Goal: Information Seeking & Learning: Learn about a topic

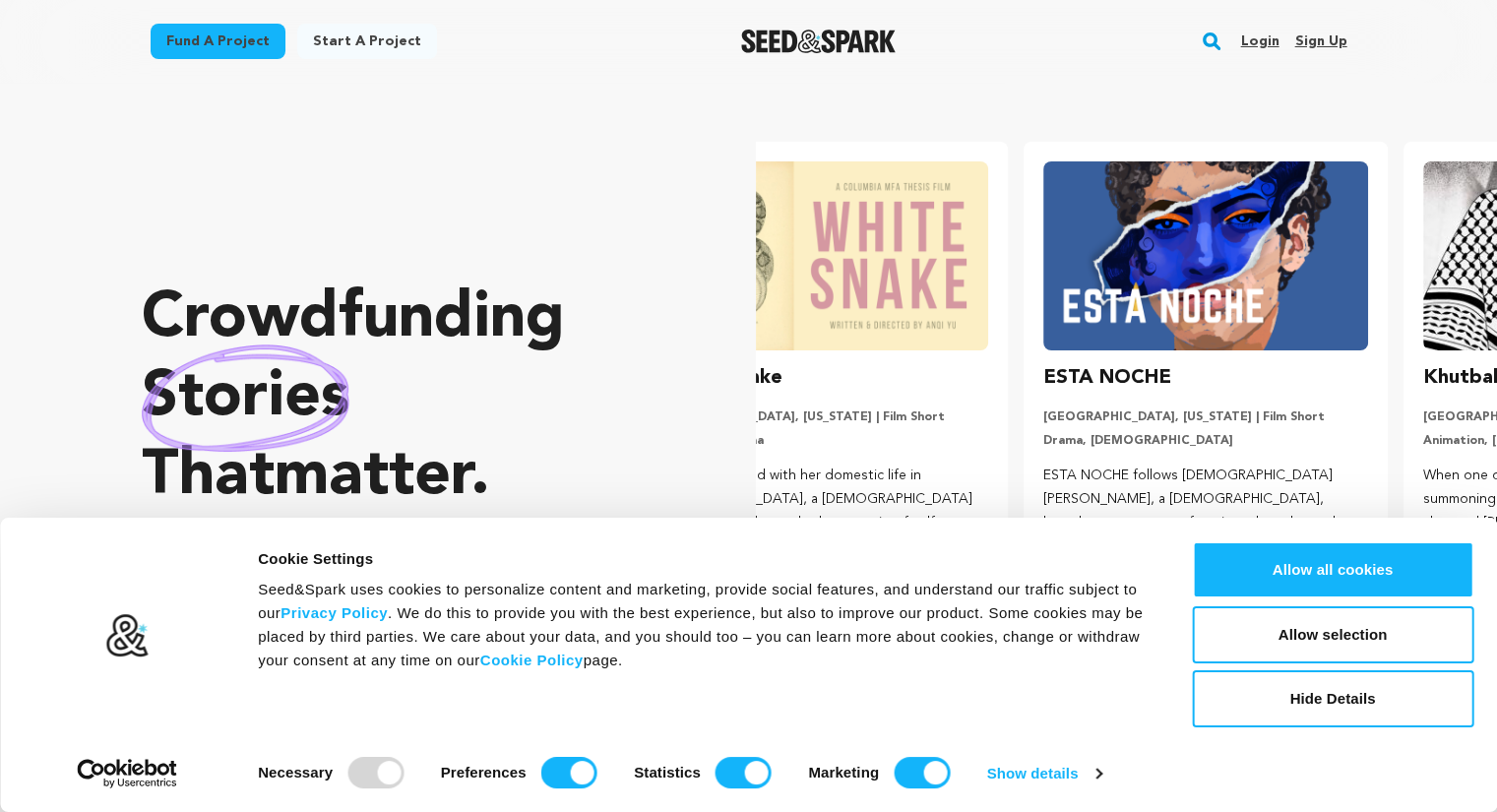
click at [1263, 47] on link "Login" at bounding box center [1259, 41] width 39 height 32
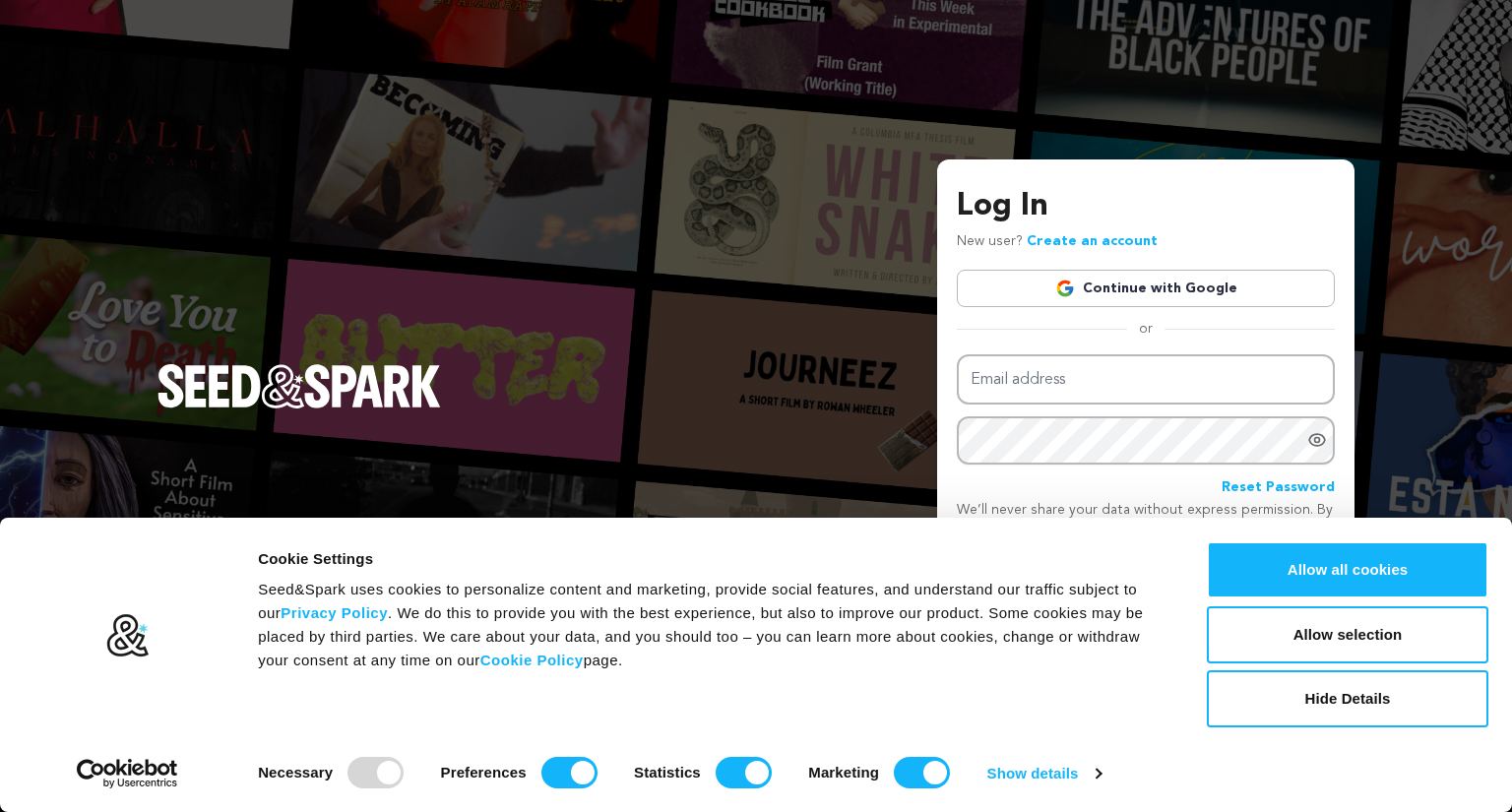
click at [1155, 280] on link "Continue with Google" at bounding box center [1145, 288] width 378 height 38
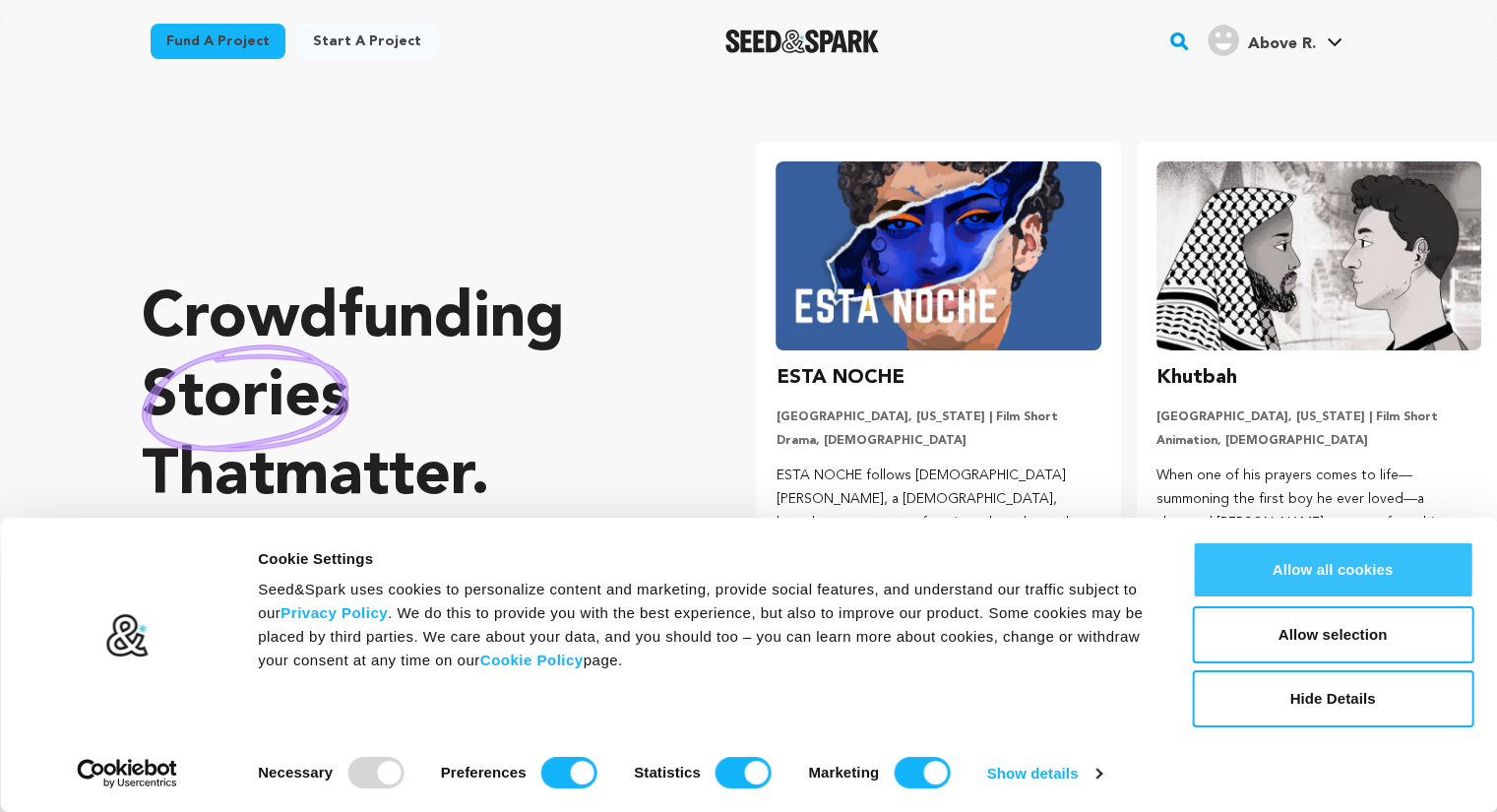
click at [1350, 577] on button "Allow all cookies" at bounding box center [1332, 570] width 282 height 57
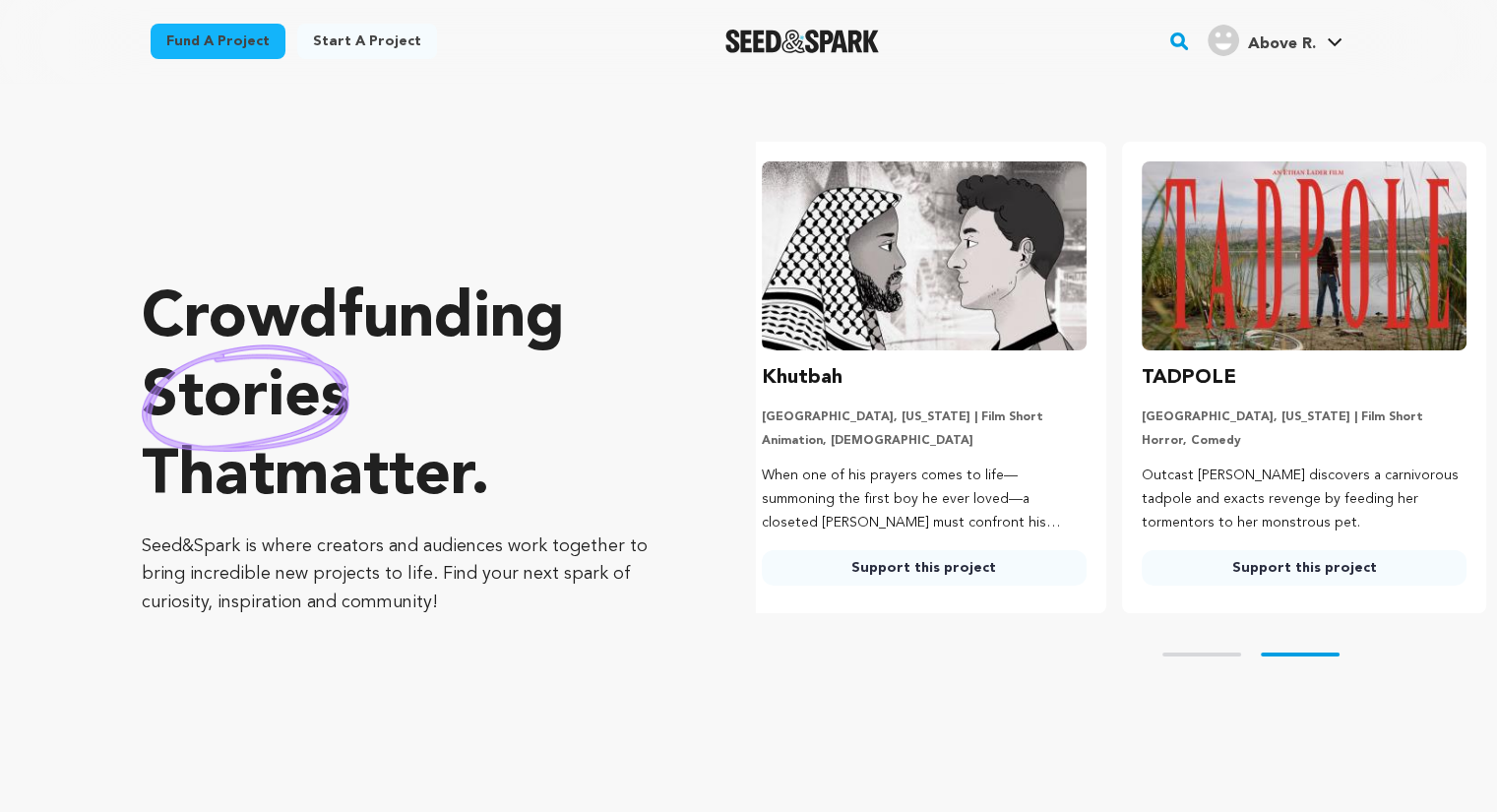
scroll to position [0, 395]
click at [1280, 41] on span "Above R." at bounding box center [1281, 44] width 68 height 16
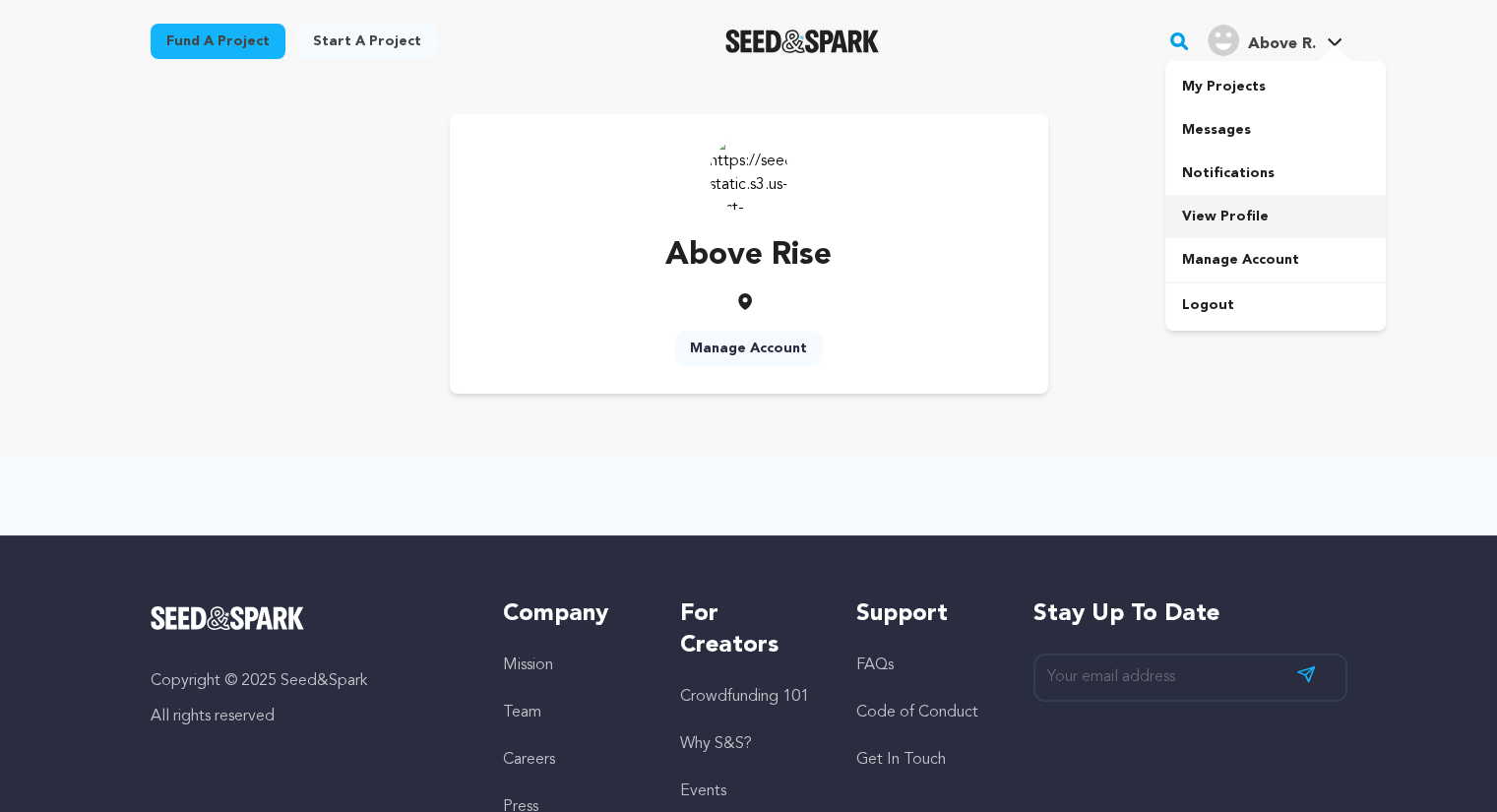
click at [1265, 217] on link "View Profile" at bounding box center [1276, 216] width 220 height 43
click at [1293, 52] on span "Above R." at bounding box center [1281, 44] width 68 height 16
click at [1295, 44] on span "Above R." at bounding box center [1281, 44] width 68 height 16
click at [1341, 37] on link "Above R. Above R." at bounding box center [1275, 39] width 142 height 36
click at [1362, 38] on div "Fund a project Start a project Search" at bounding box center [749, 41] width 1260 height 83
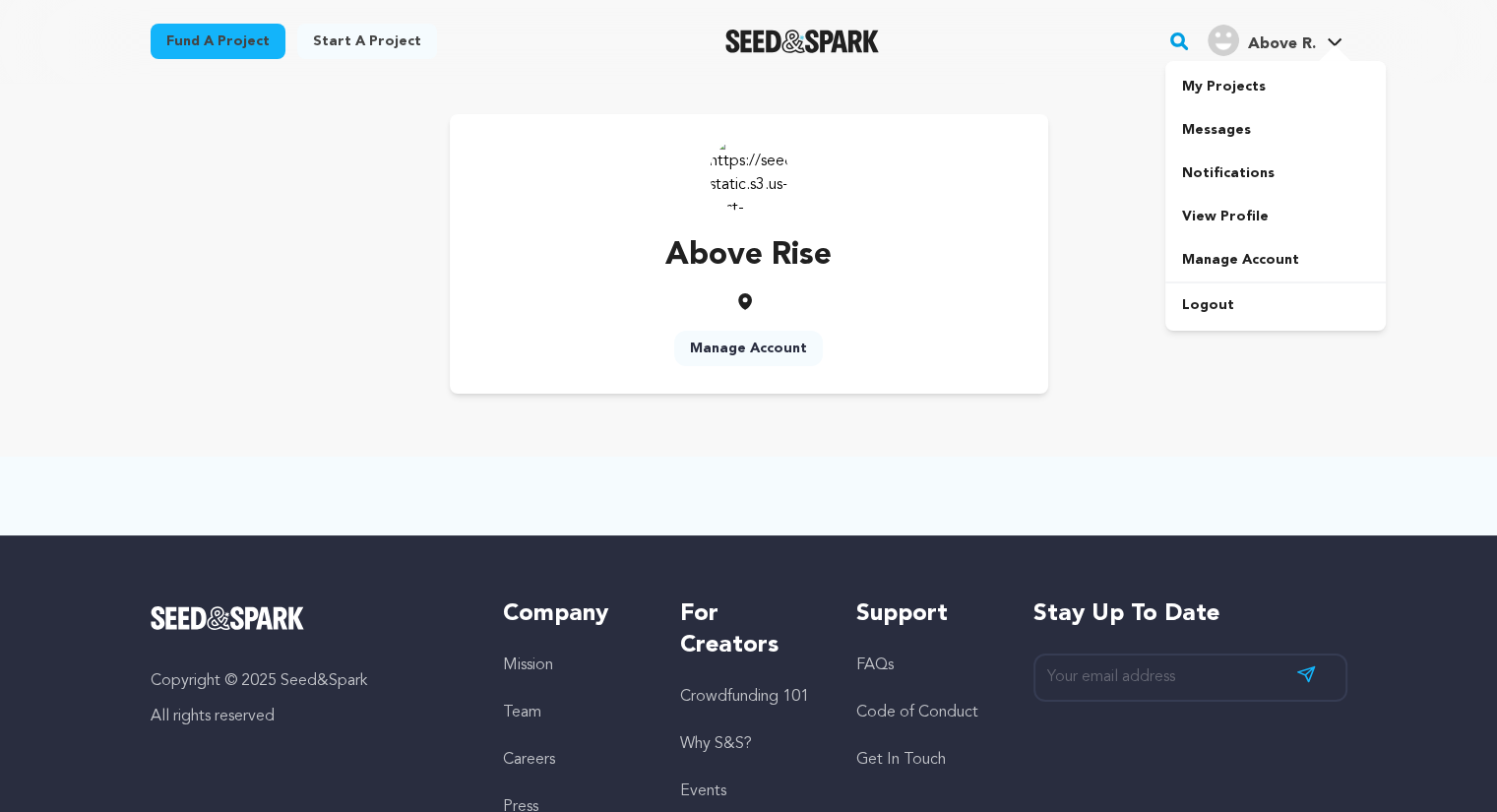
click at [1323, 41] on link "Above R. Above R." at bounding box center [1275, 39] width 142 height 36
click at [1275, 48] on span "Above R." at bounding box center [1281, 44] width 68 height 16
click at [763, 345] on link "Manage Account" at bounding box center [748, 349] width 148 height 36
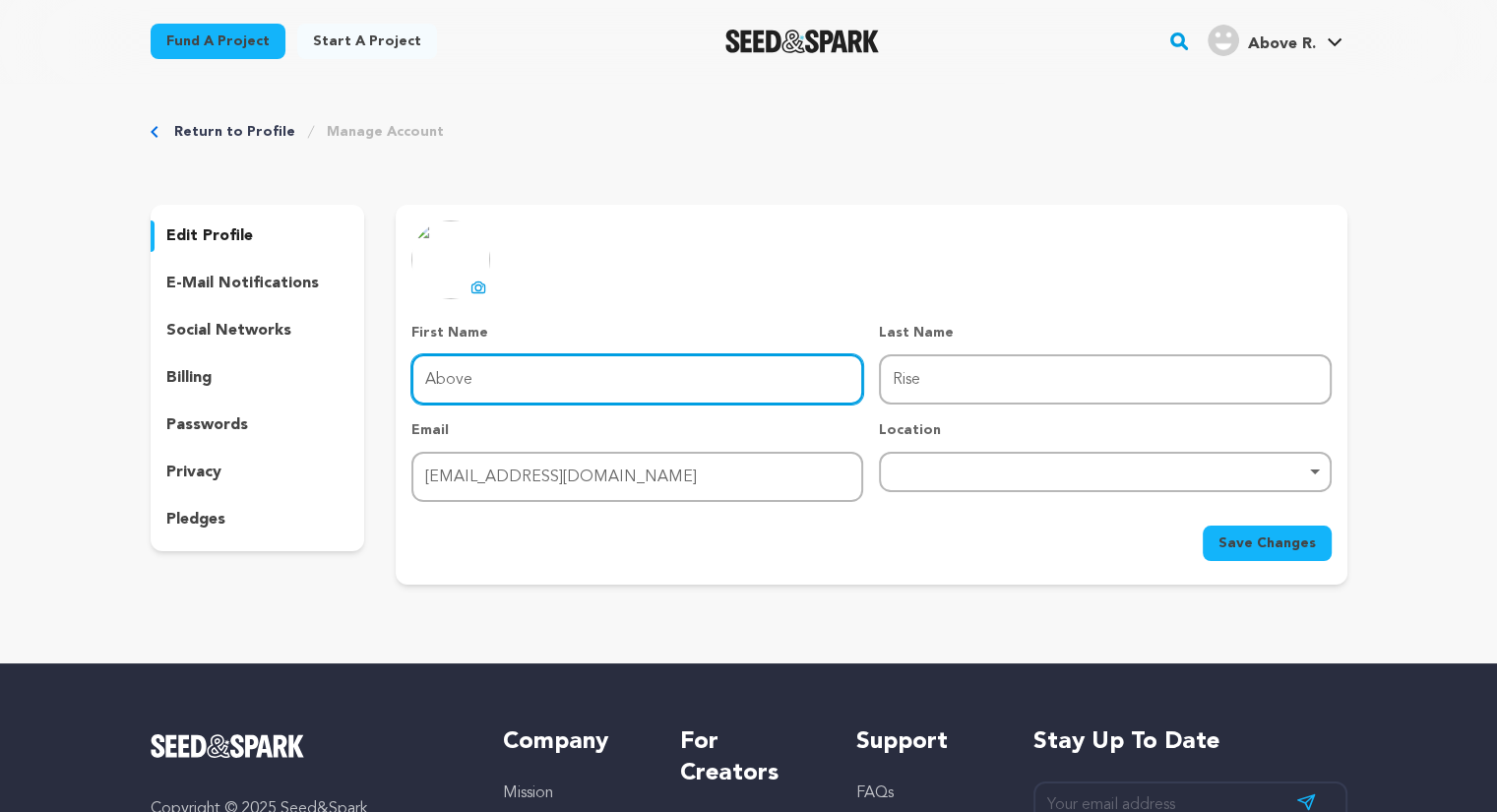
click at [504, 377] on input "Above" at bounding box center [636, 379] width 452 height 50
click at [629, 375] on input "Above" at bounding box center [636, 379] width 452 height 50
drag, startPoint x: 558, startPoint y: 377, endPoint x: 327, endPoint y: 342, distance: 233.6
click at [327, 342] on div "edit profile e-mail notifications social networks billing passwords privacy ple…" at bounding box center [748, 394] width 1197 height 380
type input "Rise"
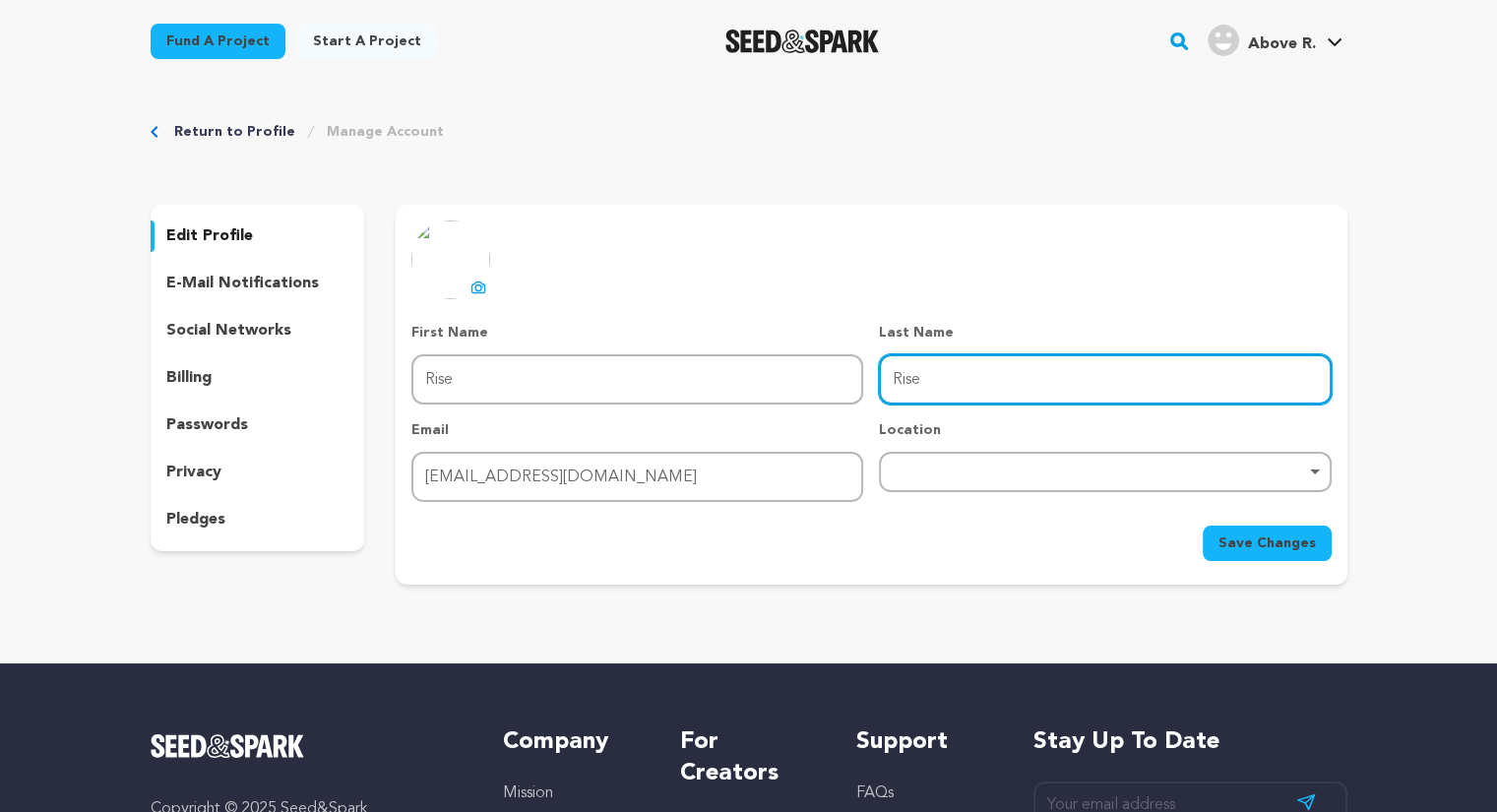
drag, startPoint x: 939, startPoint y: 385, endPoint x: 759, endPoint y: 367, distance: 180.9
click at [759, 367] on div "First Name First Name Rise Last Name Last Name Rise Email Email riseabovesu@gma…" at bounding box center [871, 412] width 919 height 179
type input "Above"
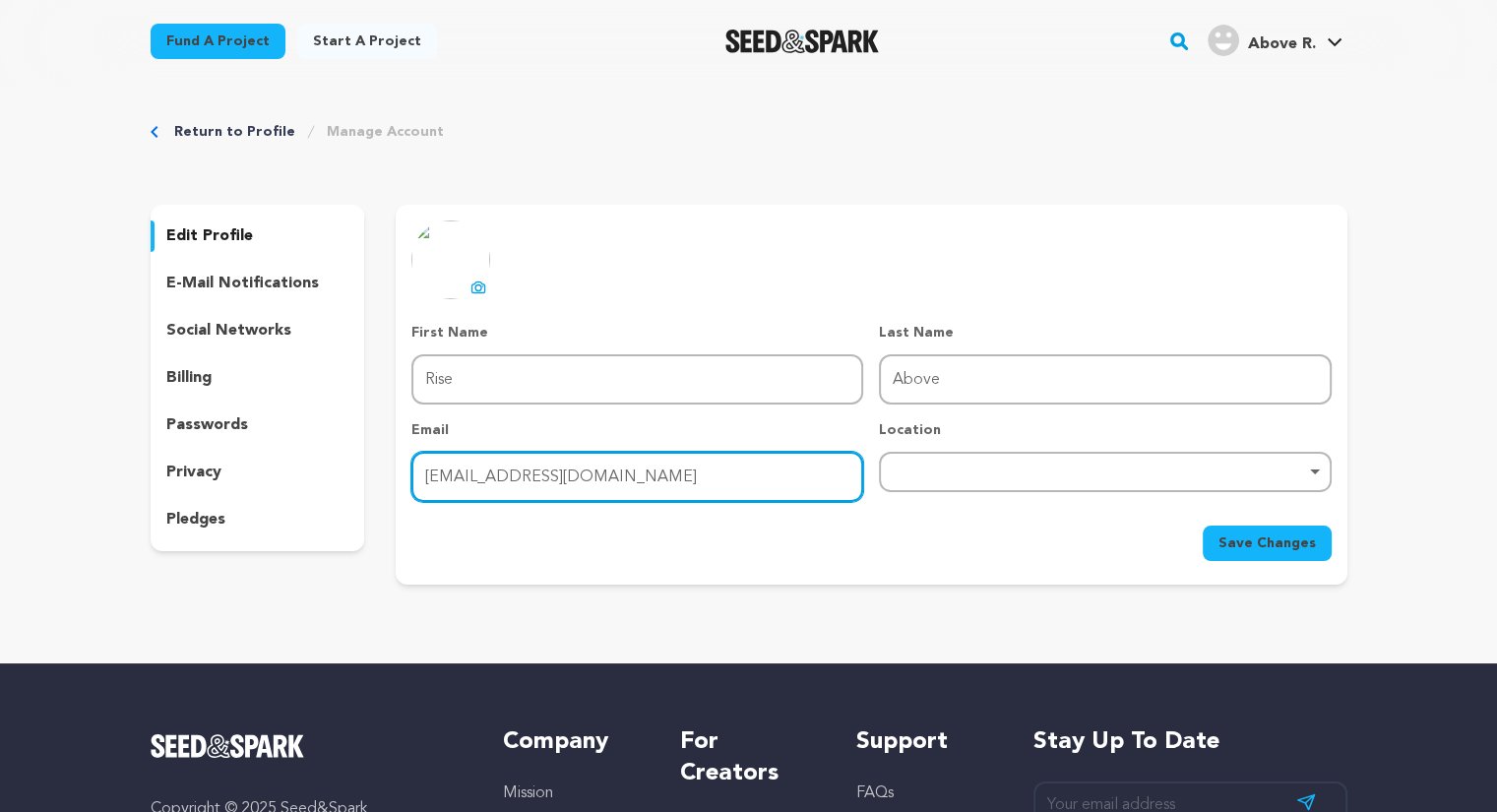
click at [640, 459] on input "[EMAIL_ADDRESS][DOMAIN_NAME]" at bounding box center [636, 476] width 452 height 50
click at [946, 475] on div "Remove item" at bounding box center [1105, 471] width 432 height 8
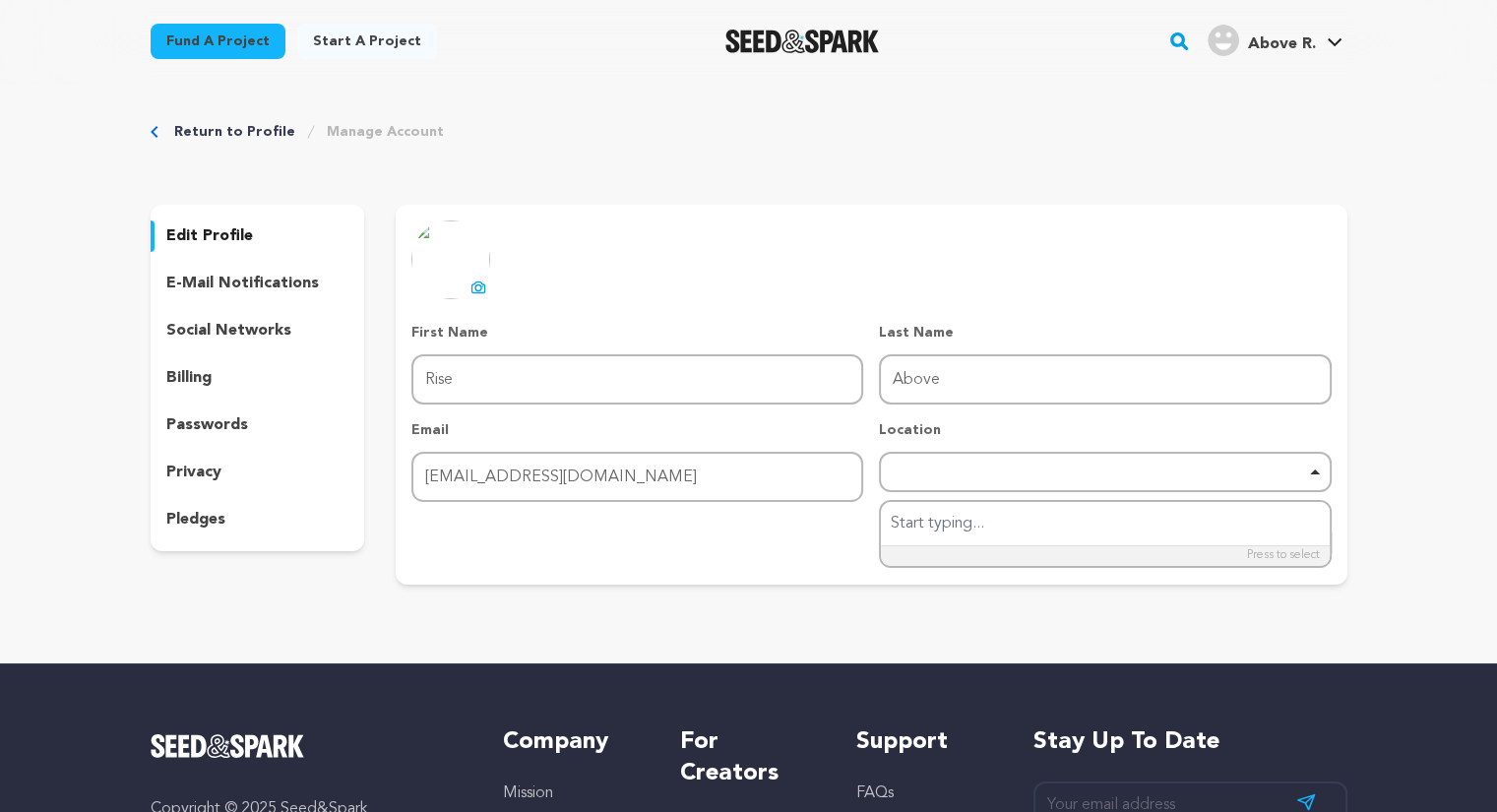
click at [955, 437] on p "Location" at bounding box center [1105, 430] width 452 height 20
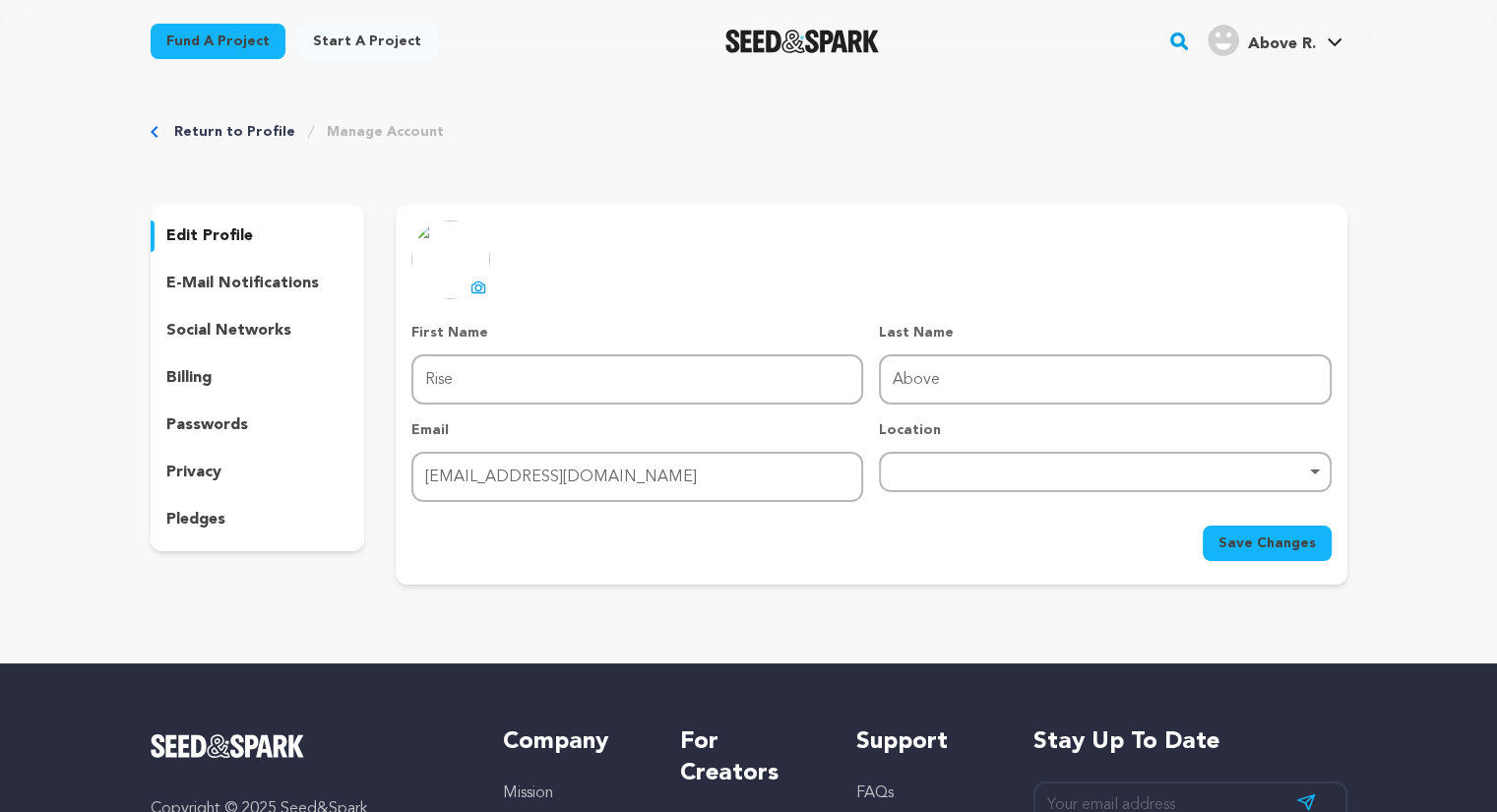
click at [956, 451] on div "Remove item" at bounding box center [1105, 471] width 452 height 41
type input "syracuse"
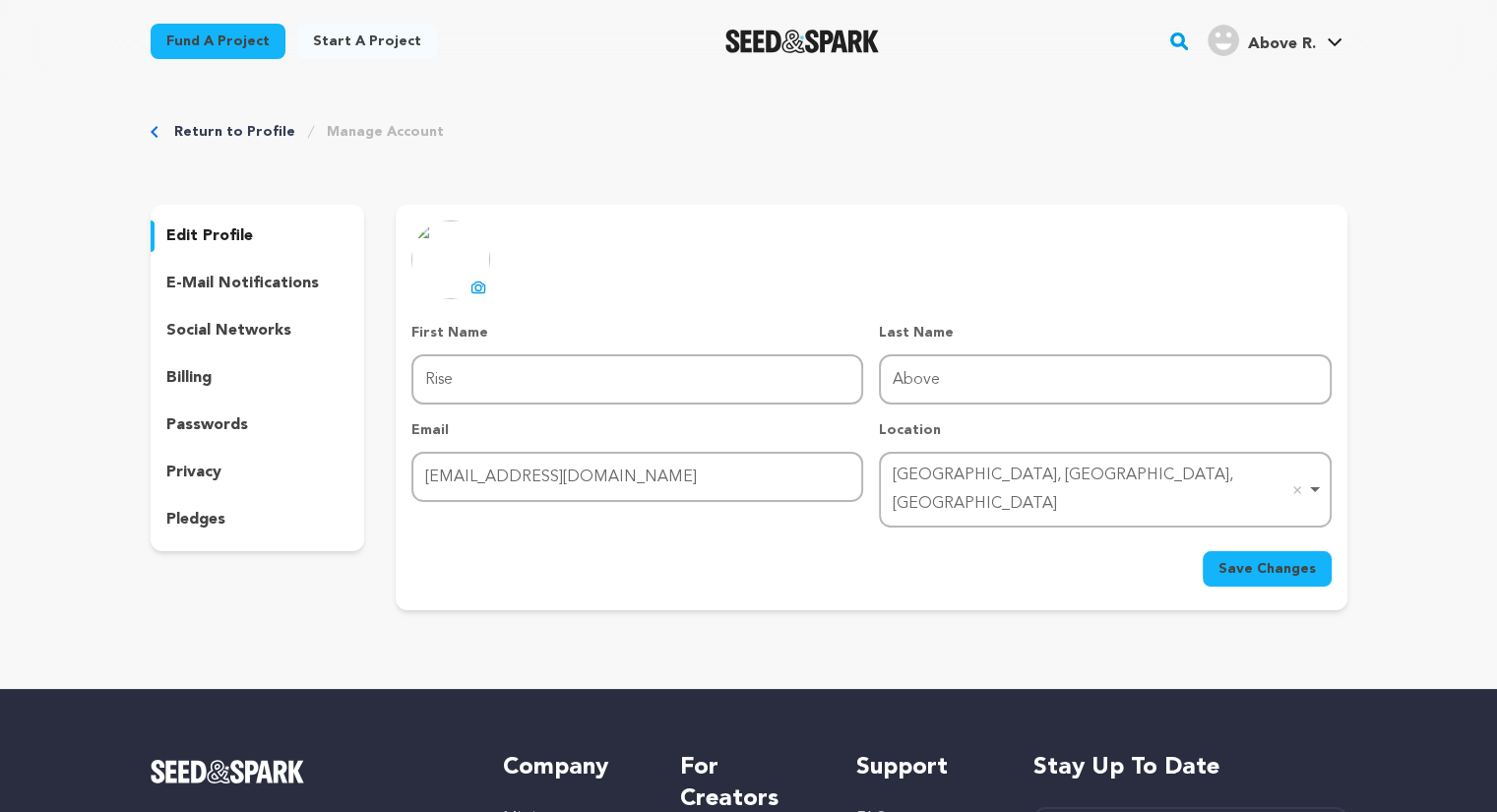
click at [1260, 551] on button "Save Changes" at bounding box center [1267, 569] width 129 height 36
click at [467, 287] on button "uploading spinner upload profile image" at bounding box center [478, 287] width 24 height 24
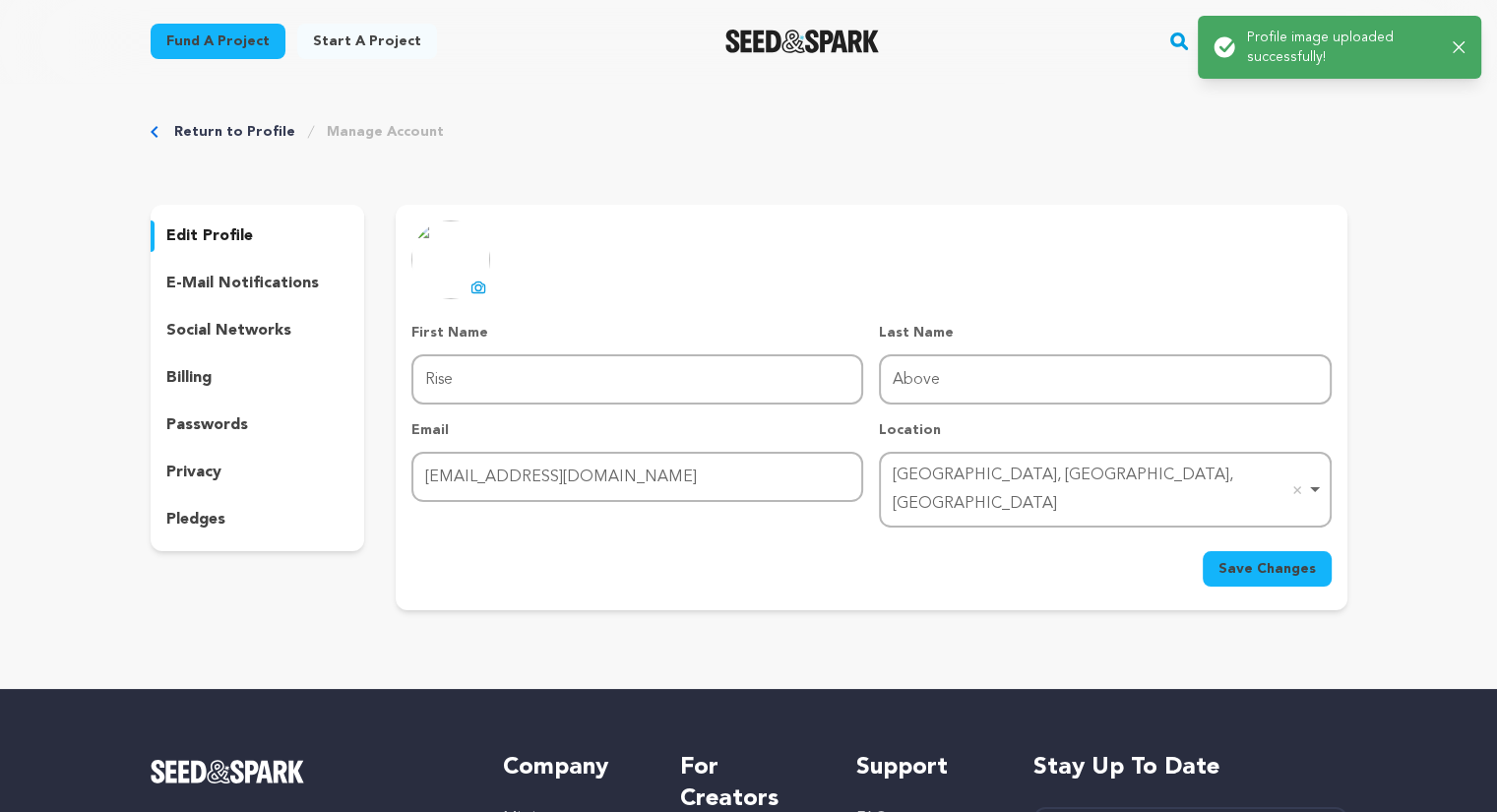
click at [1453, 42] on icon "button" at bounding box center [1458, 47] width 13 height 13
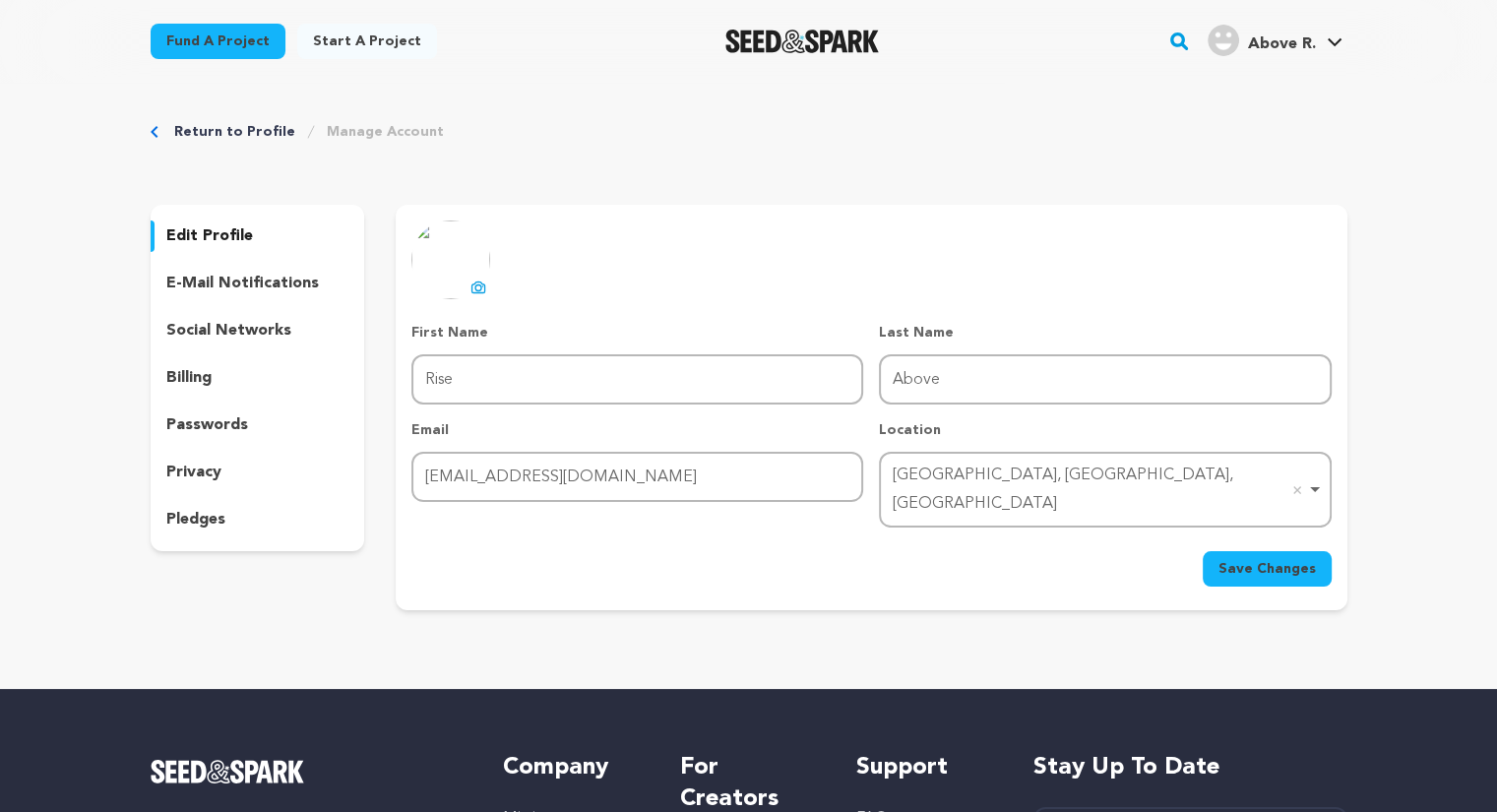
click at [763, 237] on div "uploading spinner upload profile image First Name First Name Rise Last Name Las…" at bounding box center [871, 403] width 919 height 366
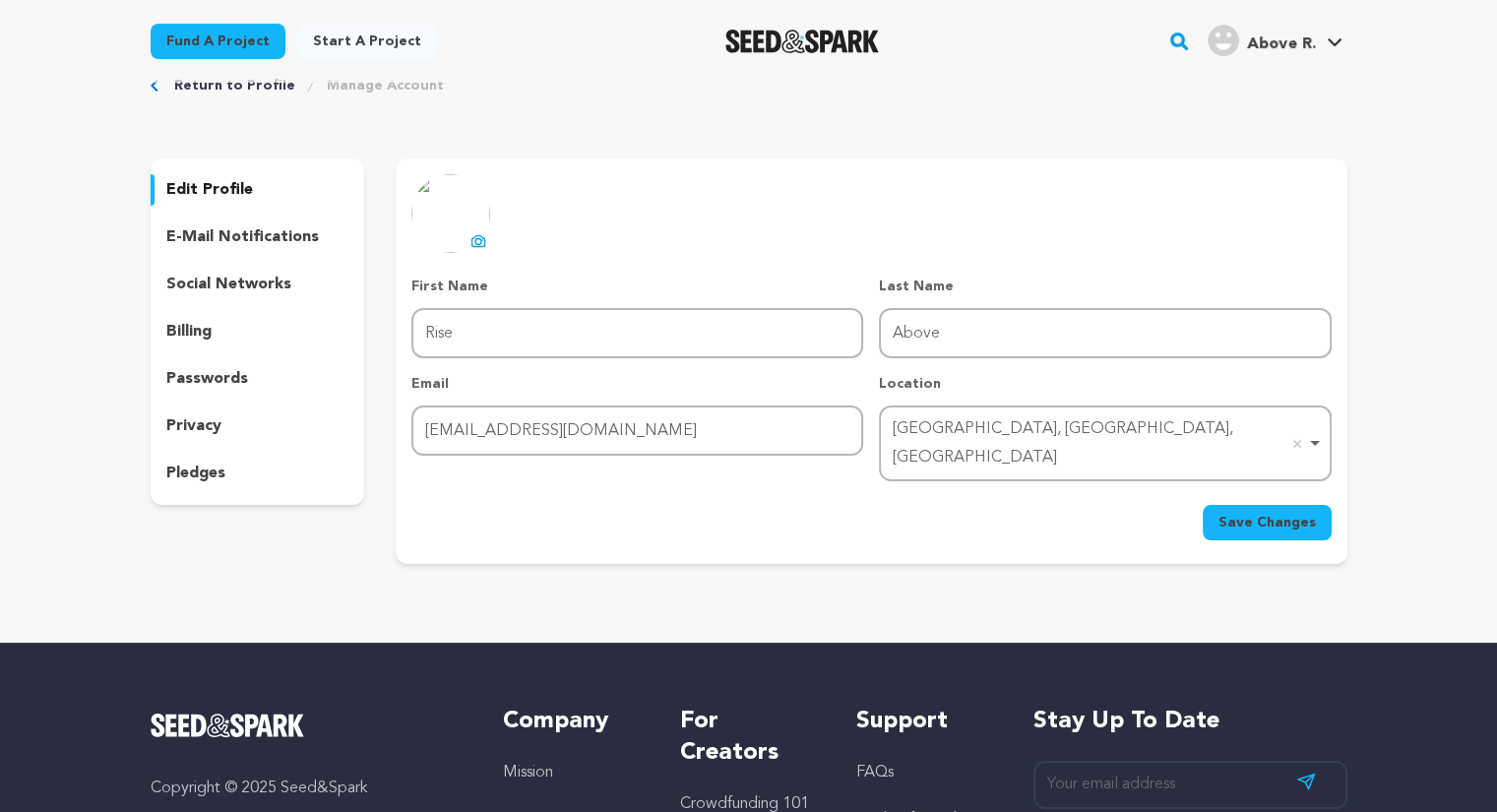
scroll to position [52, 0]
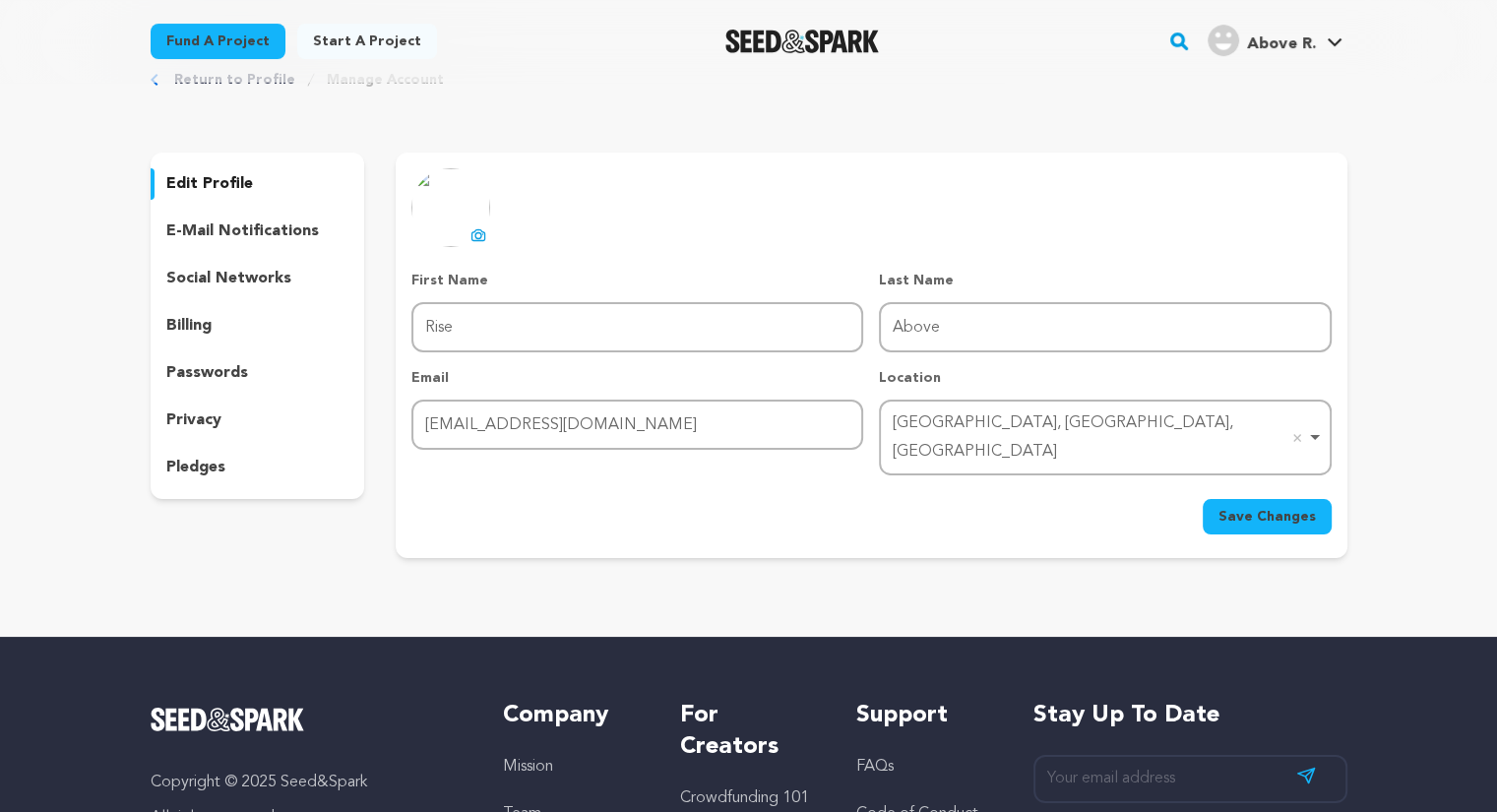
click at [1262, 507] on span "Save Changes" at bounding box center [1267, 517] width 98 height 20
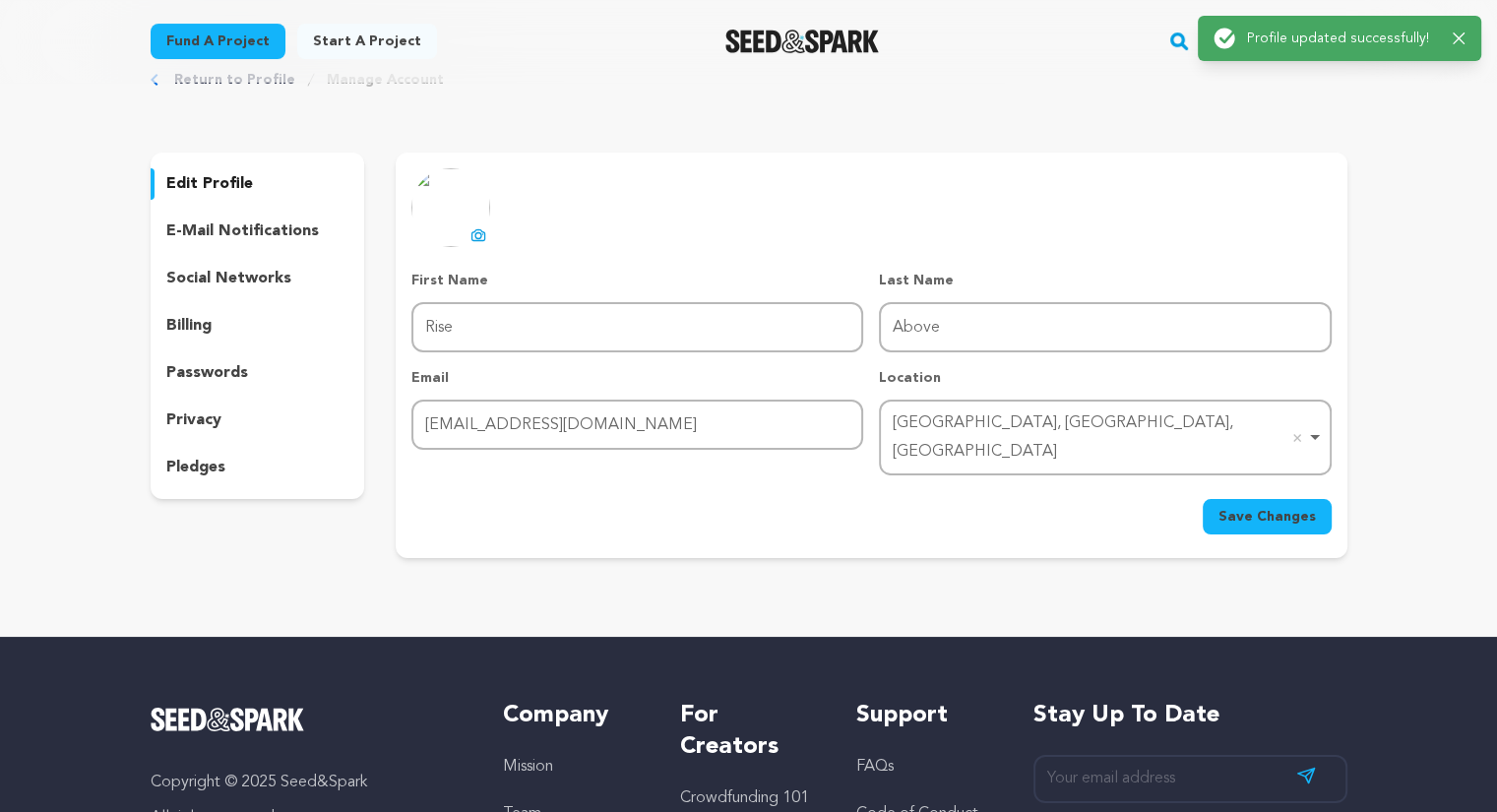
click at [1458, 33] on icon "button" at bounding box center [1458, 39] width 13 height 13
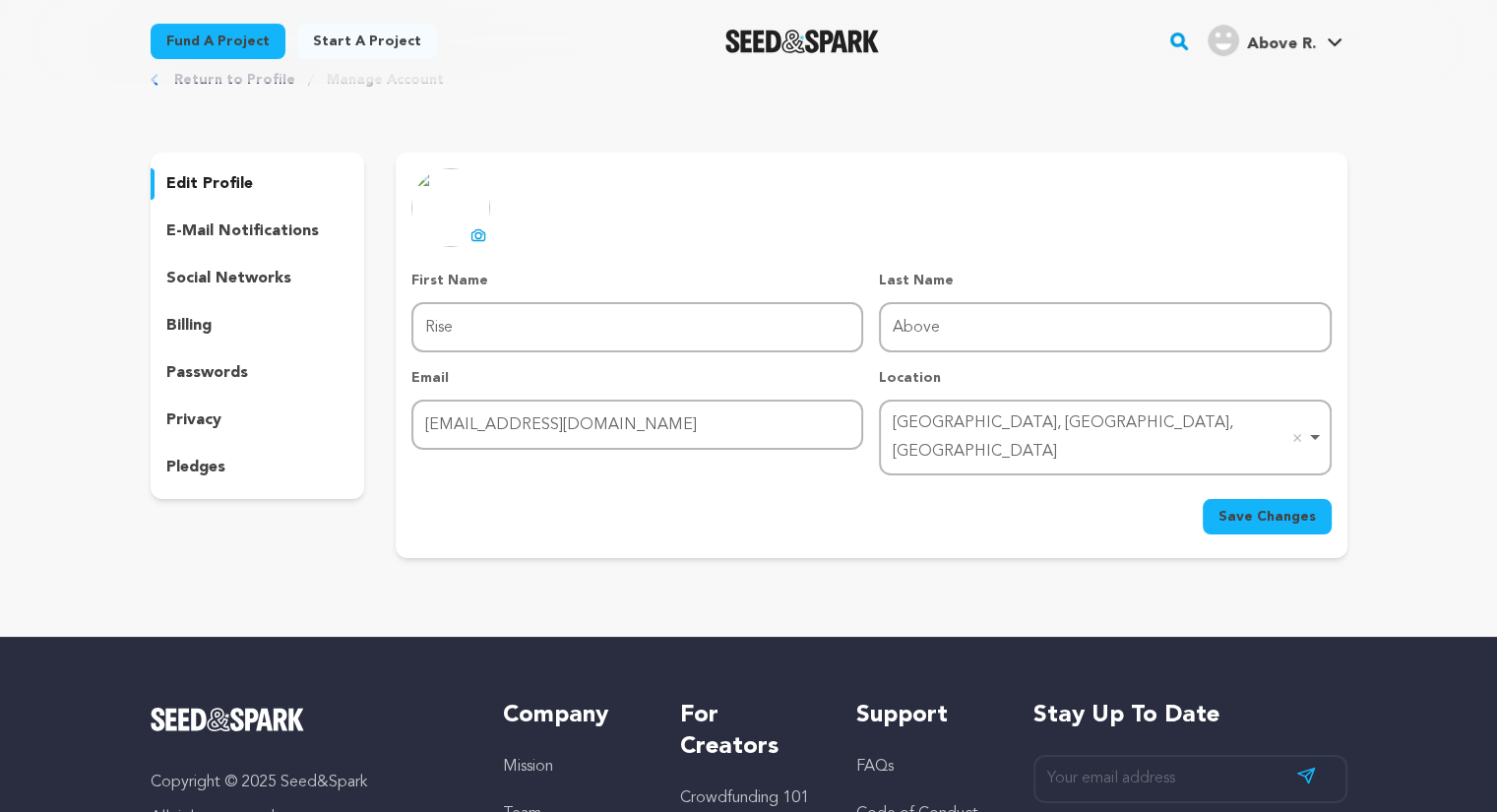
scroll to position [0, 0]
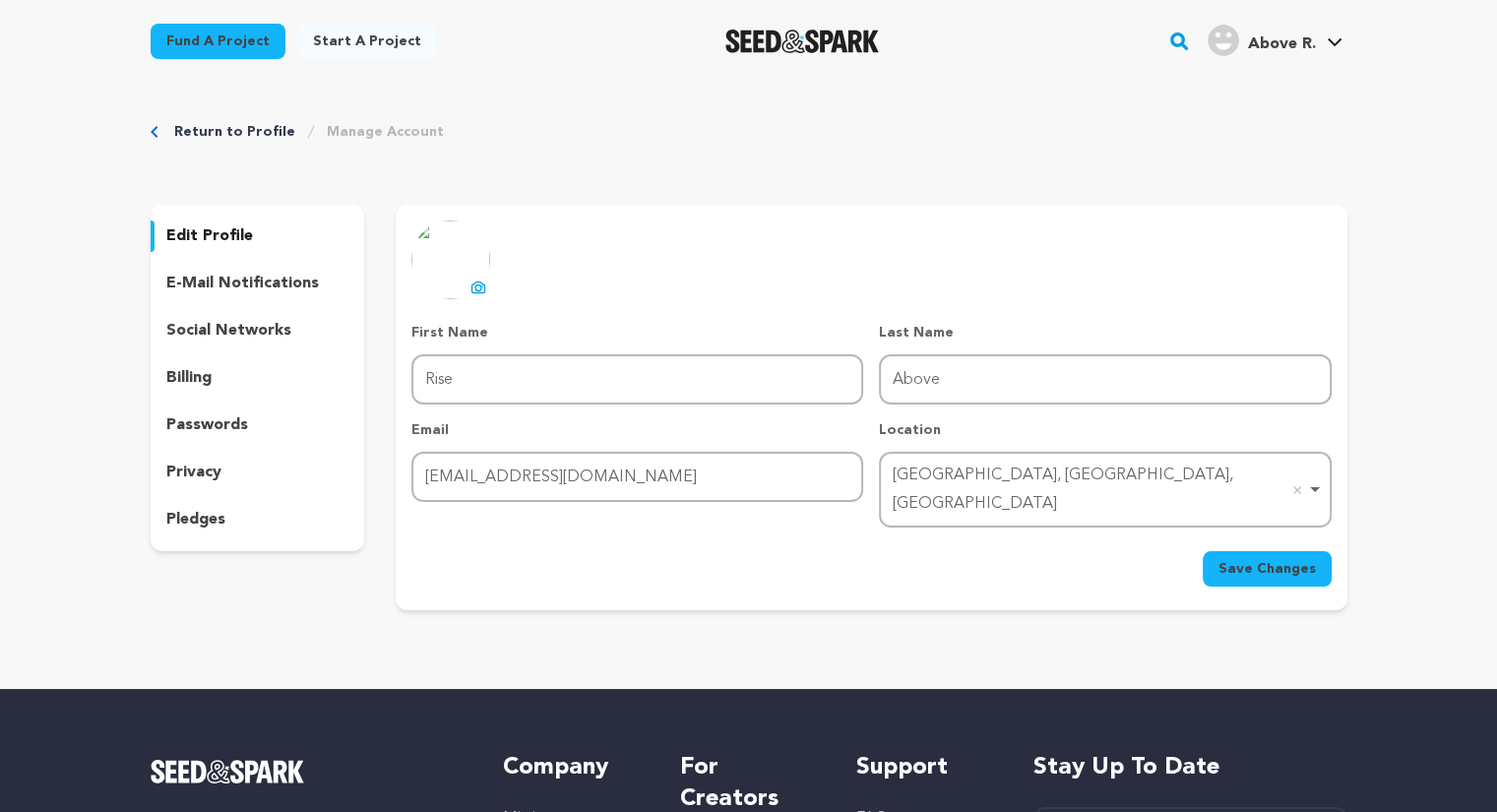
click at [233, 284] on p "e-mail notifications" at bounding box center [242, 284] width 152 height 24
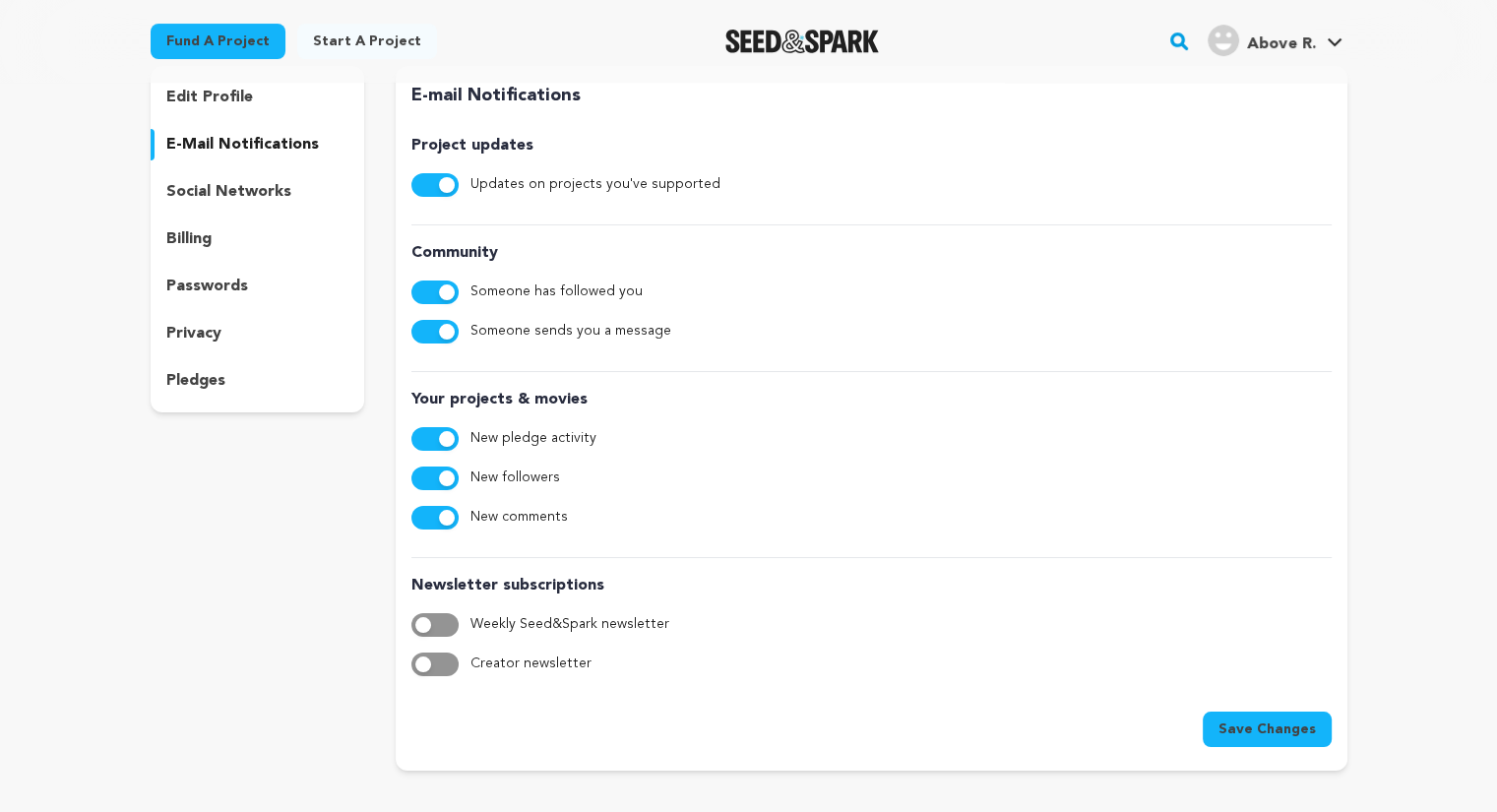
scroll to position [137, 0]
click at [433, 629] on button "button" at bounding box center [435, 626] width 47 height 24
click at [435, 673] on button "button" at bounding box center [435, 665] width 47 height 24
click at [1232, 727] on span "Save Changes" at bounding box center [1267, 730] width 98 height 20
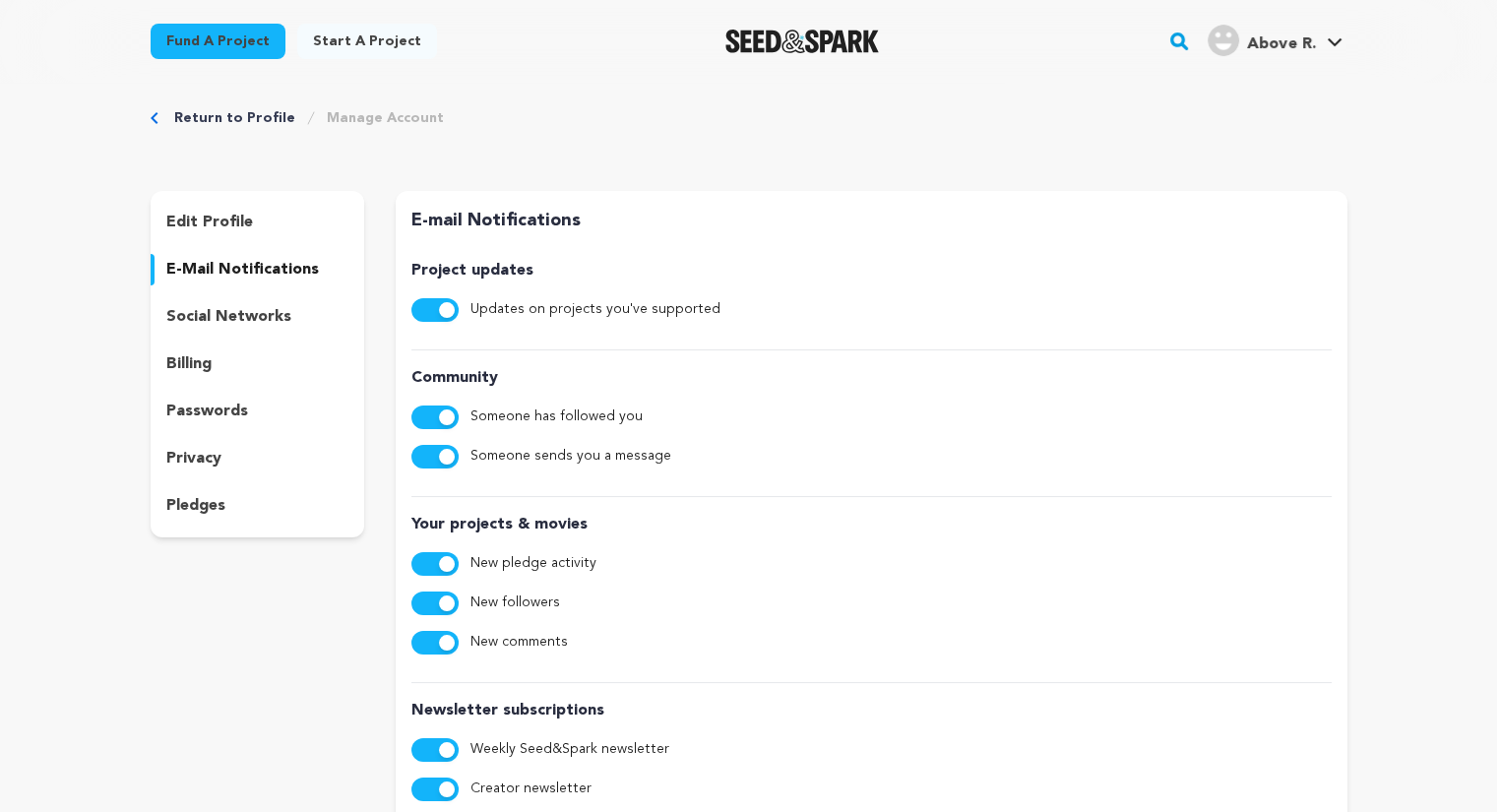
scroll to position [8, 0]
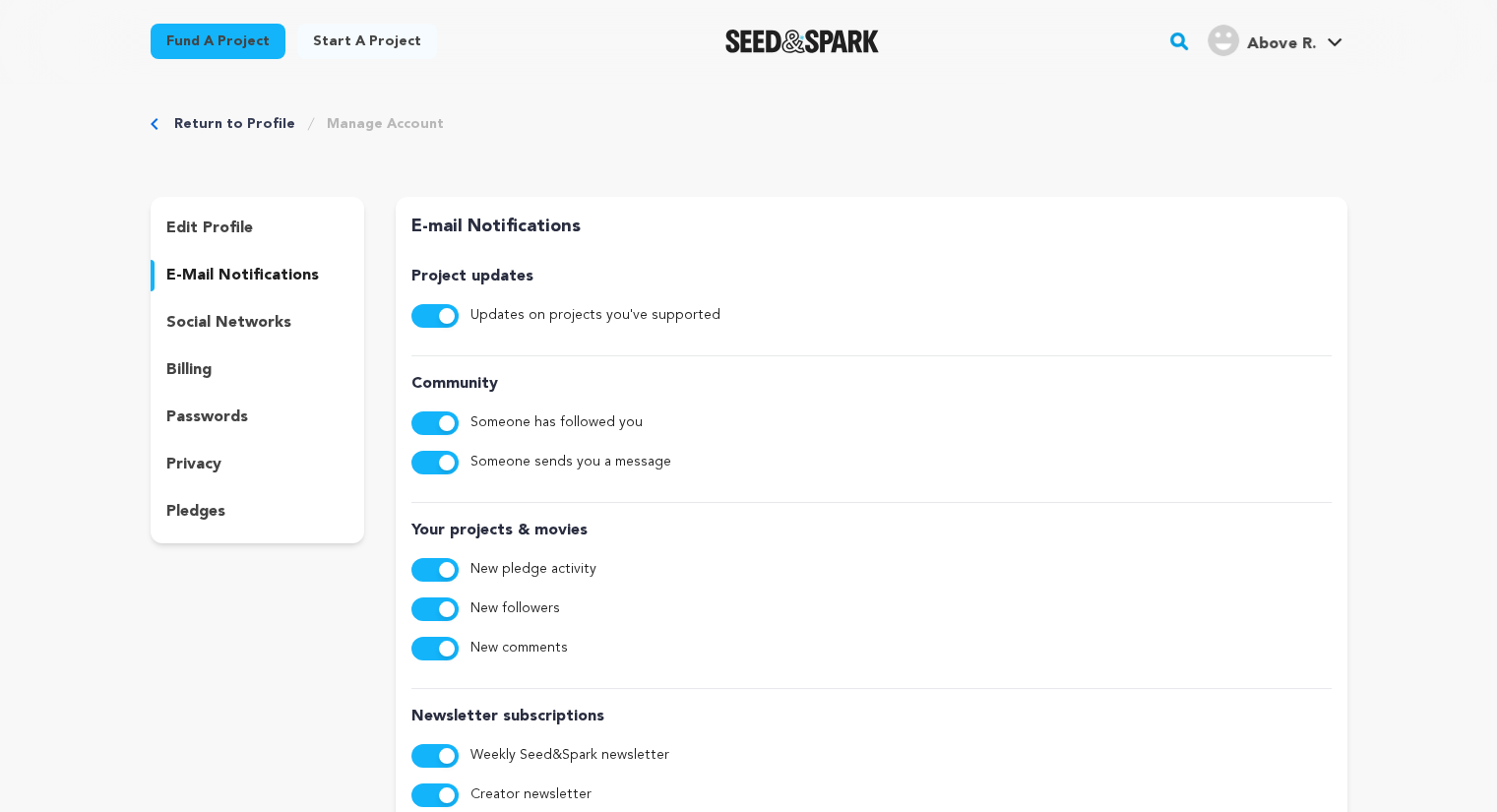
click at [228, 323] on p "social networks" at bounding box center [228, 323] width 125 height 24
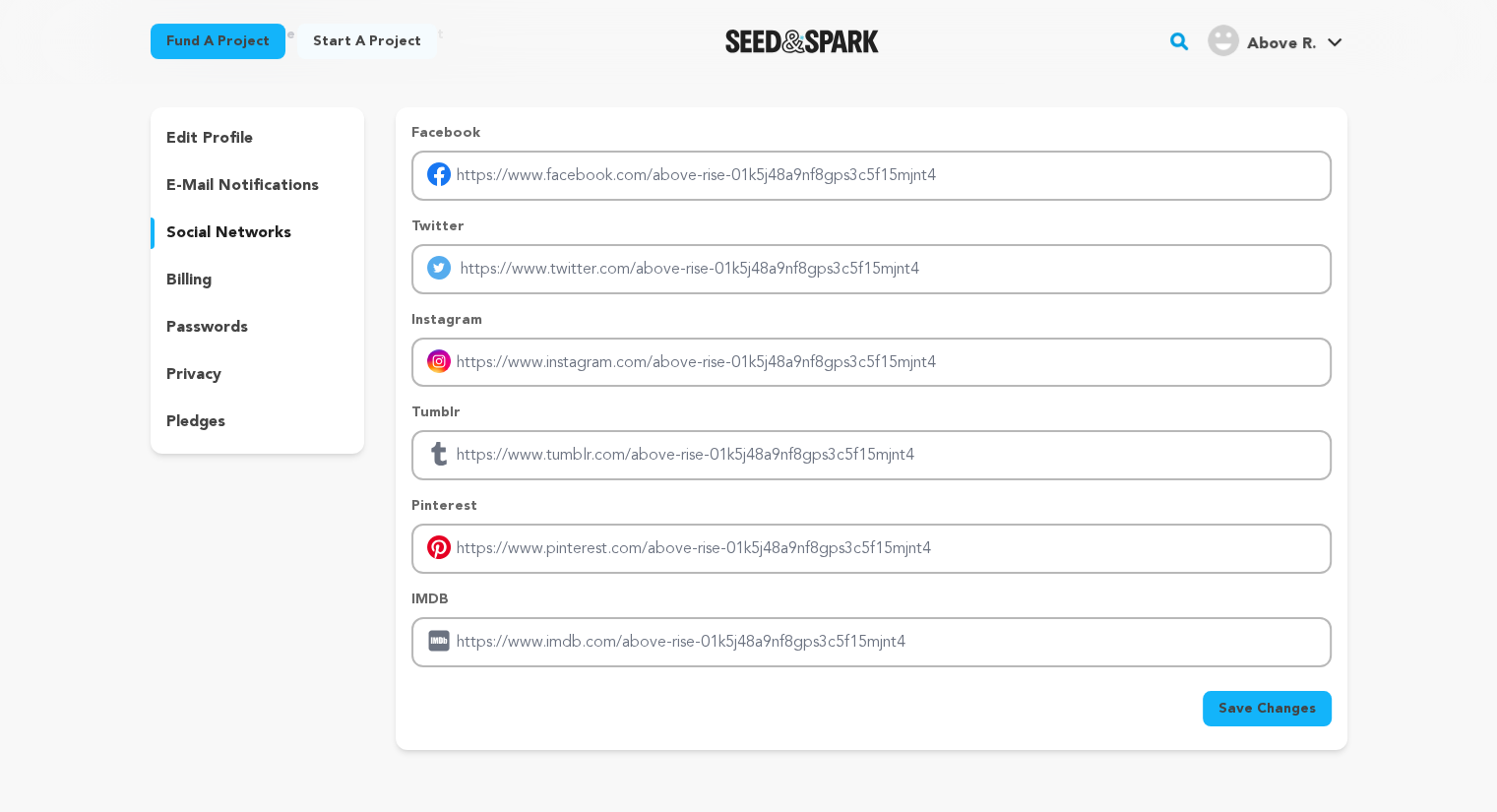
scroll to position [99, 0]
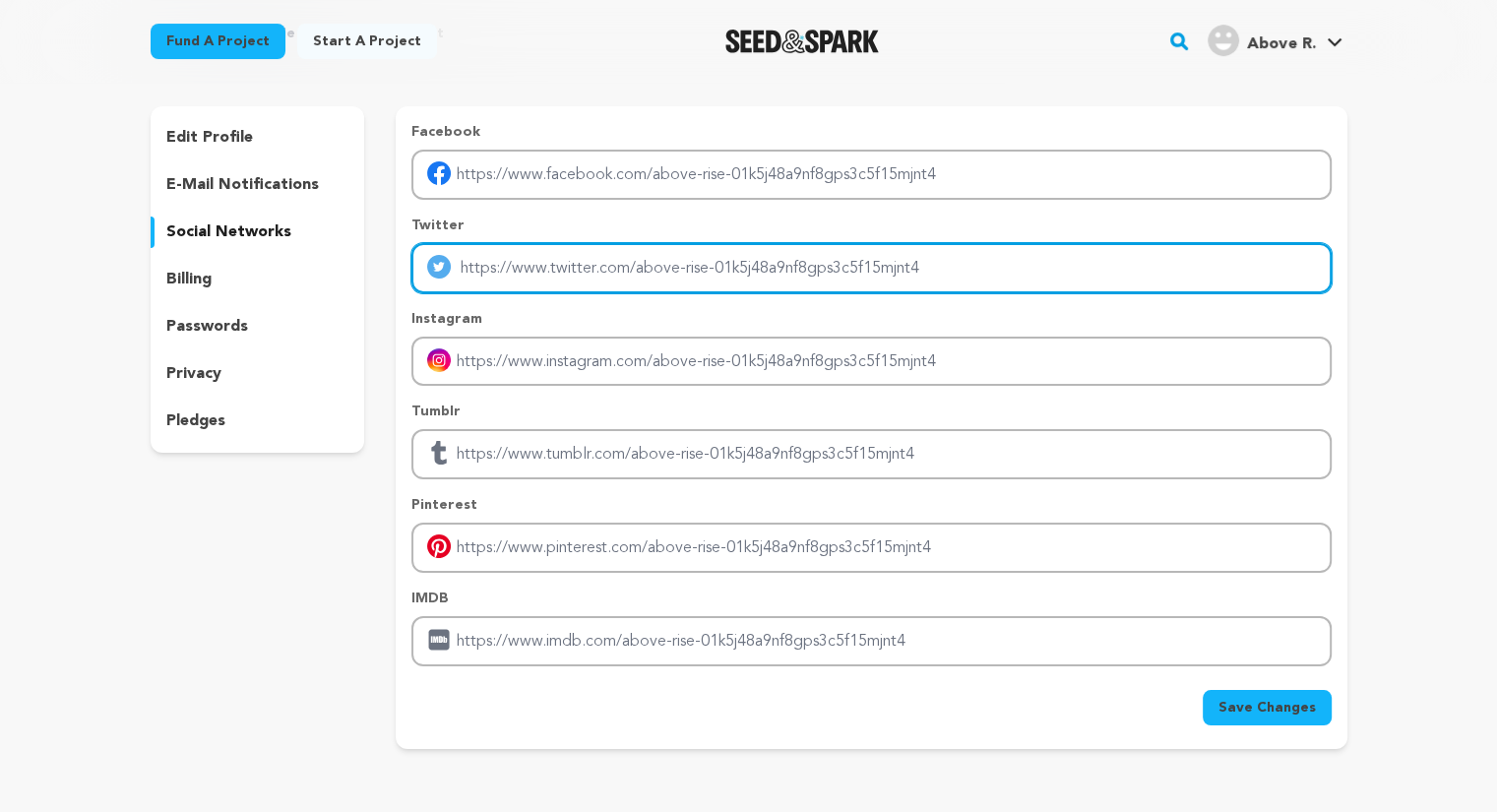
click at [604, 270] on input "Enter twitter profile link" at bounding box center [871, 268] width 919 height 50
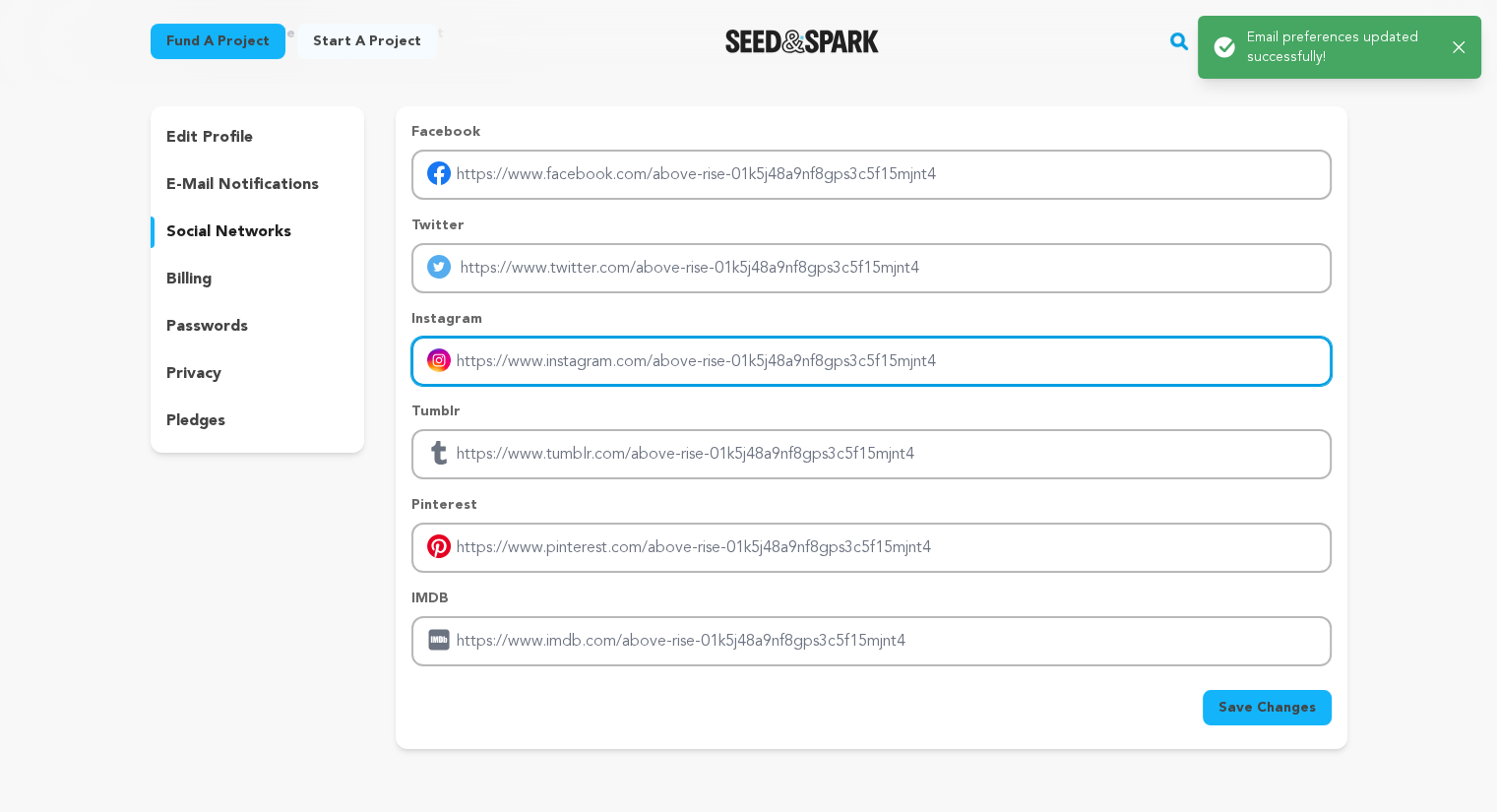
click at [574, 377] on input "Enter instagram handle link" at bounding box center [871, 362] width 919 height 50
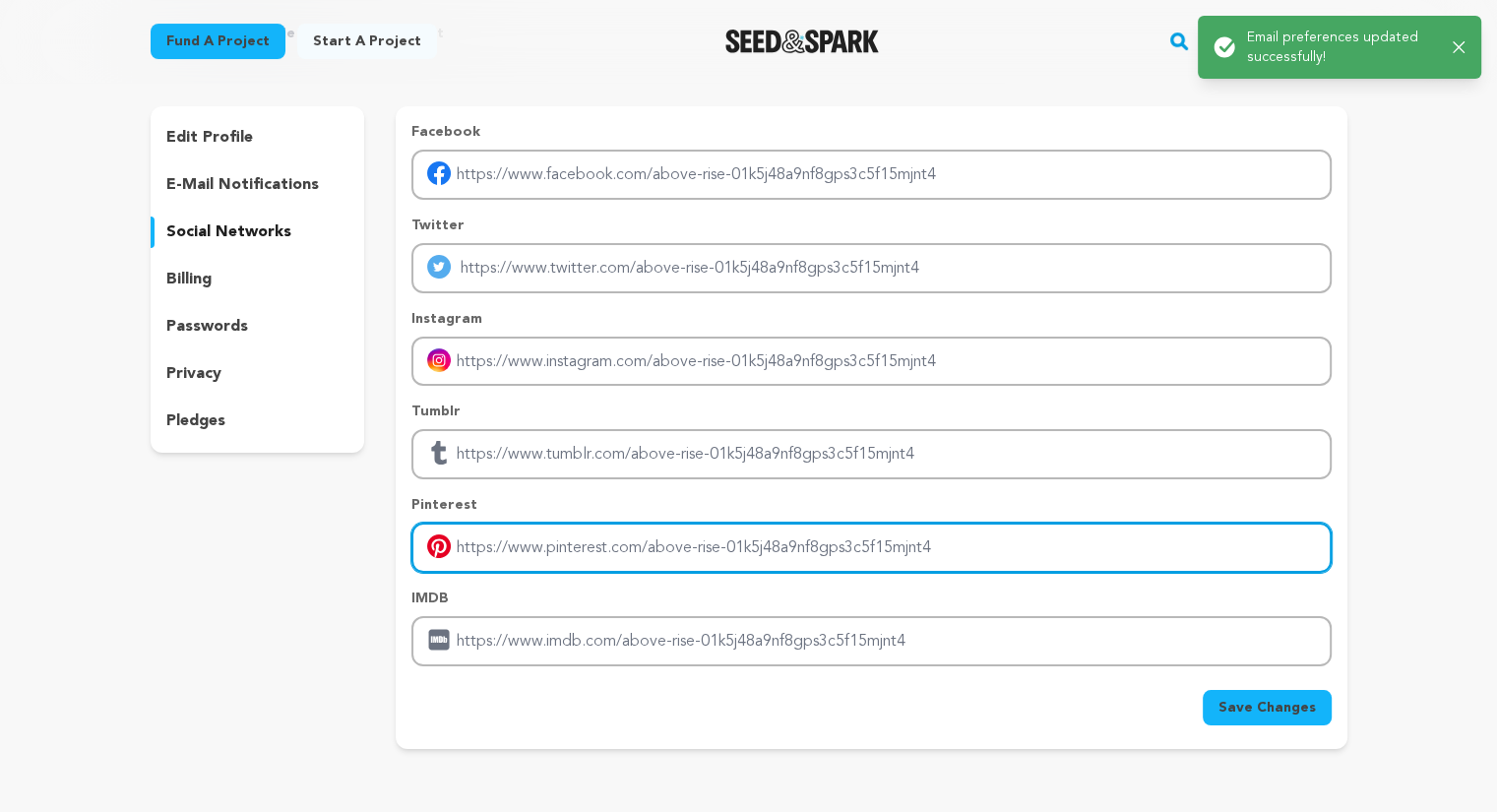
click at [539, 550] on input "Enter pinterest profile link" at bounding box center [871, 547] width 919 height 50
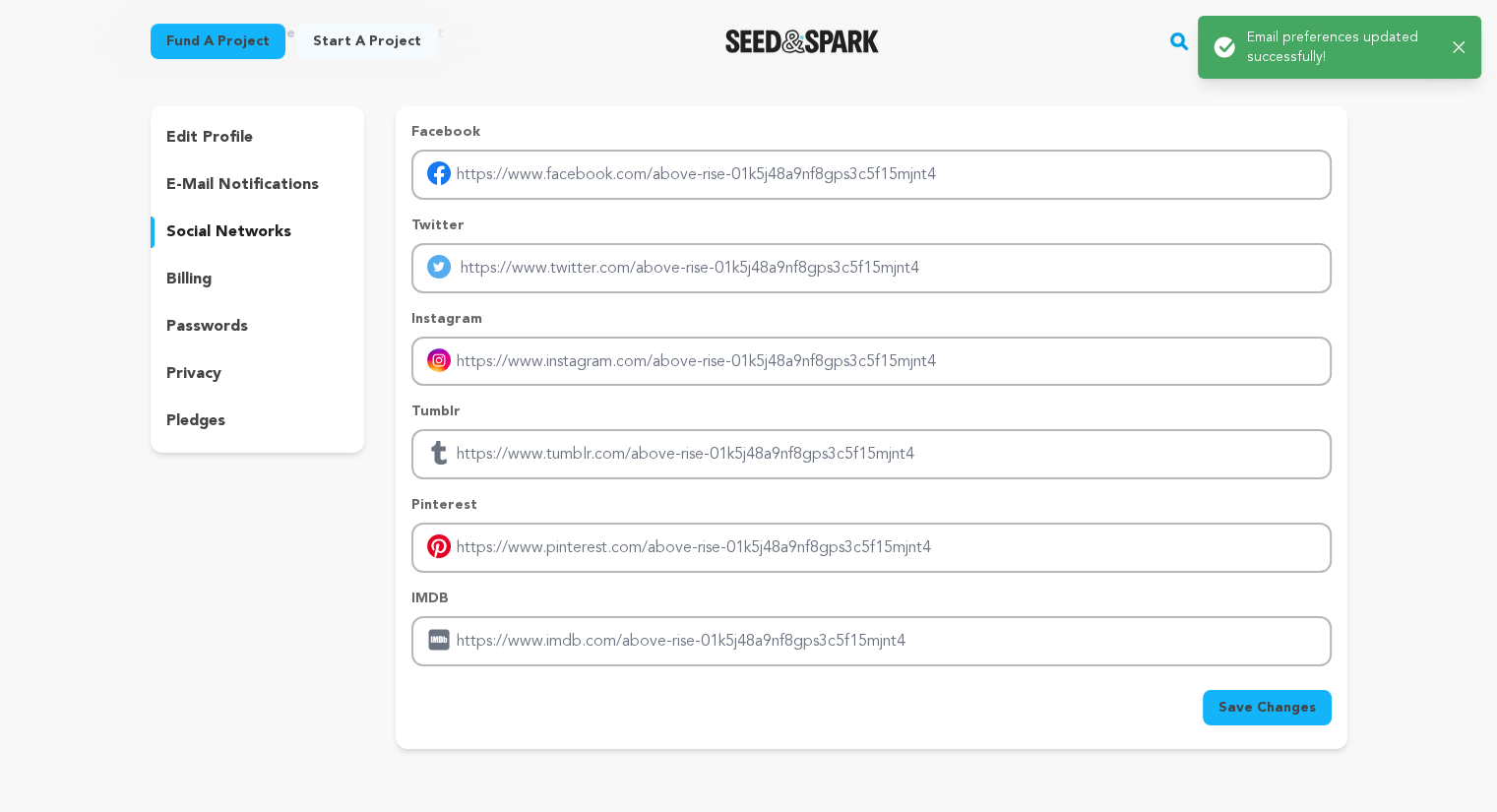
click at [1450, 43] on div "Success: Info: Warning: Error: Email preferences updated successfully! Close no…" at bounding box center [1339, 47] width 252 height 40
click at [1459, 46] on icon "button" at bounding box center [1458, 47] width 13 height 13
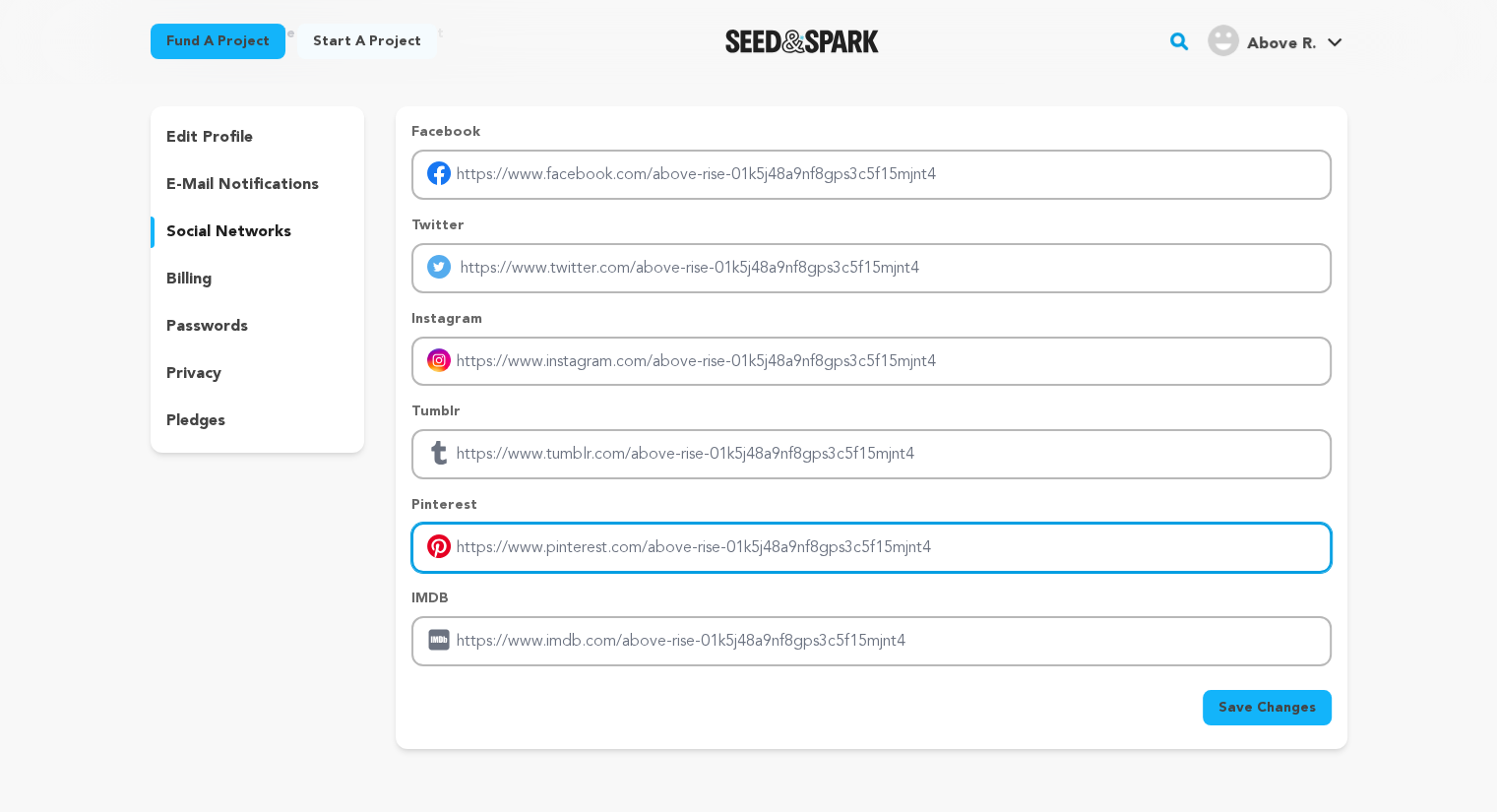
click at [545, 536] on input "Enter pinterest profile link" at bounding box center [871, 547] width 919 height 50
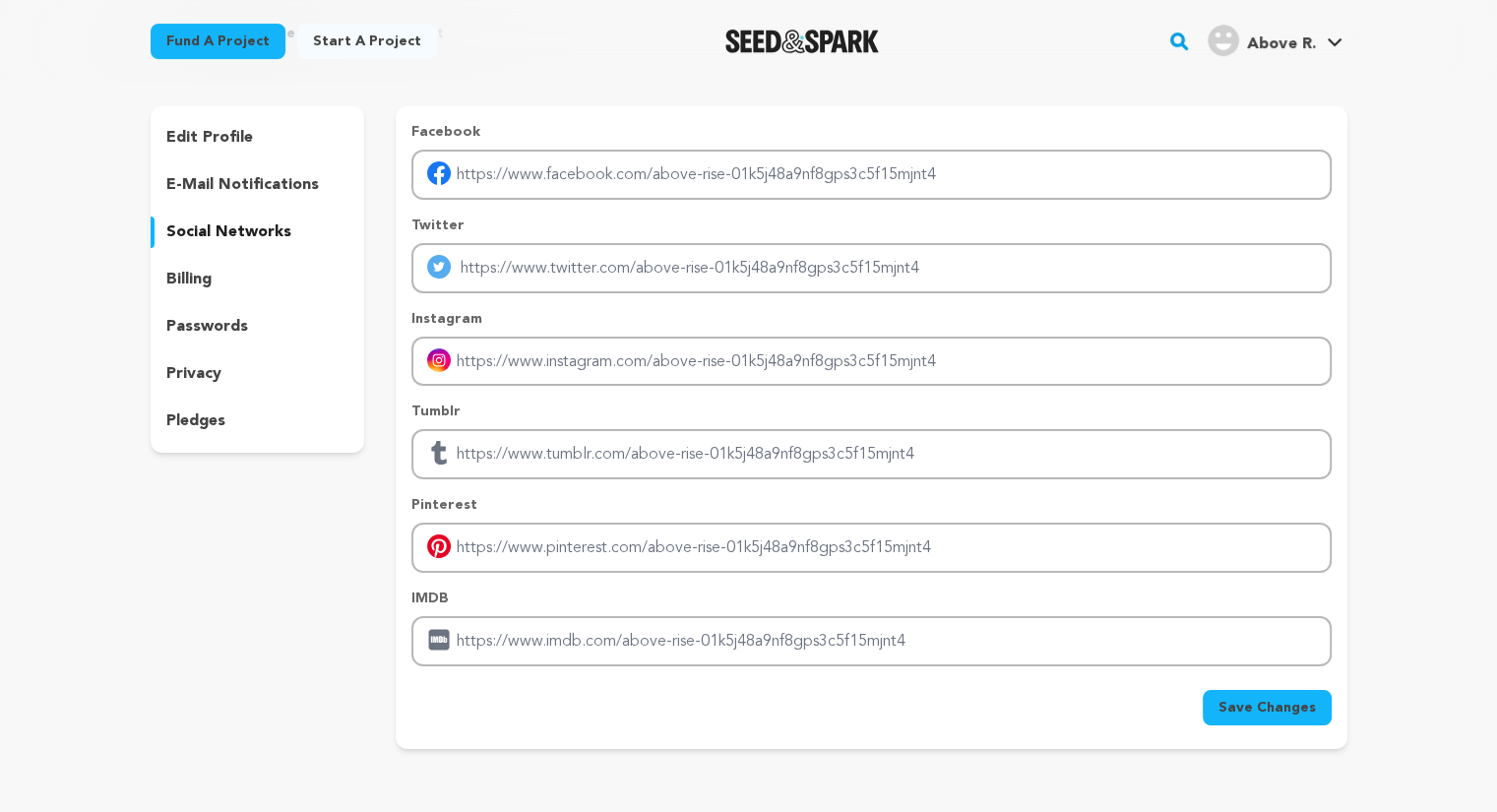
click at [542, 141] on div "Facebook" at bounding box center [871, 161] width 919 height 78
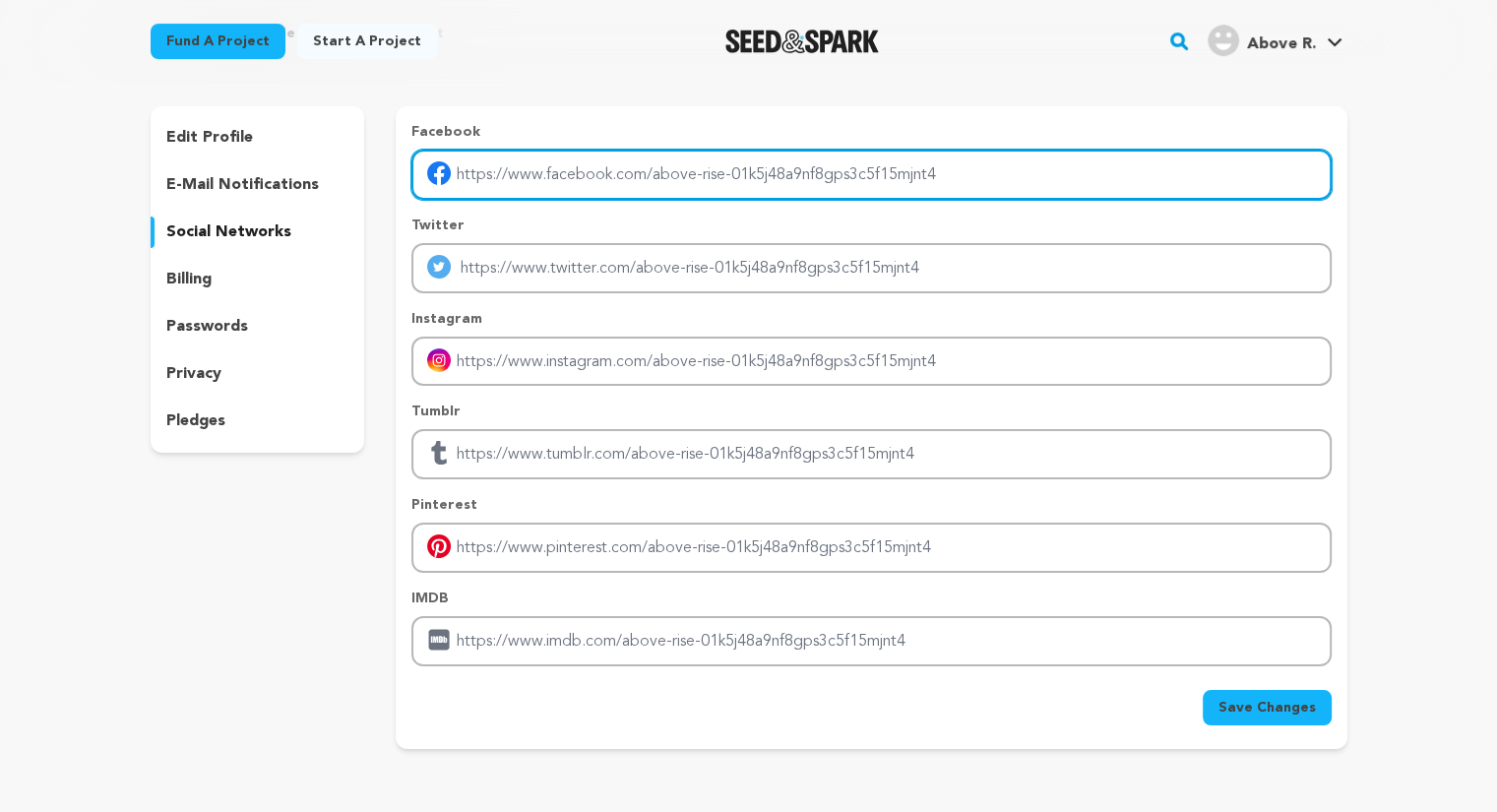
click at [540, 162] on input "Enter facebook profile link" at bounding box center [871, 174] width 919 height 50
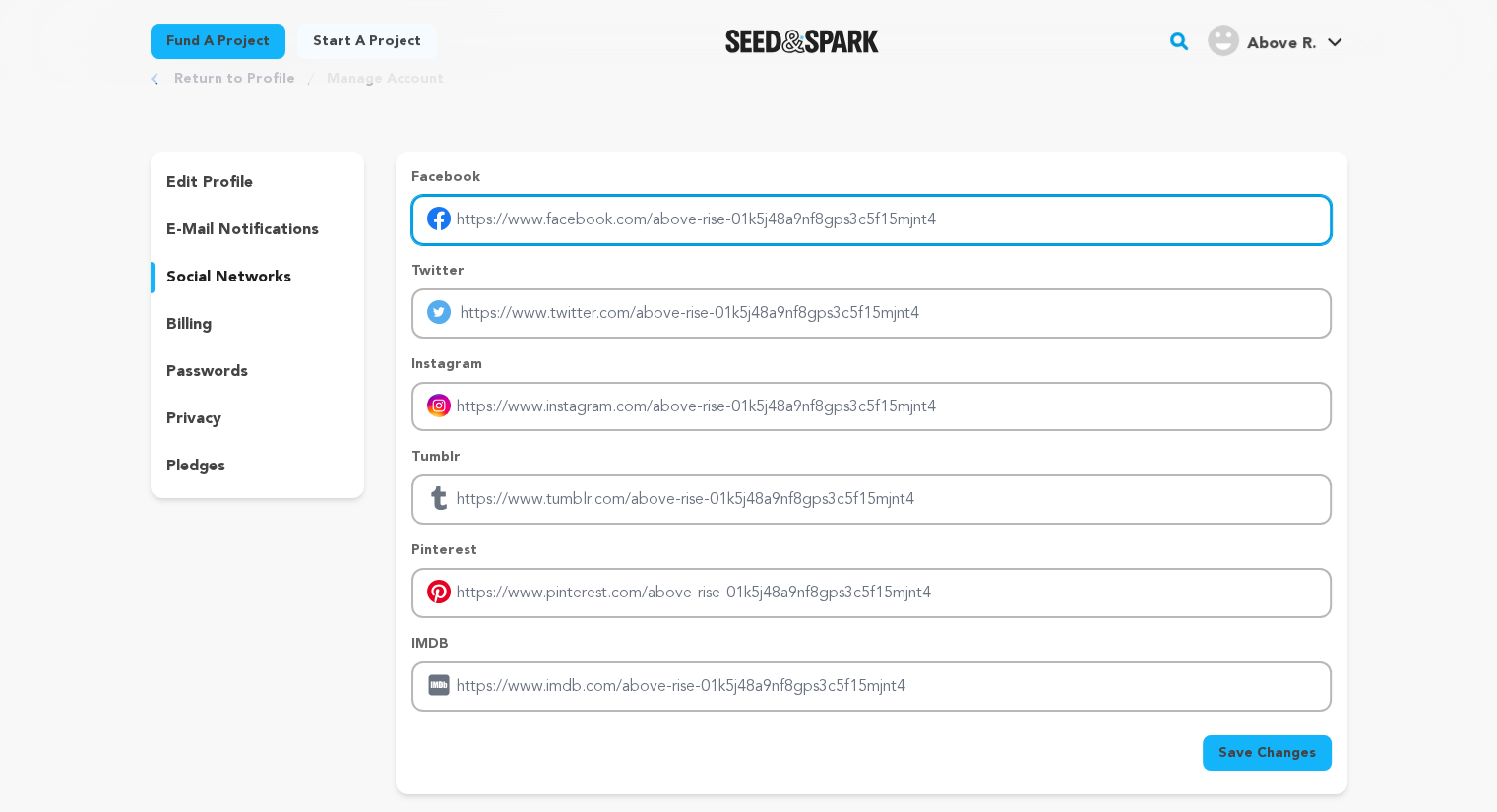
scroll to position [0, 0]
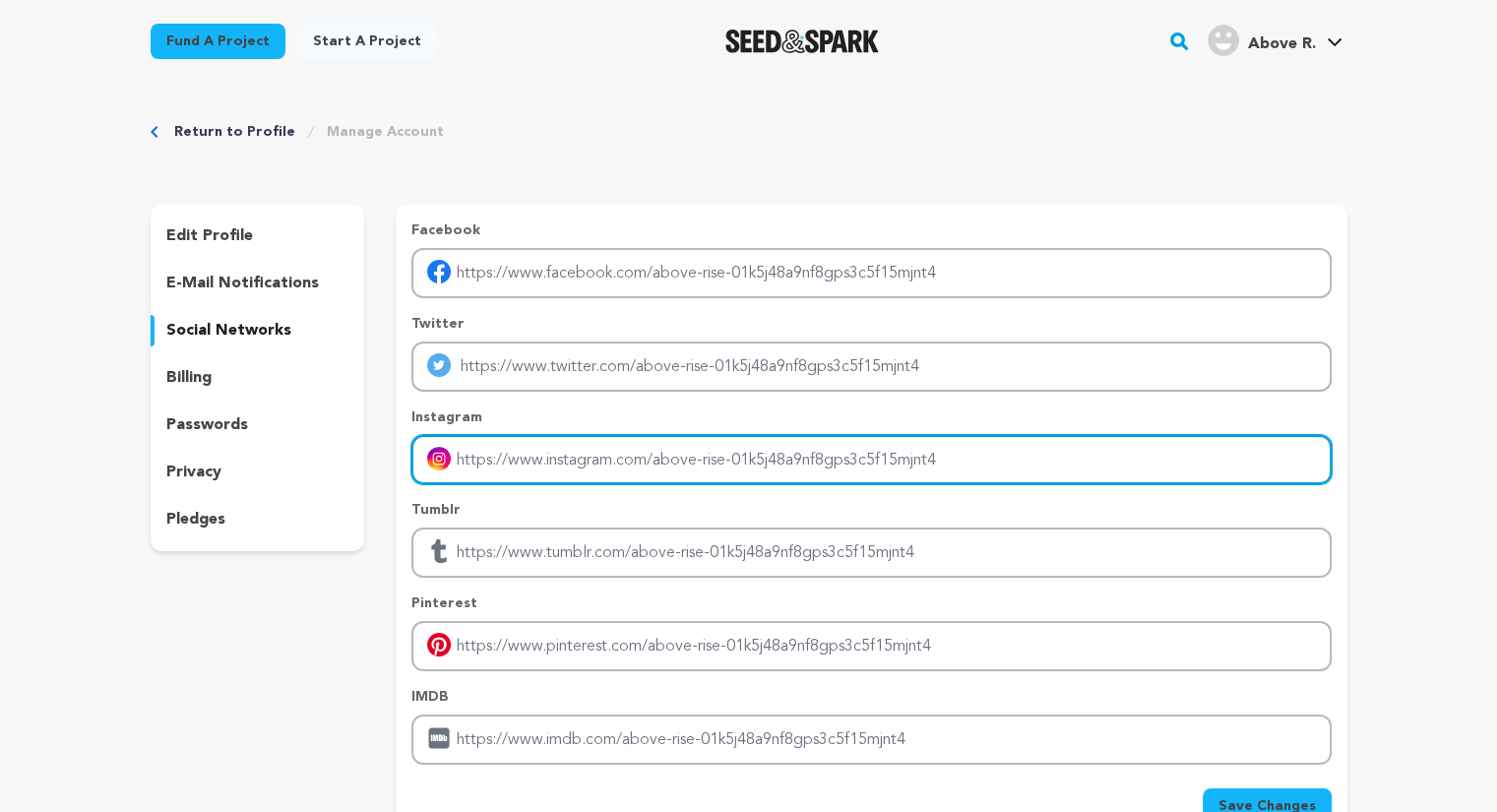
click at [569, 448] on input "Enter instagram handle link" at bounding box center [871, 459] width 919 height 50
click at [563, 465] on input "Enter instagram handle link" at bounding box center [871, 459] width 919 height 50
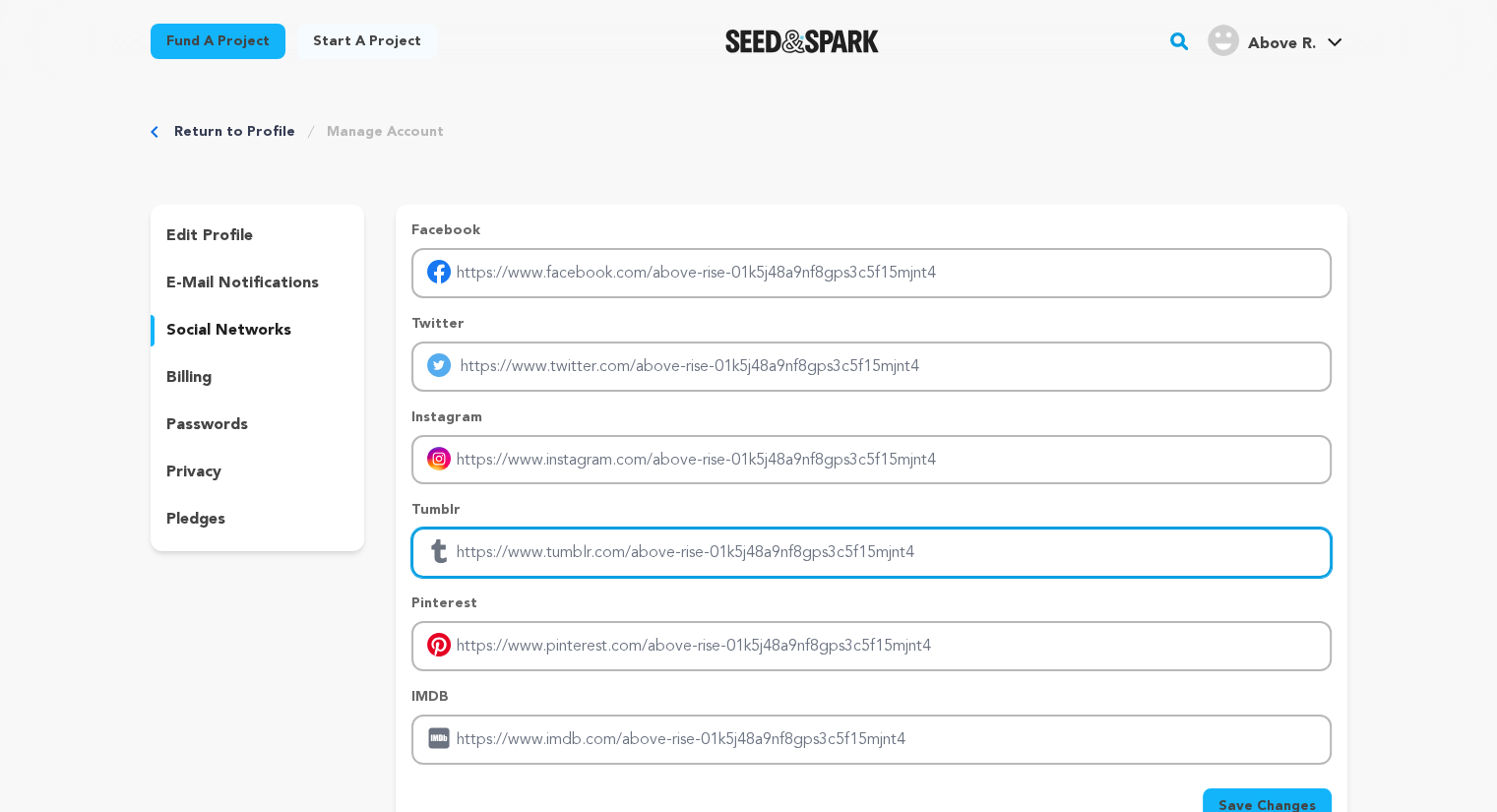
click at [548, 550] on input "Enter tubmlr profile link" at bounding box center [871, 552] width 919 height 50
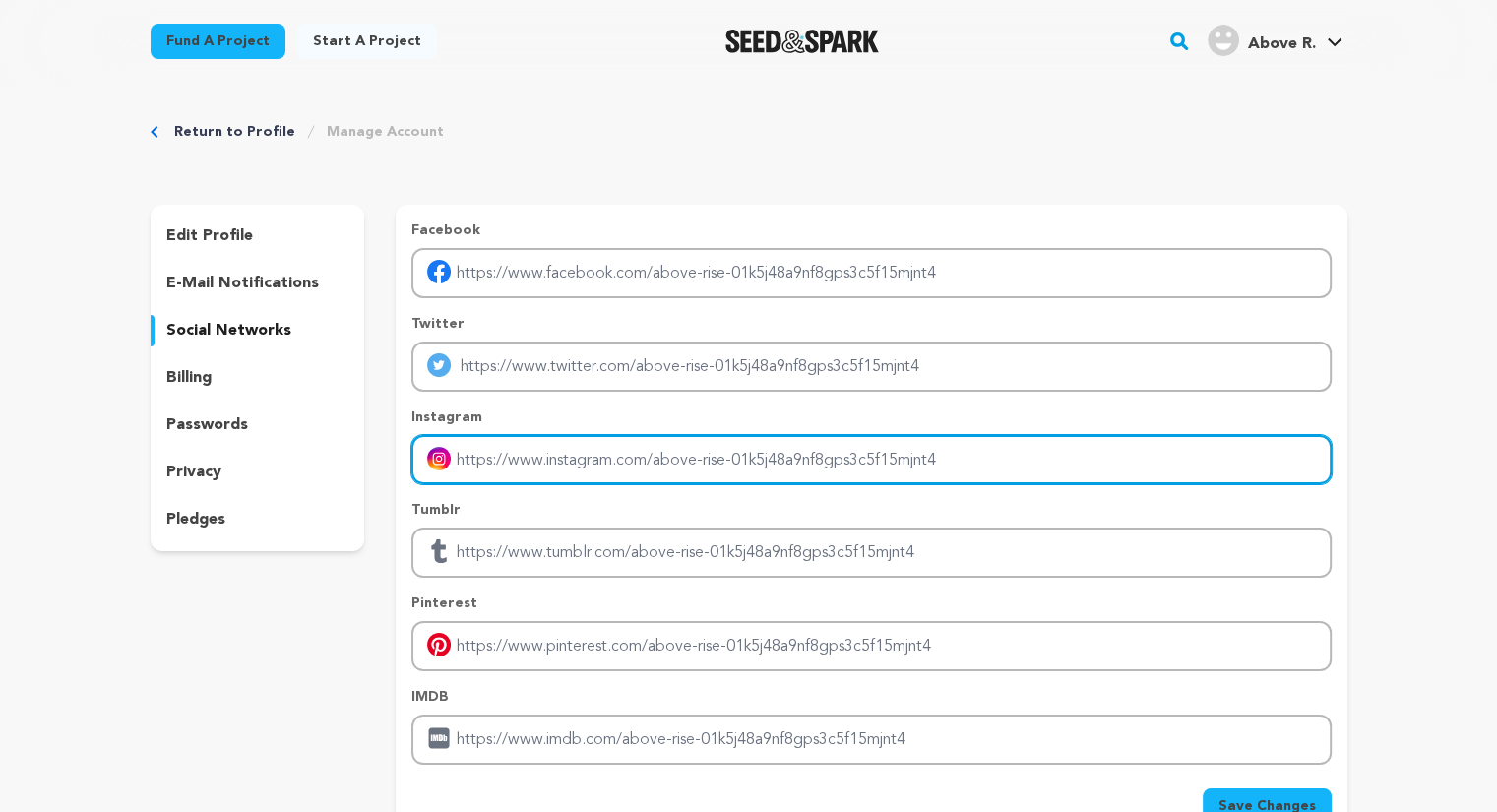
click at [542, 470] on input "Enter instagram handle link" at bounding box center [871, 459] width 919 height 50
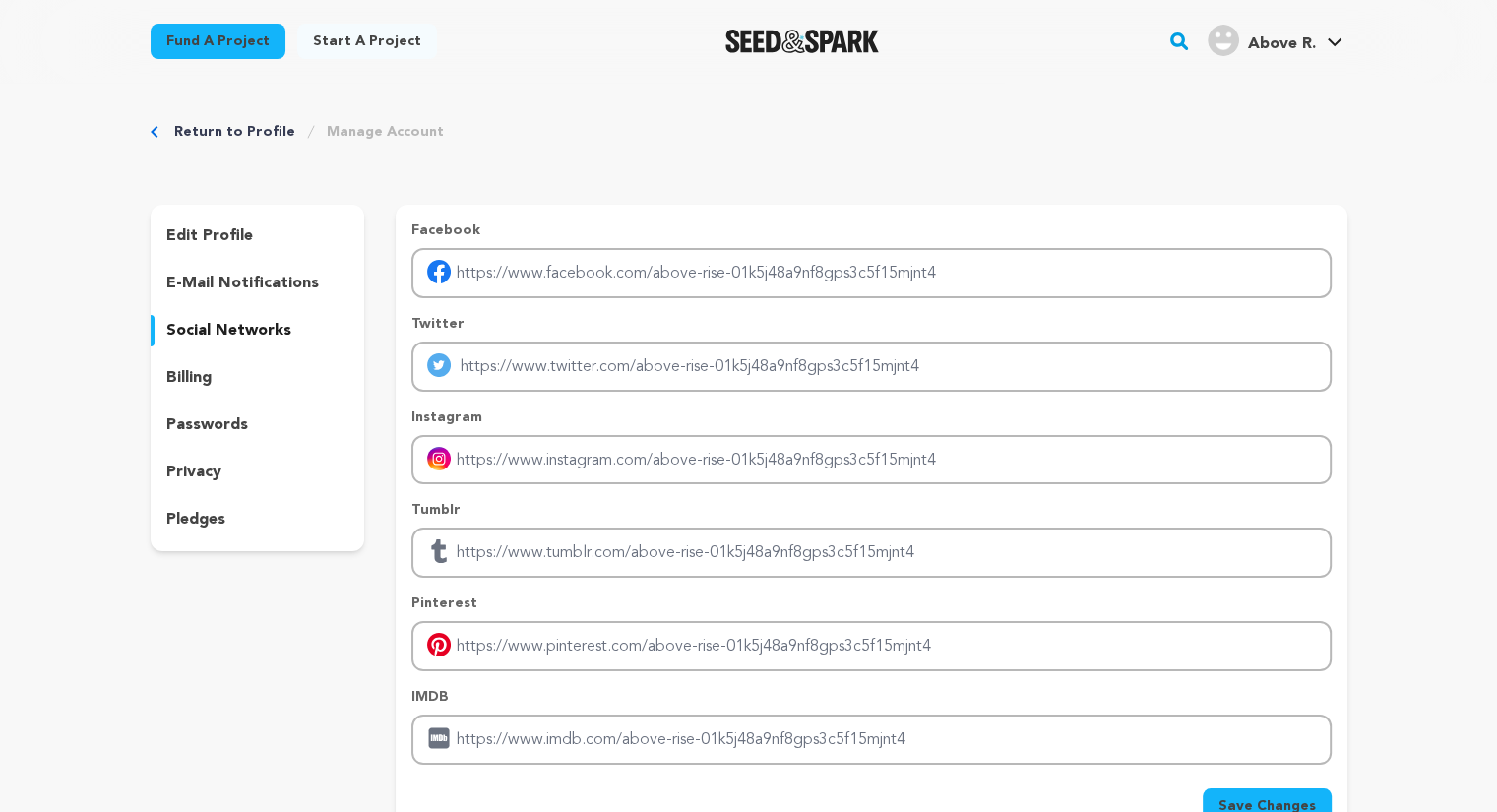
click at [257, 371] on div "billing" at bounding box center [257, 378] width 214 height 32
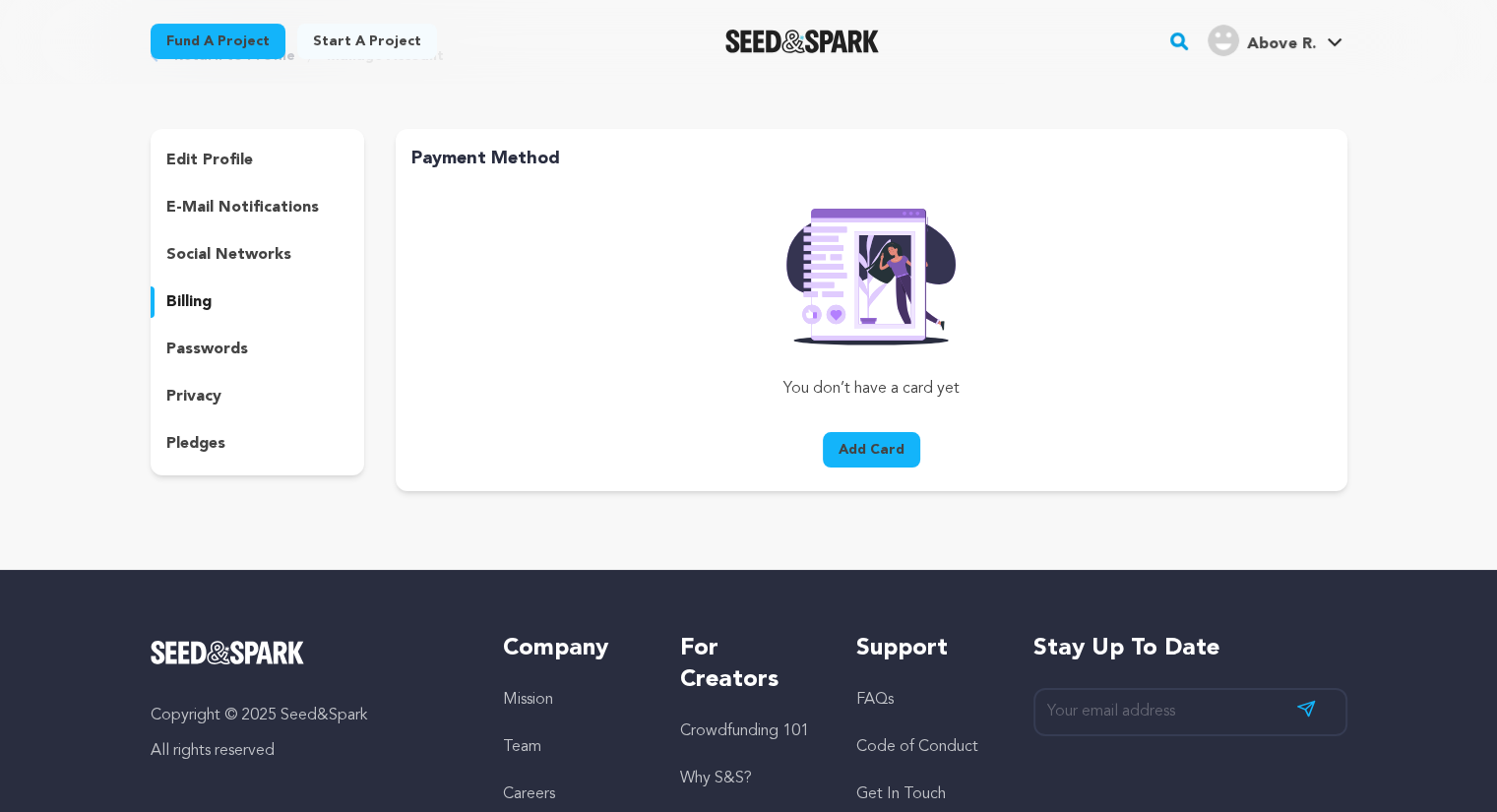
scroll to position [85, 0]
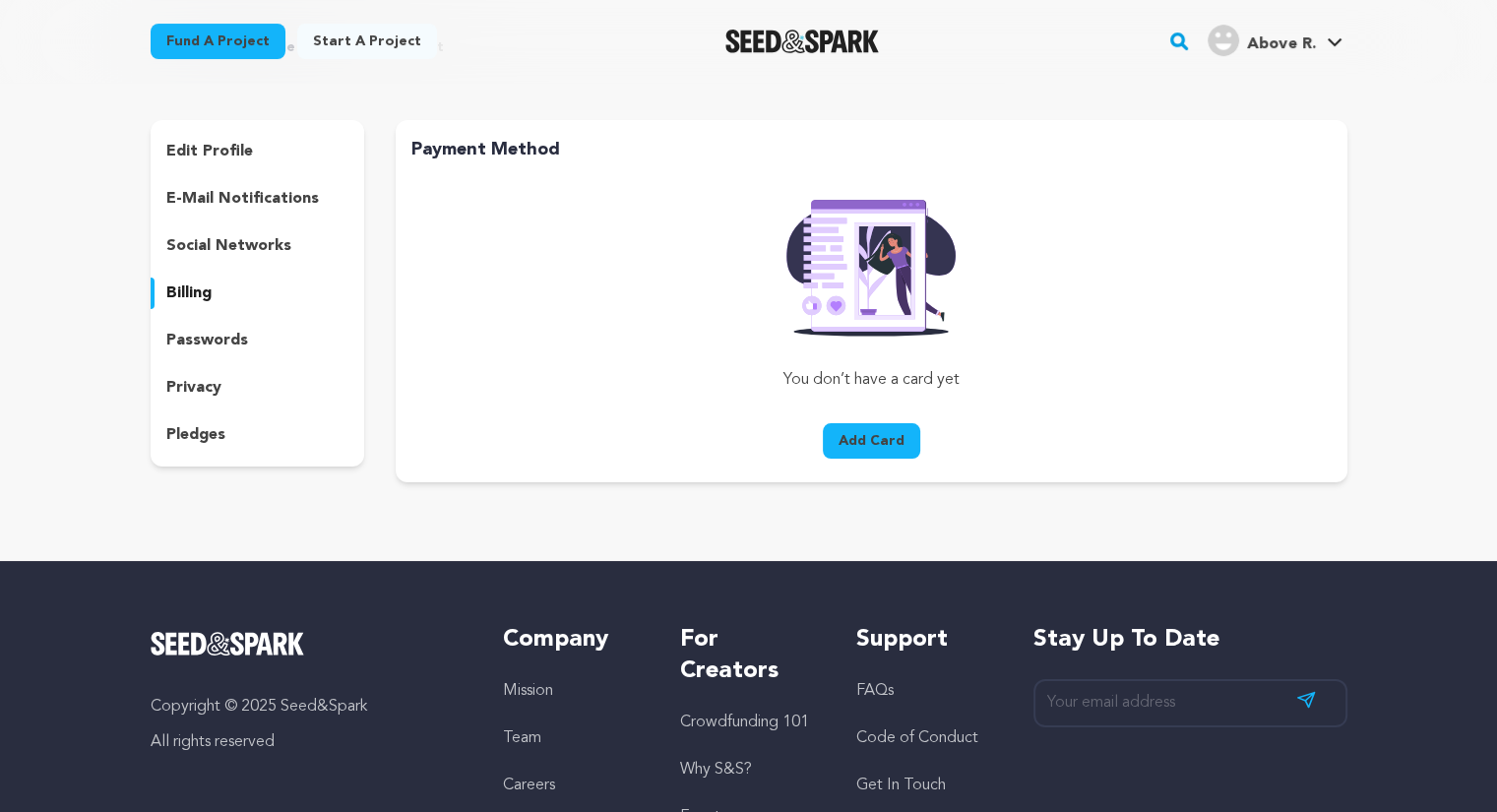
click at [230, 348] on p "passwords" at bounding box center [207, 341] width 82 height 24
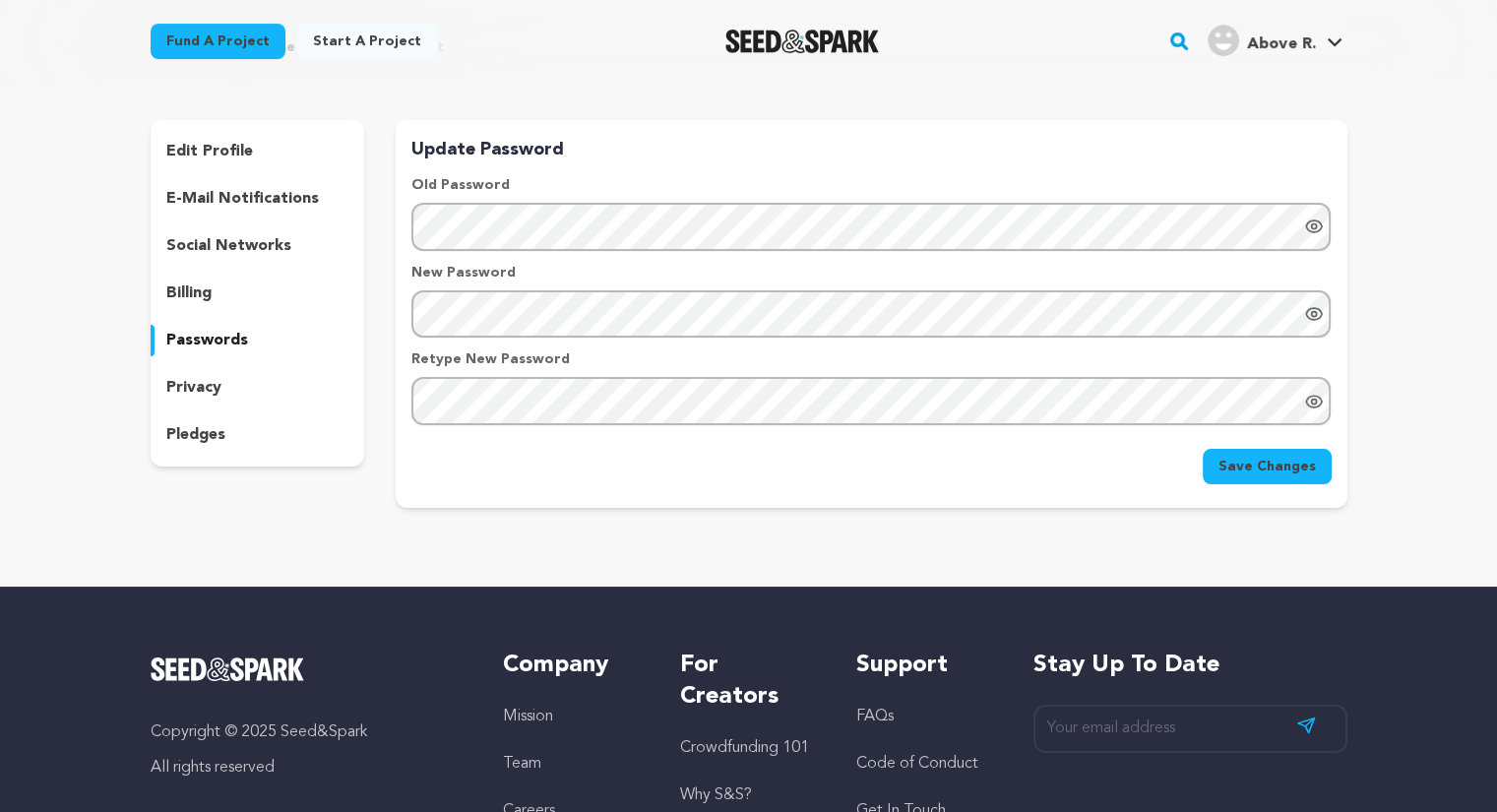
click at [205, 371] on div "edit profile e-mail notifications social networks billing passwords privacy ple…" at bounding box center [257, 293] width 214 height 347
click at [200, 377] on p "privacy" at bounding box center [194, 388] width 55 height 24
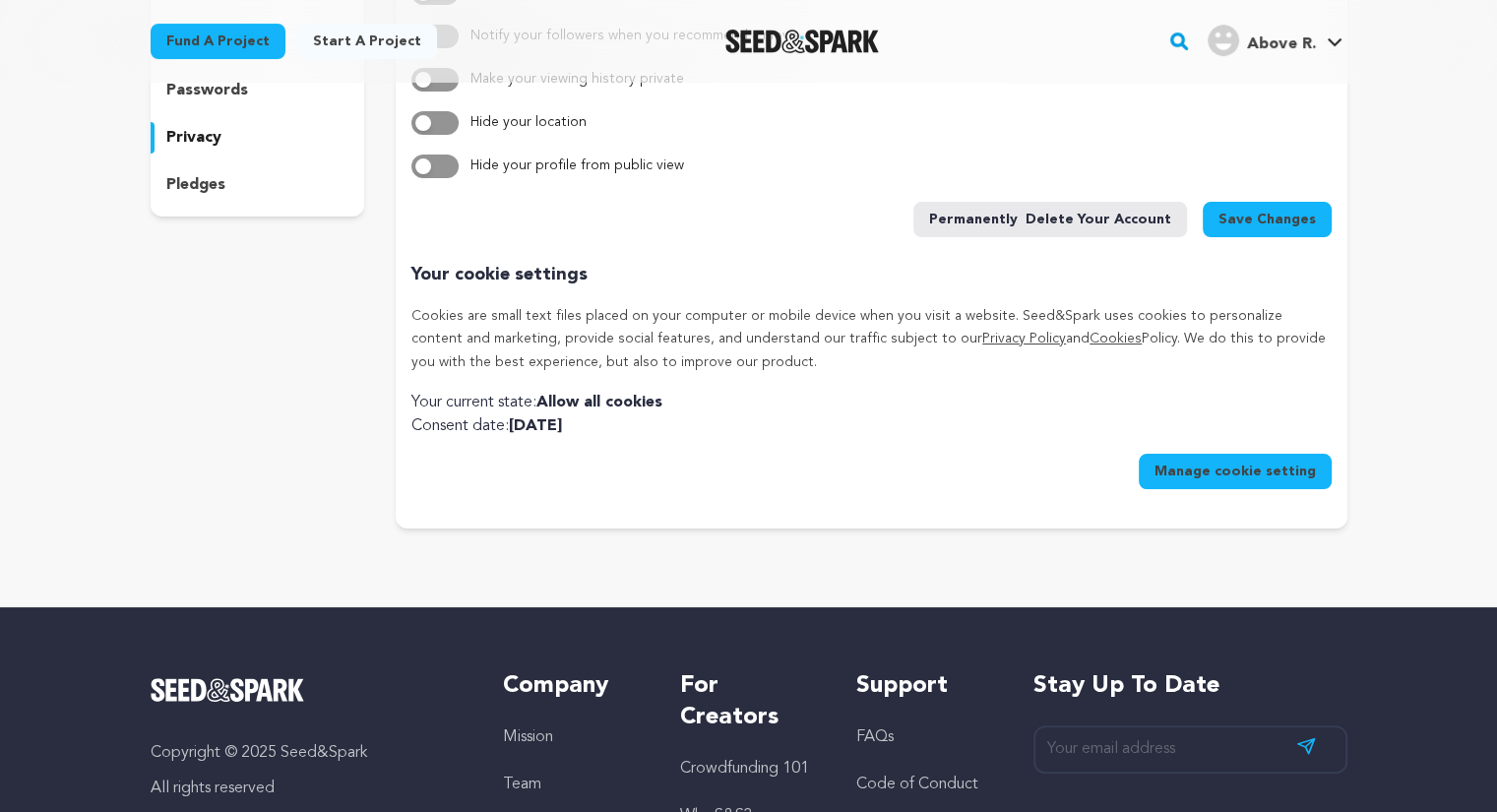
scroll to position [336, 0]
click at [213, 190] on p "pledges" at bounding box center [196, 184] width 59 height 24
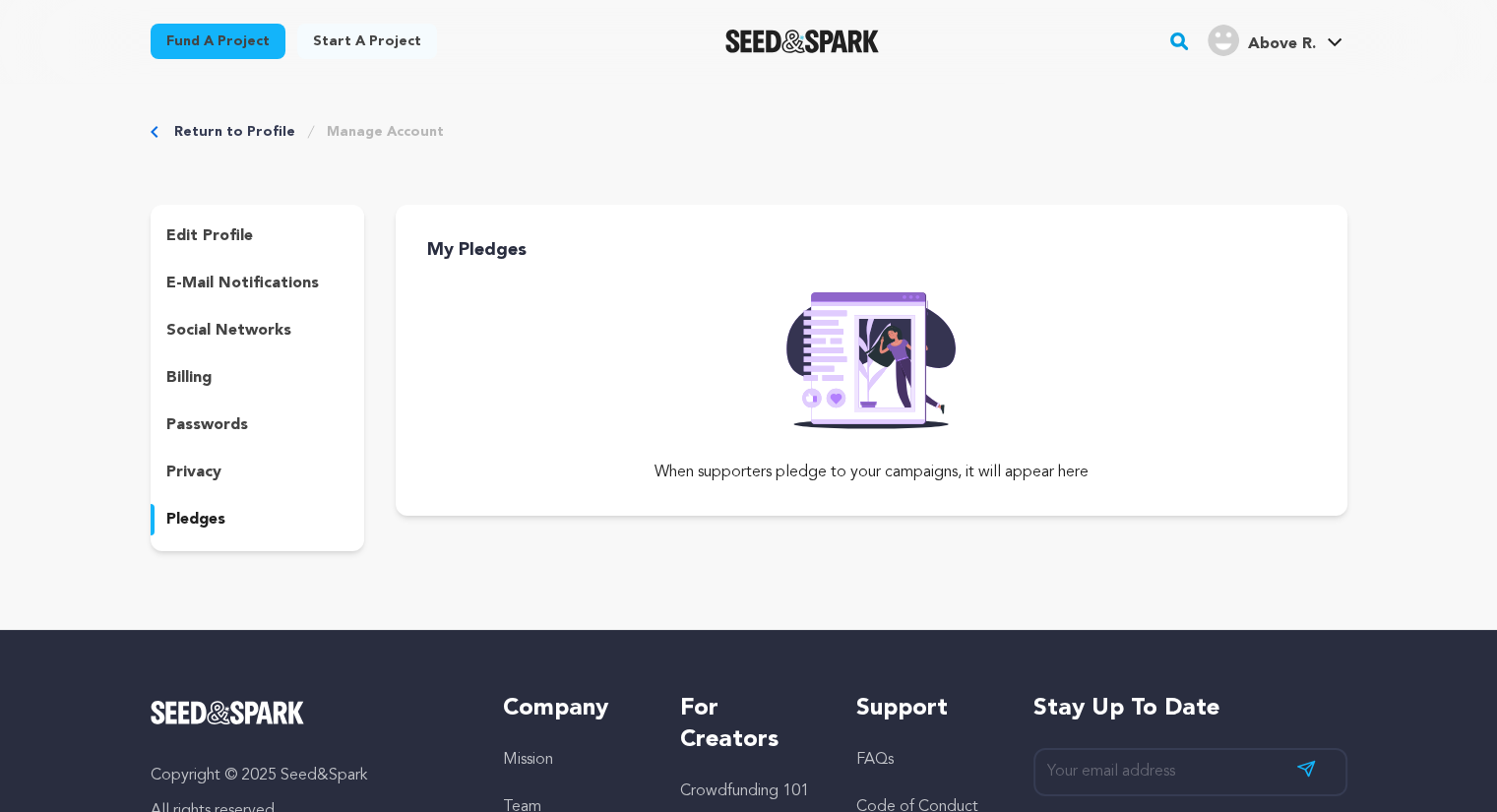
click at [237, 237] on p "edit profile" at bounding box center [209, 236] width 87 height 24
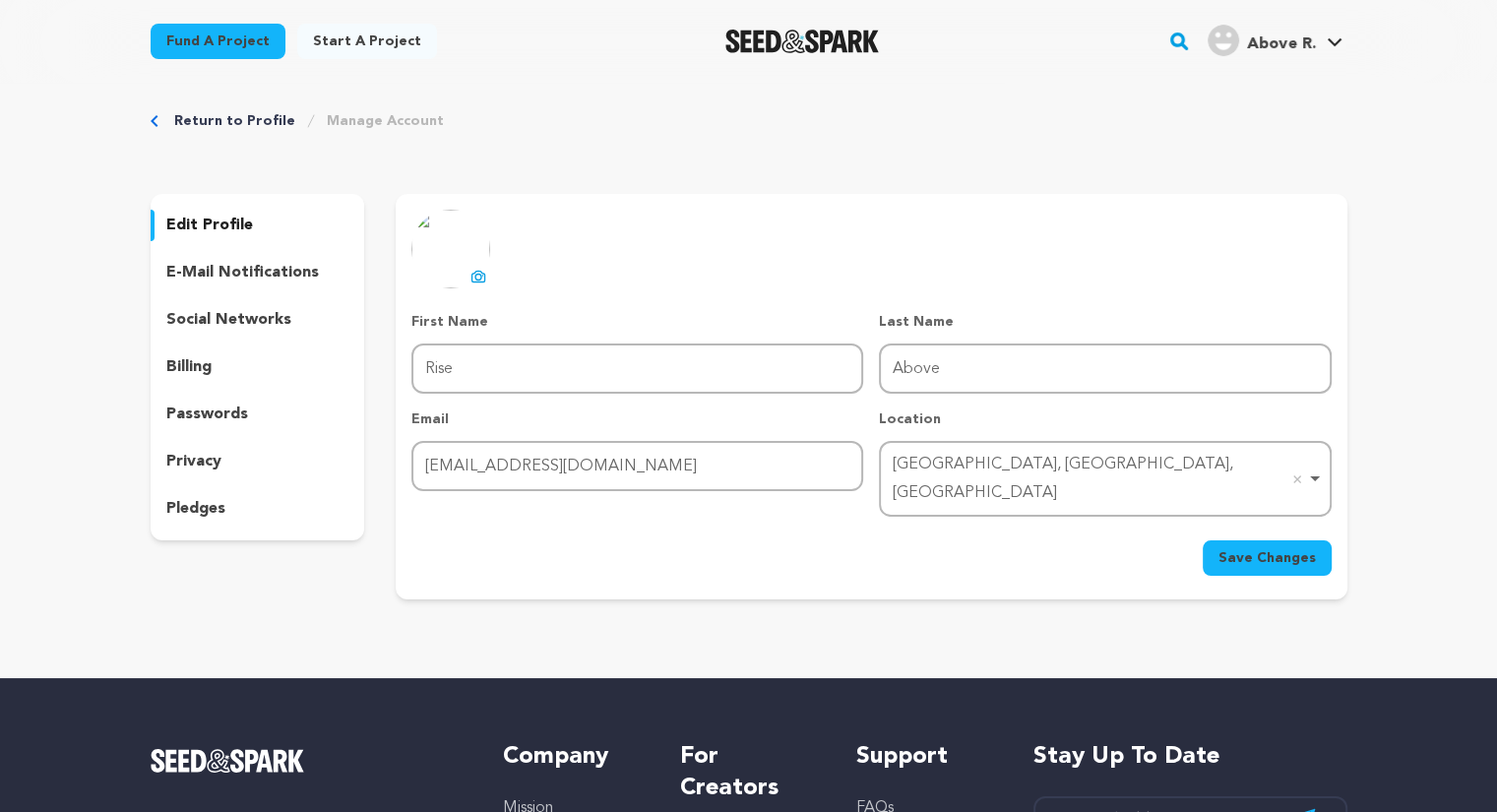
scroll to position [12, 0]
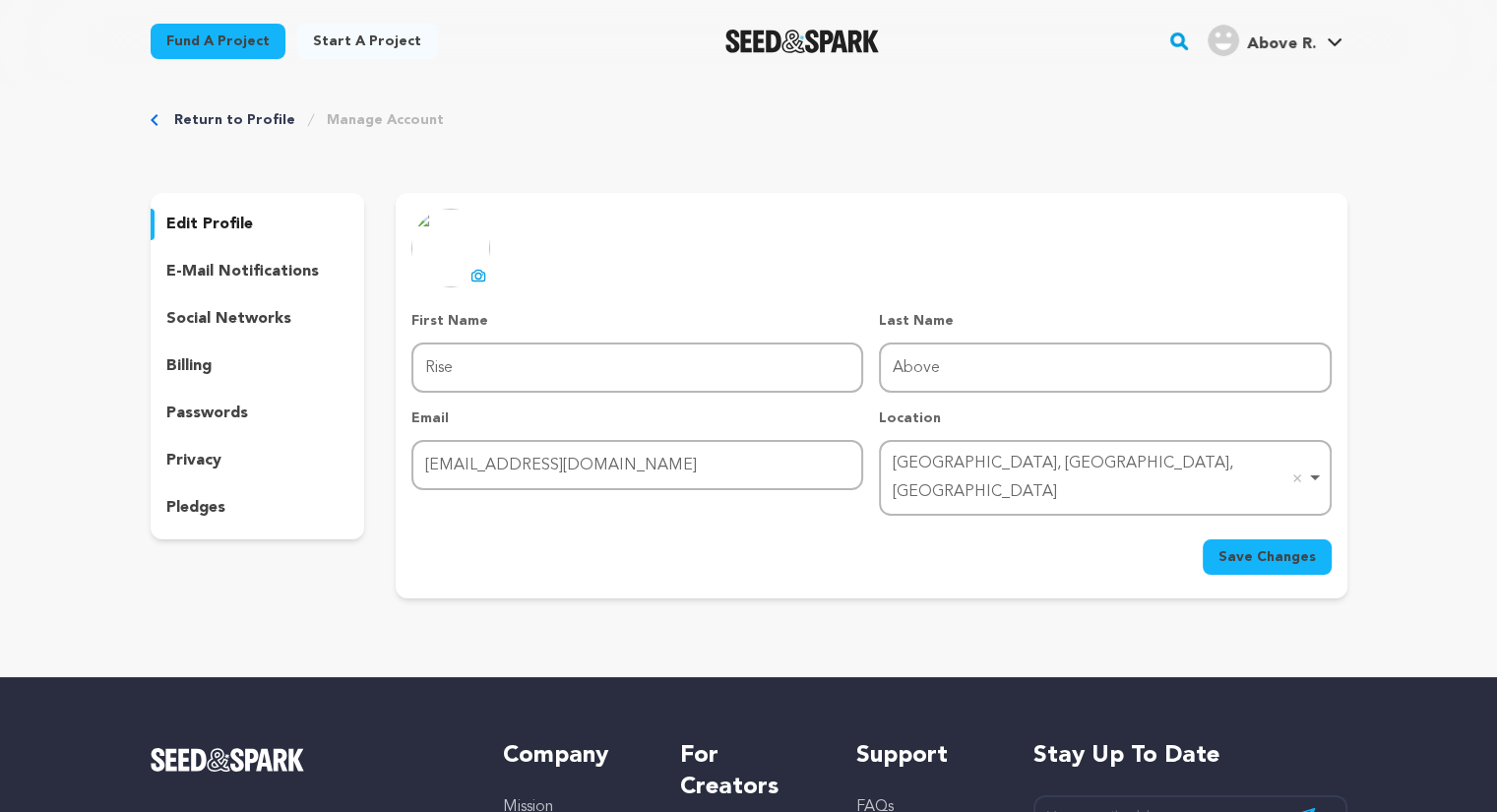
click at [1265, 547] on span "Save Changes" at bounding box center [1267, 557] width 98 height 20
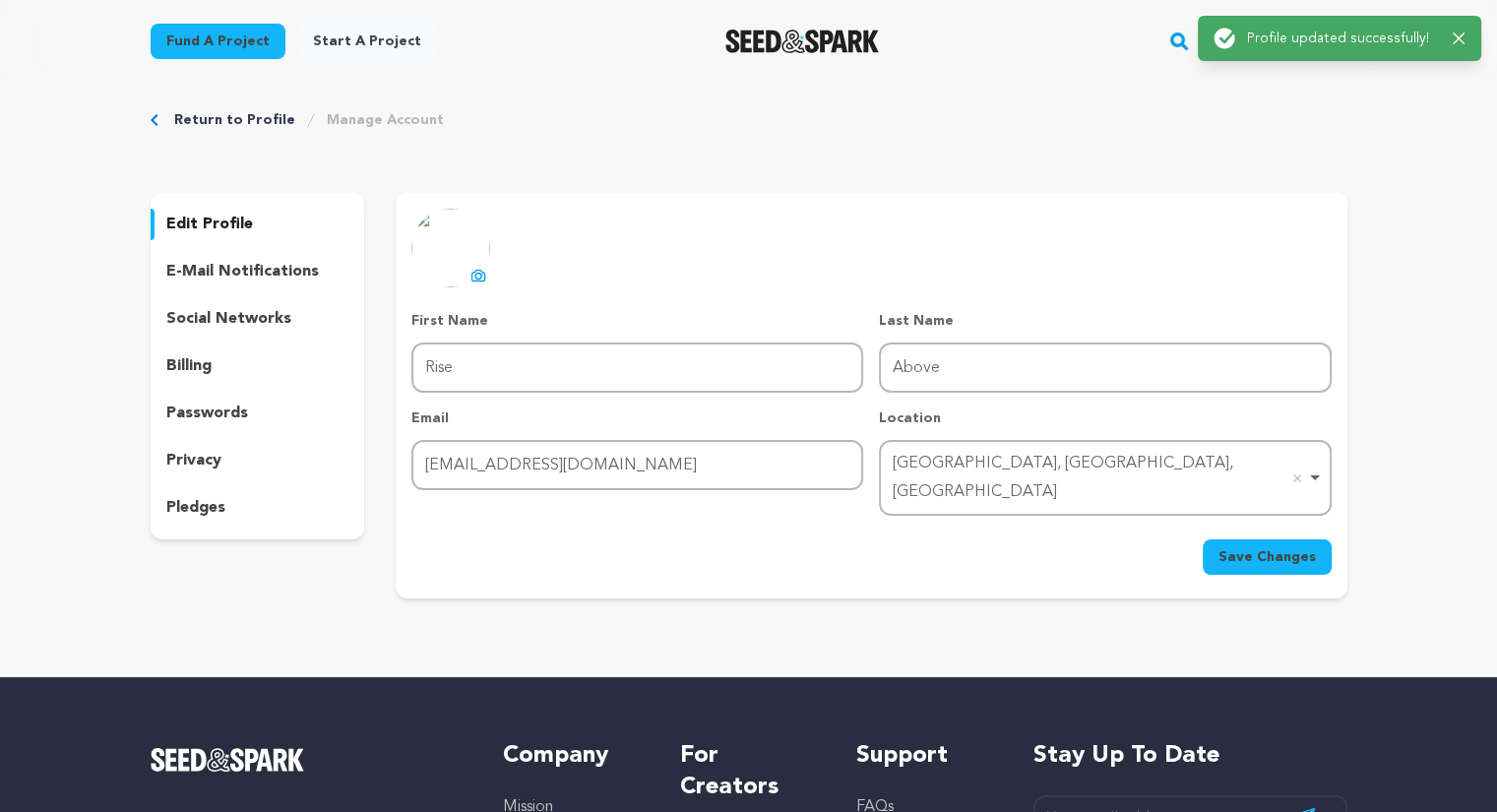
click at [1460, 37] on icon "button" at bounding box center [1458, 39] width 13 height 13
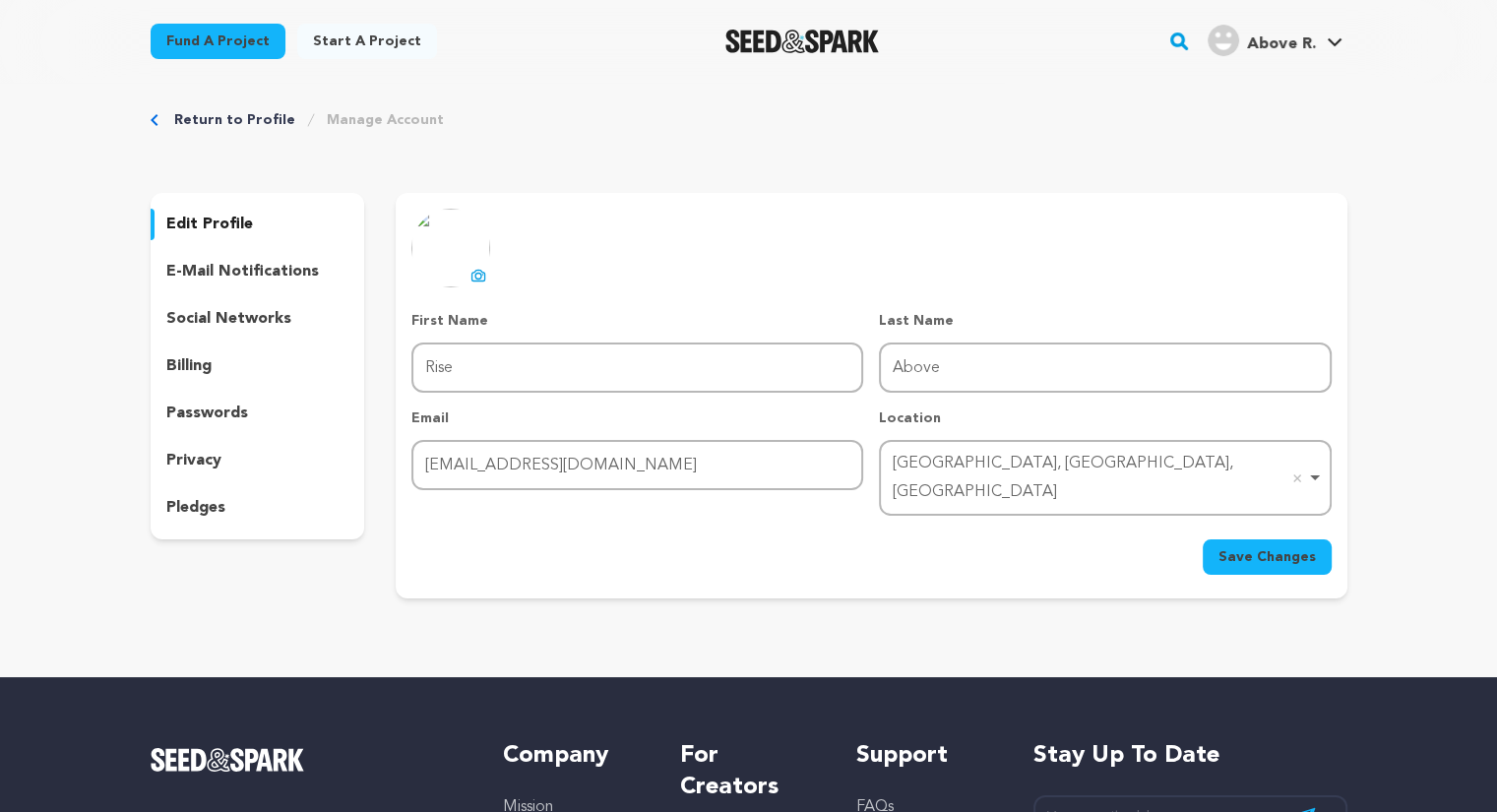
click at [1248, 547] on span "Save Changes" at bounding box center [1267, 557] width 98 height 20
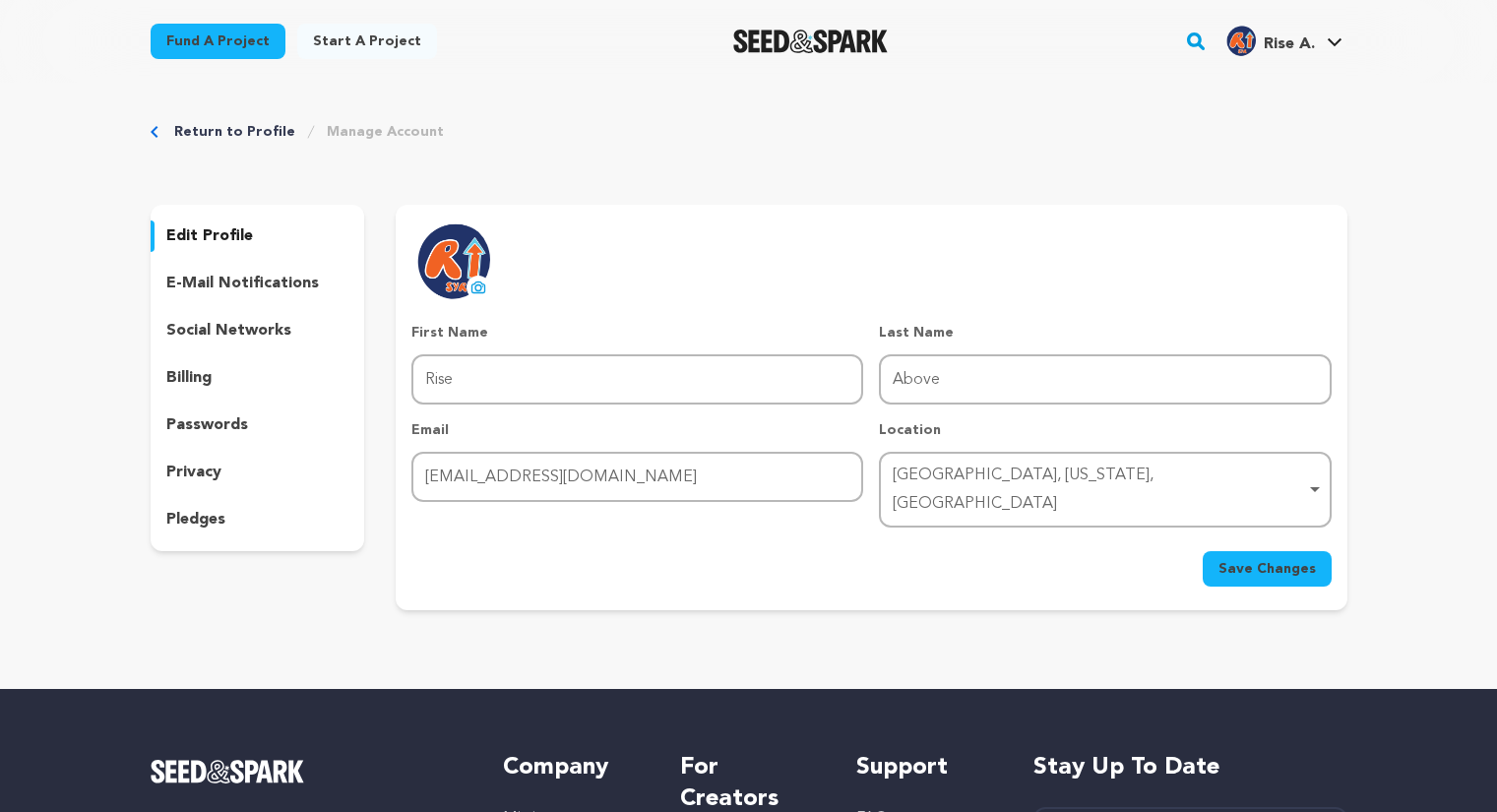
scroll to position [12, 0]
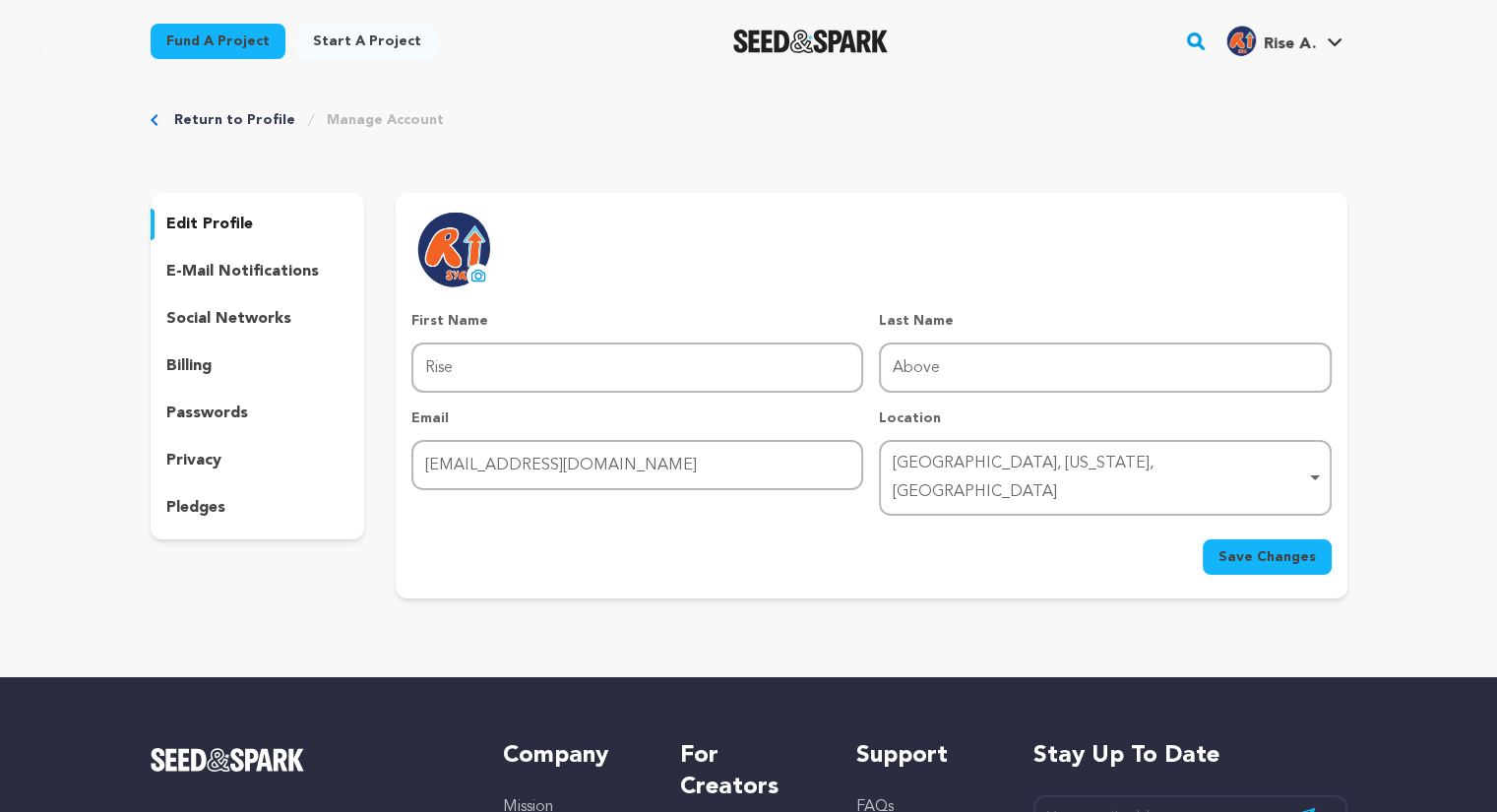
click at [1306, 49] on span "Rise A." at bounding box center [1289, 44] width 51 height 16
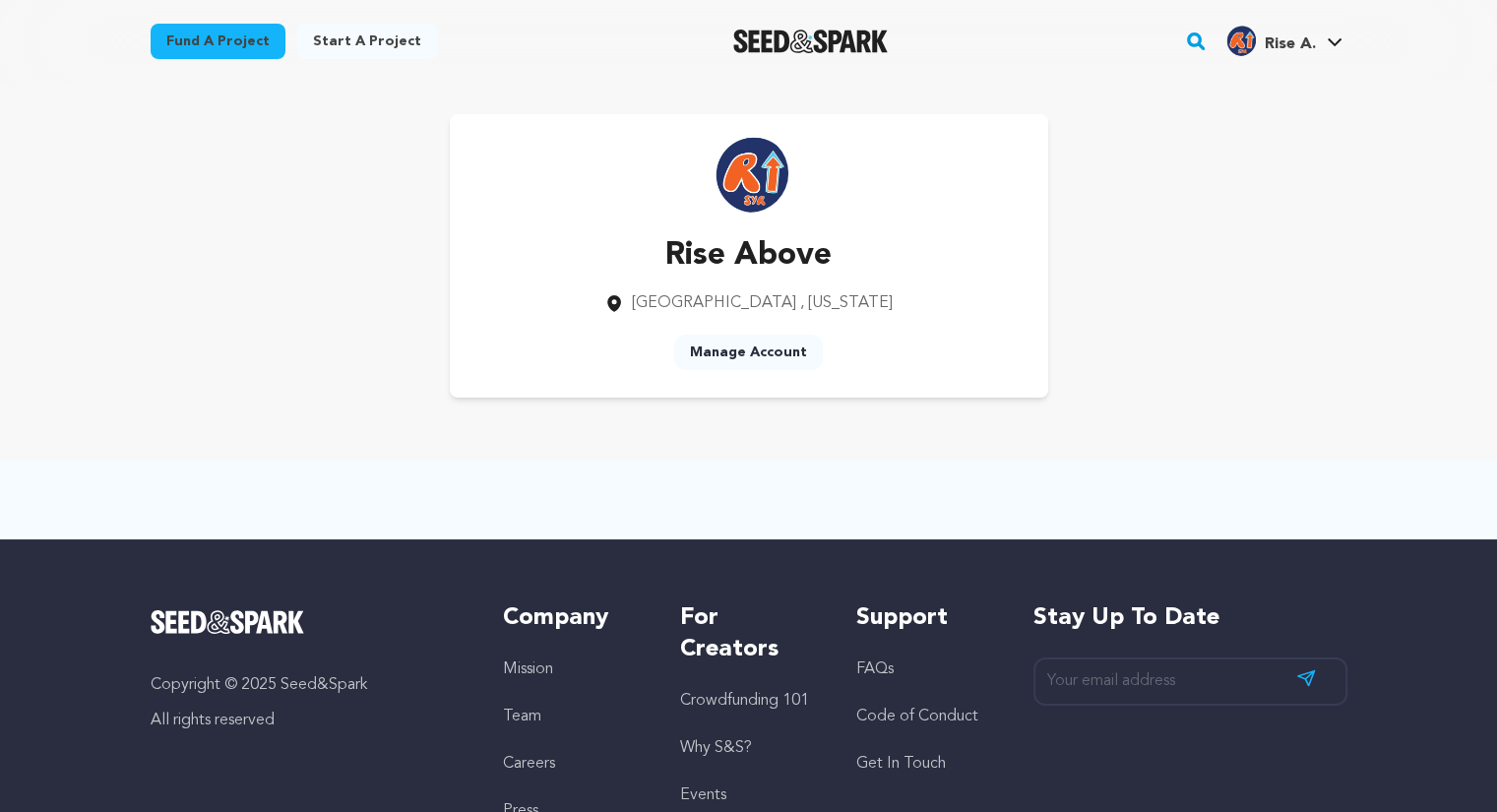
click at [855, 219] on div "Rise Above Syracuse , New York Manage Account" at bounding box center [749, 256] width 599 height 284
click at [213, 54] on link "Fund a project" at bounding box center [217, 41] width 134 height 36
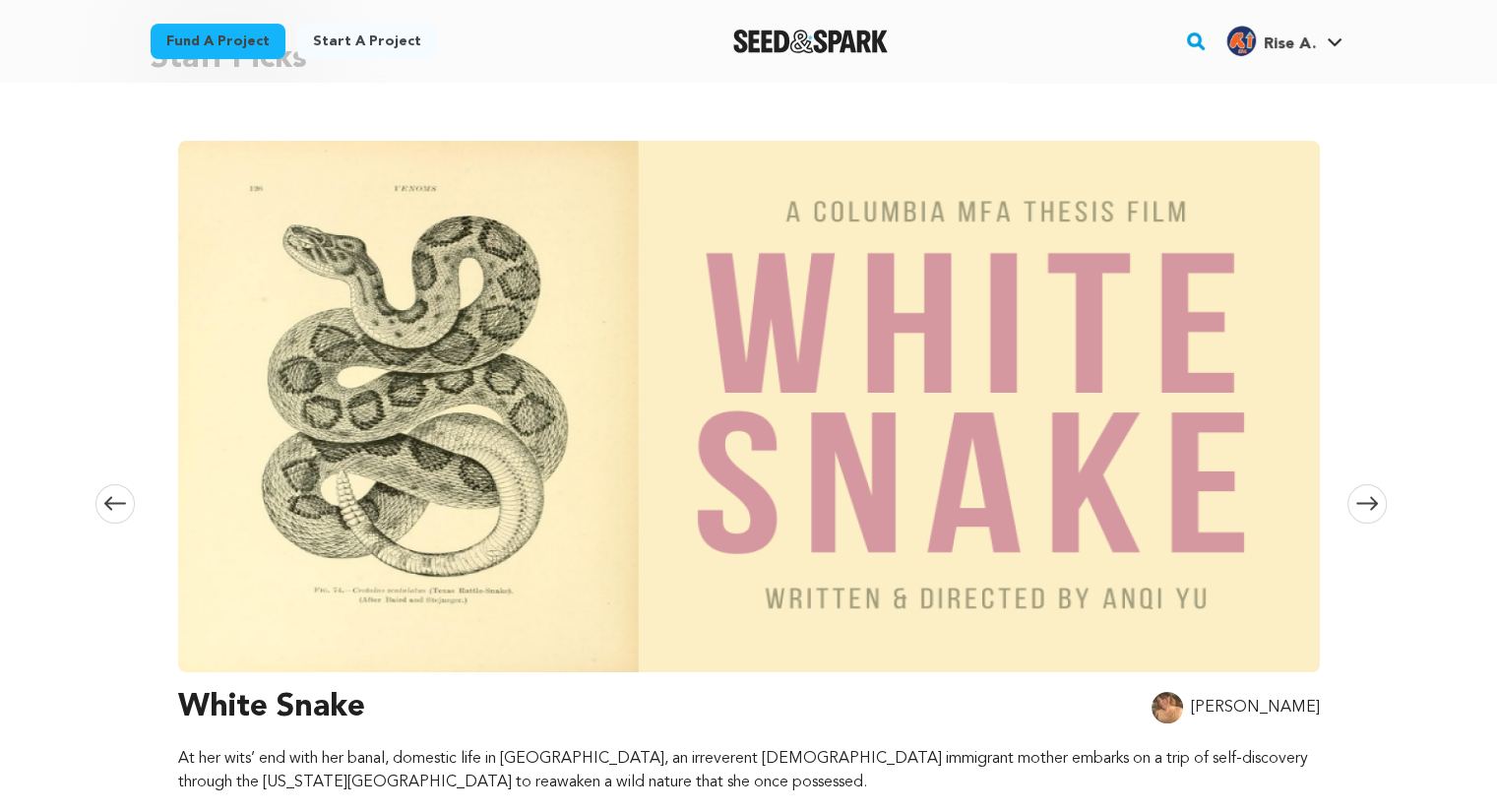
scroll to position [0, 1162]
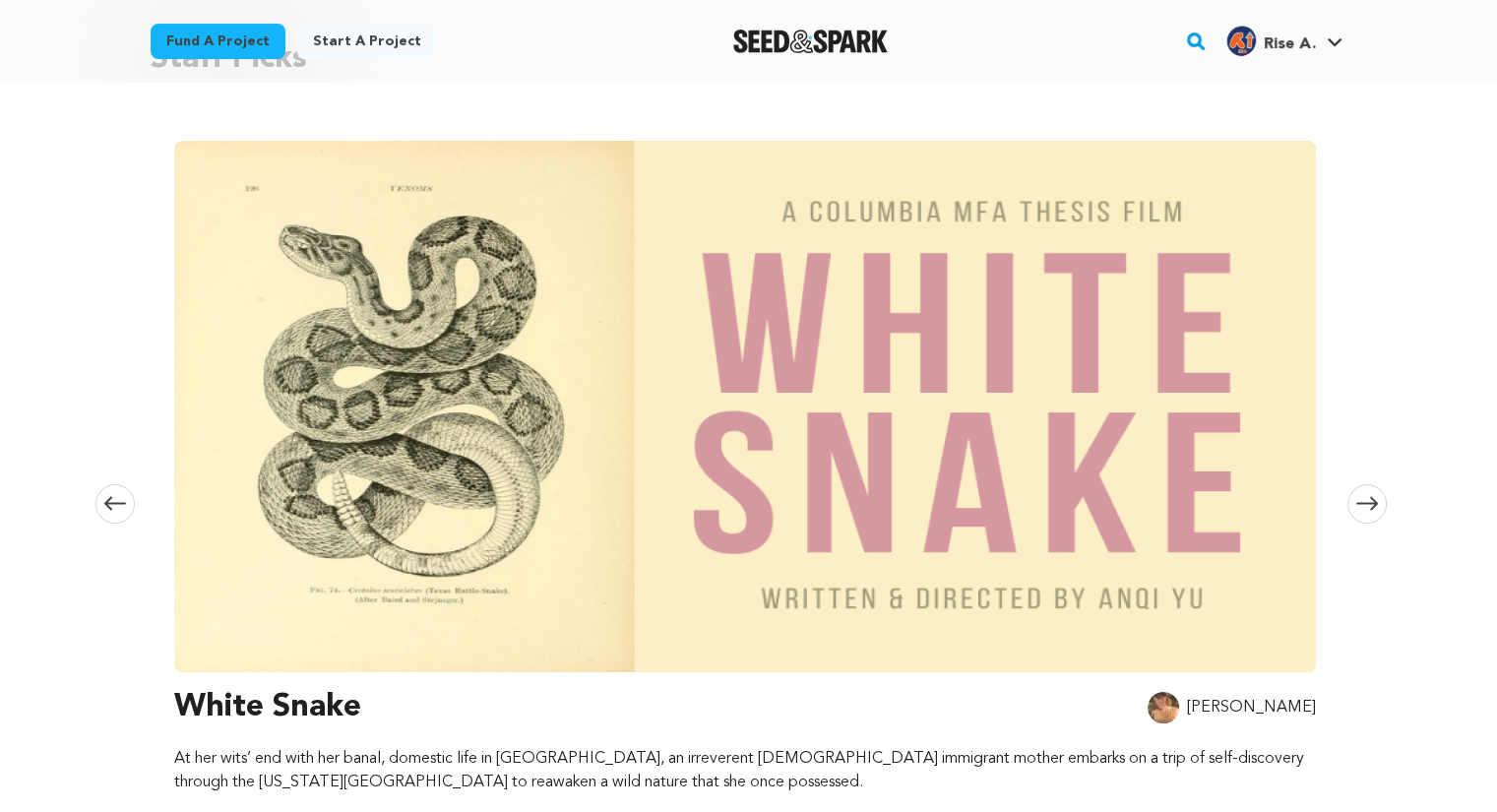
click at [335, 45] on link "Start a project" at bounding box center [367, 41] width 139 height 36
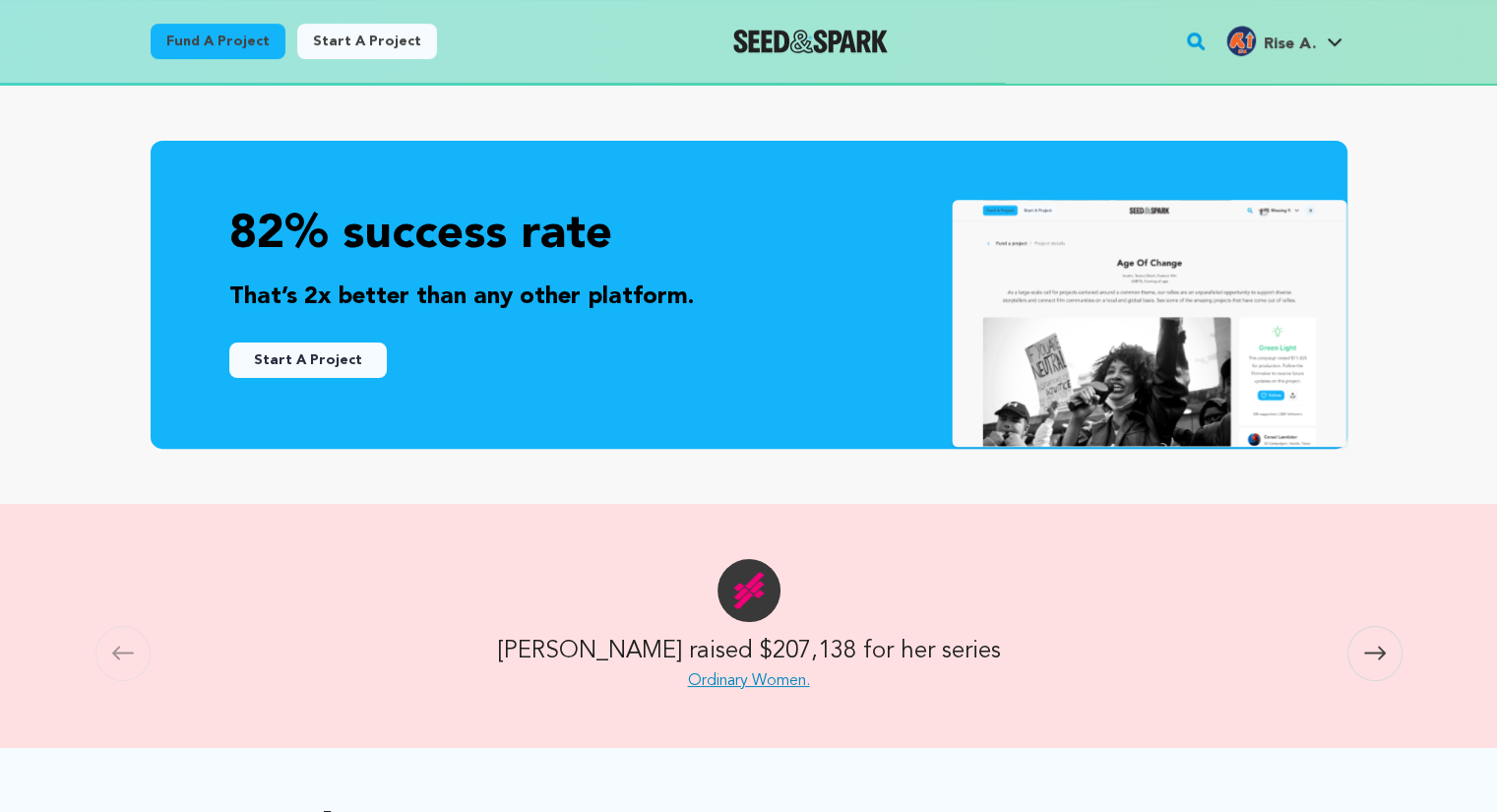
scroll to position [528, 0]
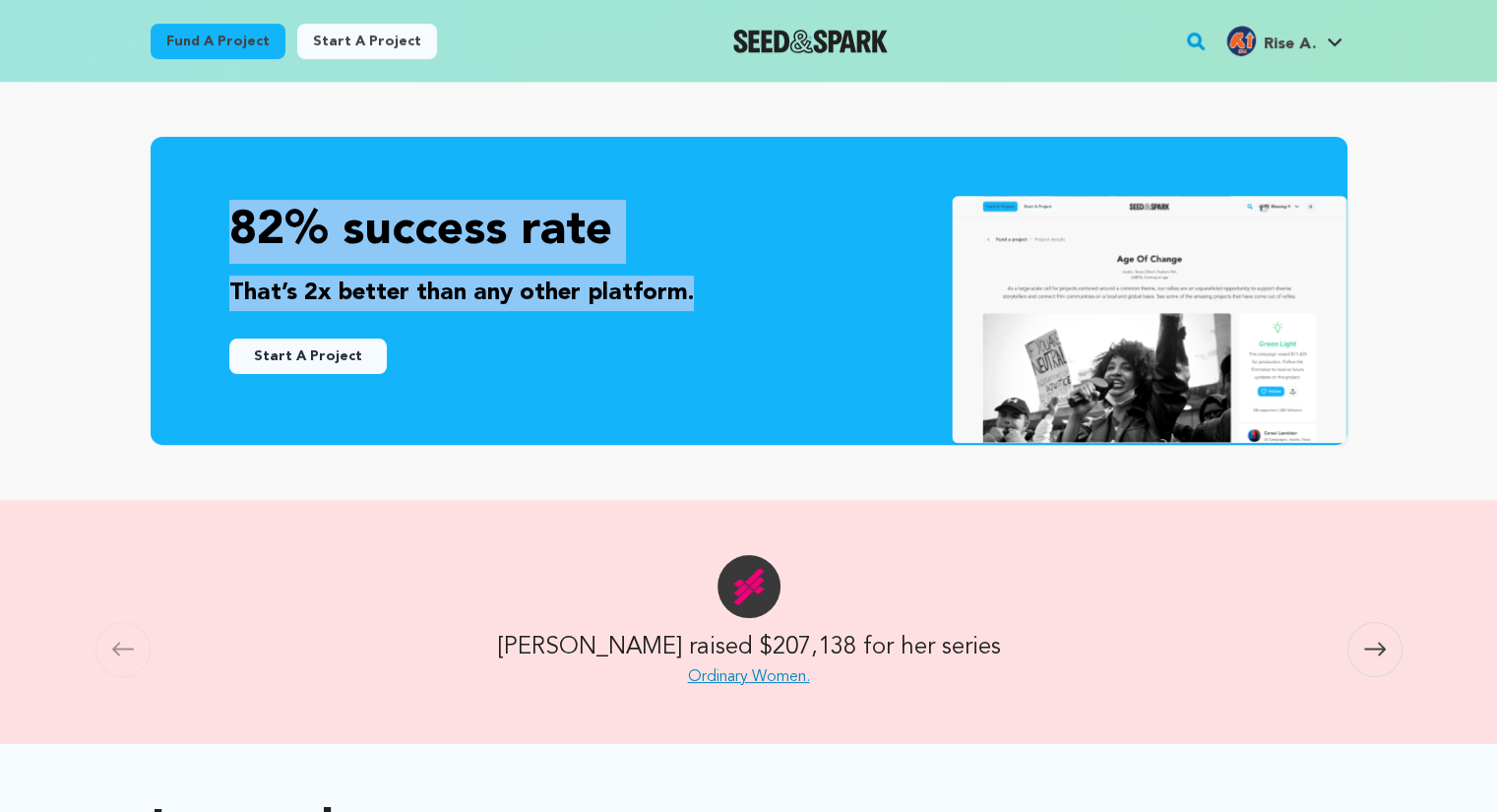
drag, startPoint x: 238, startPoint y: 233, endPoint x: 691, endPoint y: 294, distance: 457.1
click at [691, 294] on div "82% success rate That’s 2x better than any other platform. Start A Project" at bounding box center [749, 286] width 1119 height 174
click at [691, 294] on p "That’s 2x better than any other platform." at bounding box center [749, 293] width 1040 height 36
drag, startPoint x: 685, startPoint y: 298, endPoint x: 231, endPoint y: 220, distance: 460.7
click at [231, 220] on div "82% success rate That’s 2x better than any other platform. Start A Project" at bounding box center [749, 286] width 1119 height 174
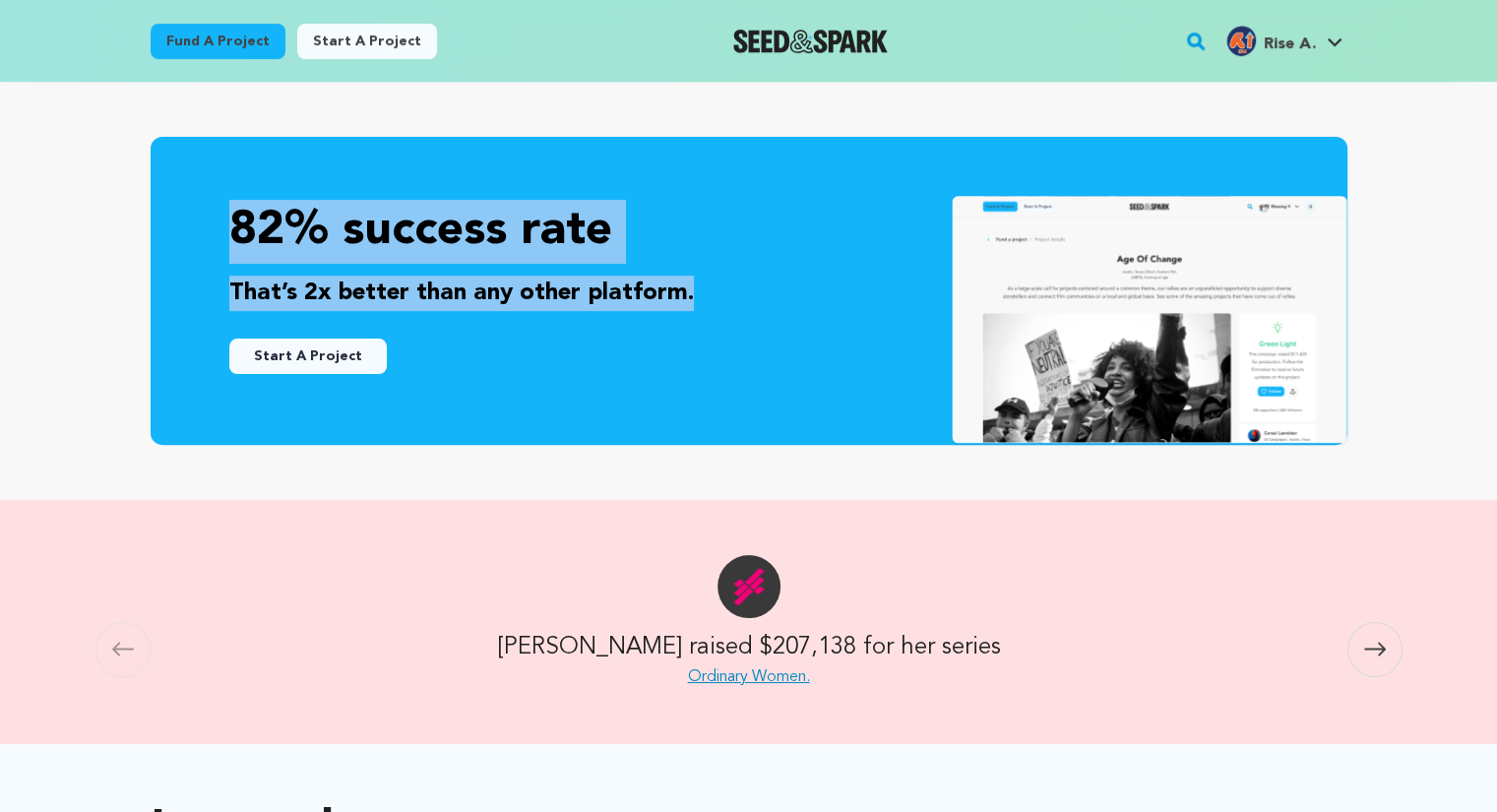
click at [231, 220] on p "82% success rate" at bounding box center [749, 231] width 1040 height 64
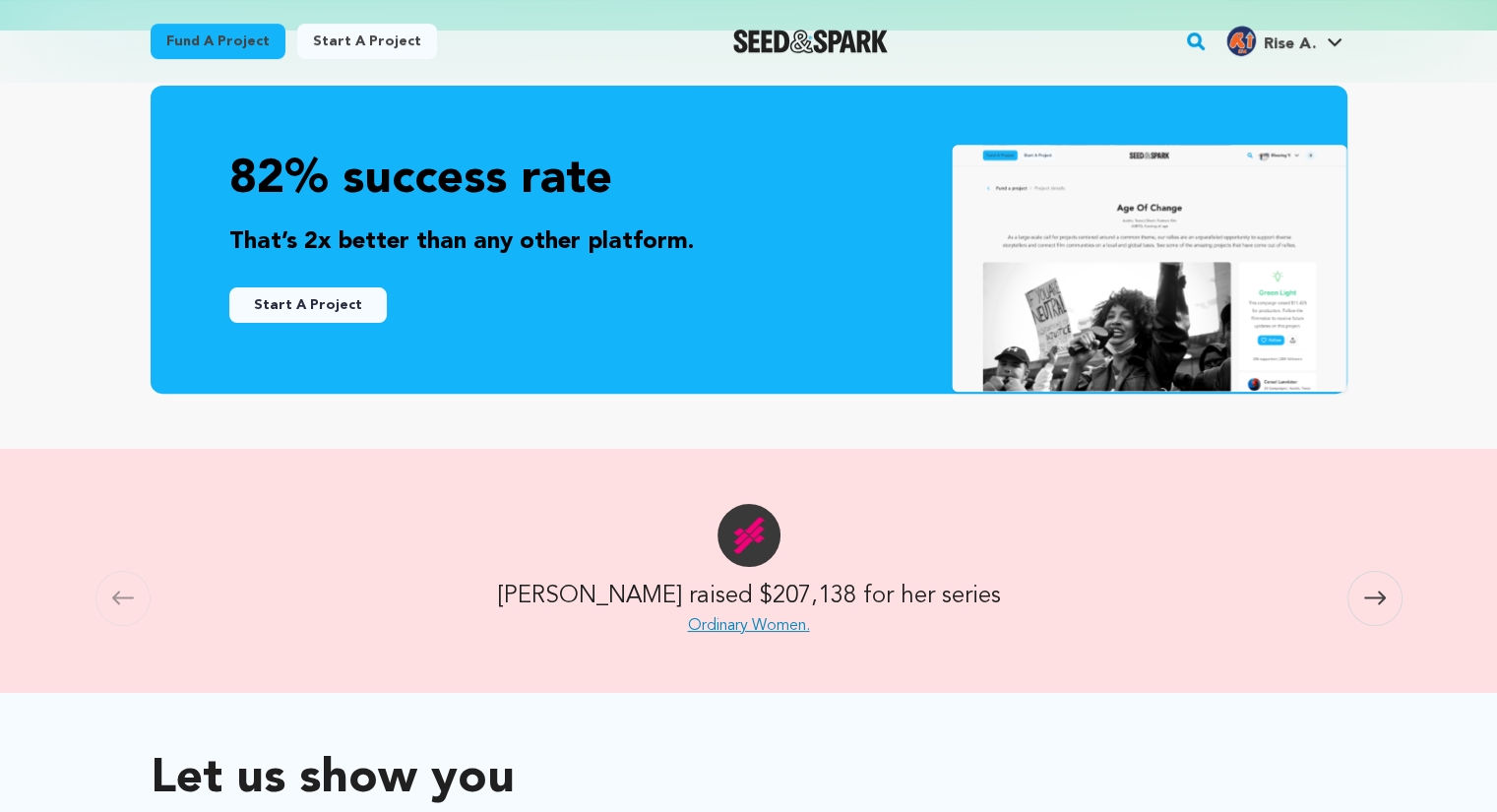
scroll to position [576, 0]
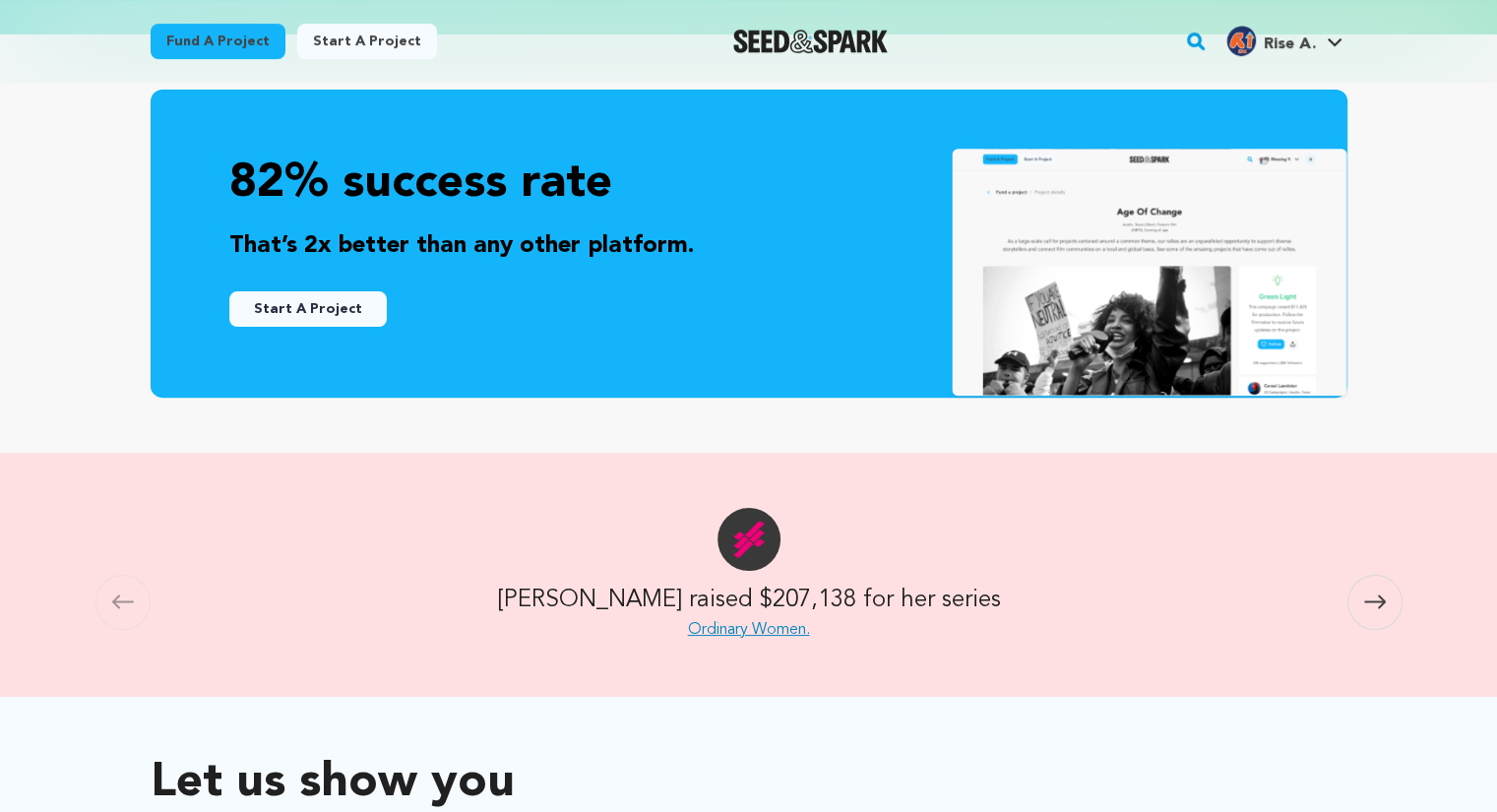
click at [337, 324] on button "Start A Project" at bounding box center [307, 309] width 157 height 36
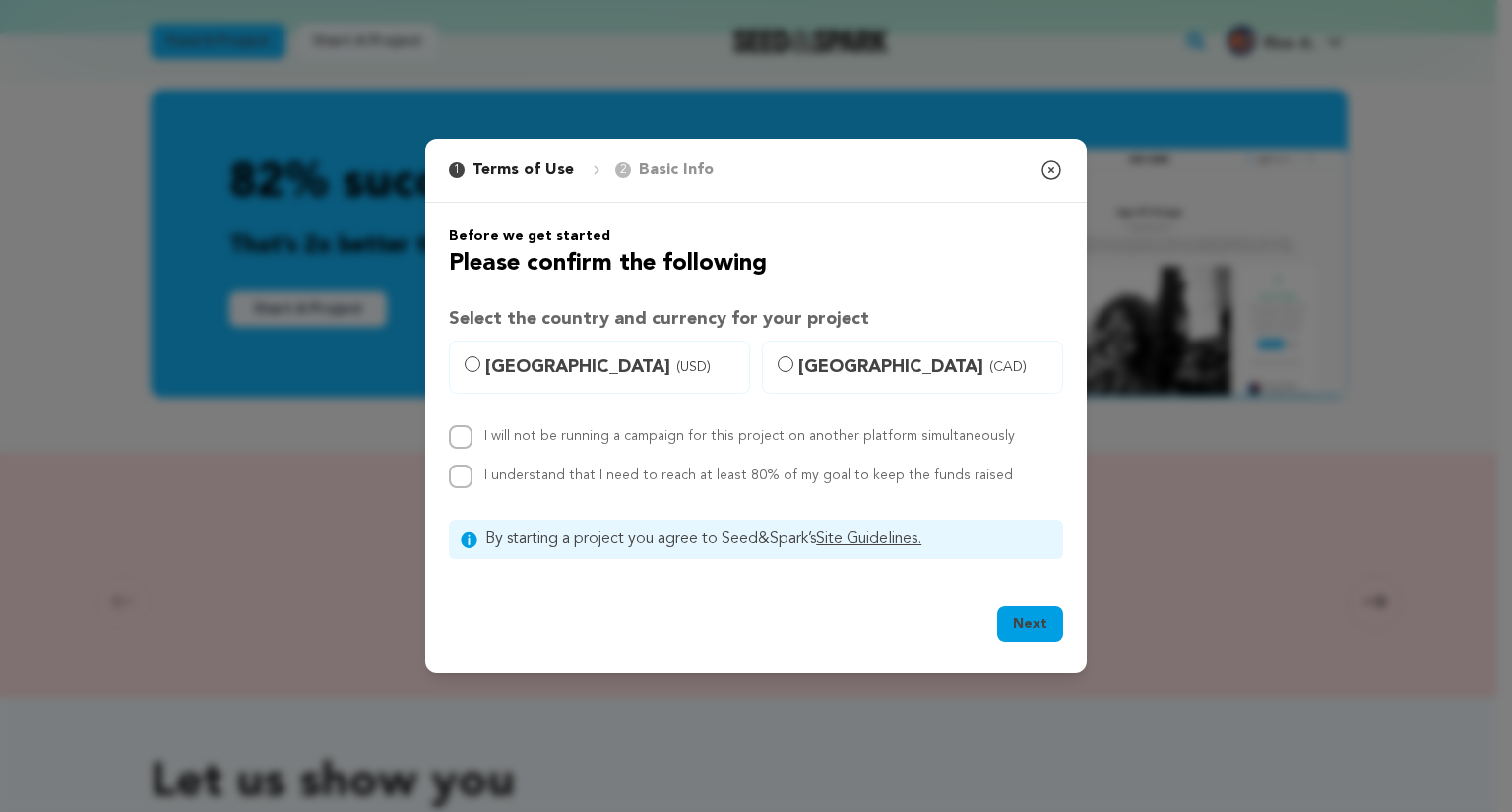
click at [519, 375] on span "United States (USD)" at bounding box center [611, 367] width 252 height 28
click at [480, 372] on input "United States (USD)" at bounding box center [472, 365] width 16 height 16
radio input "true"
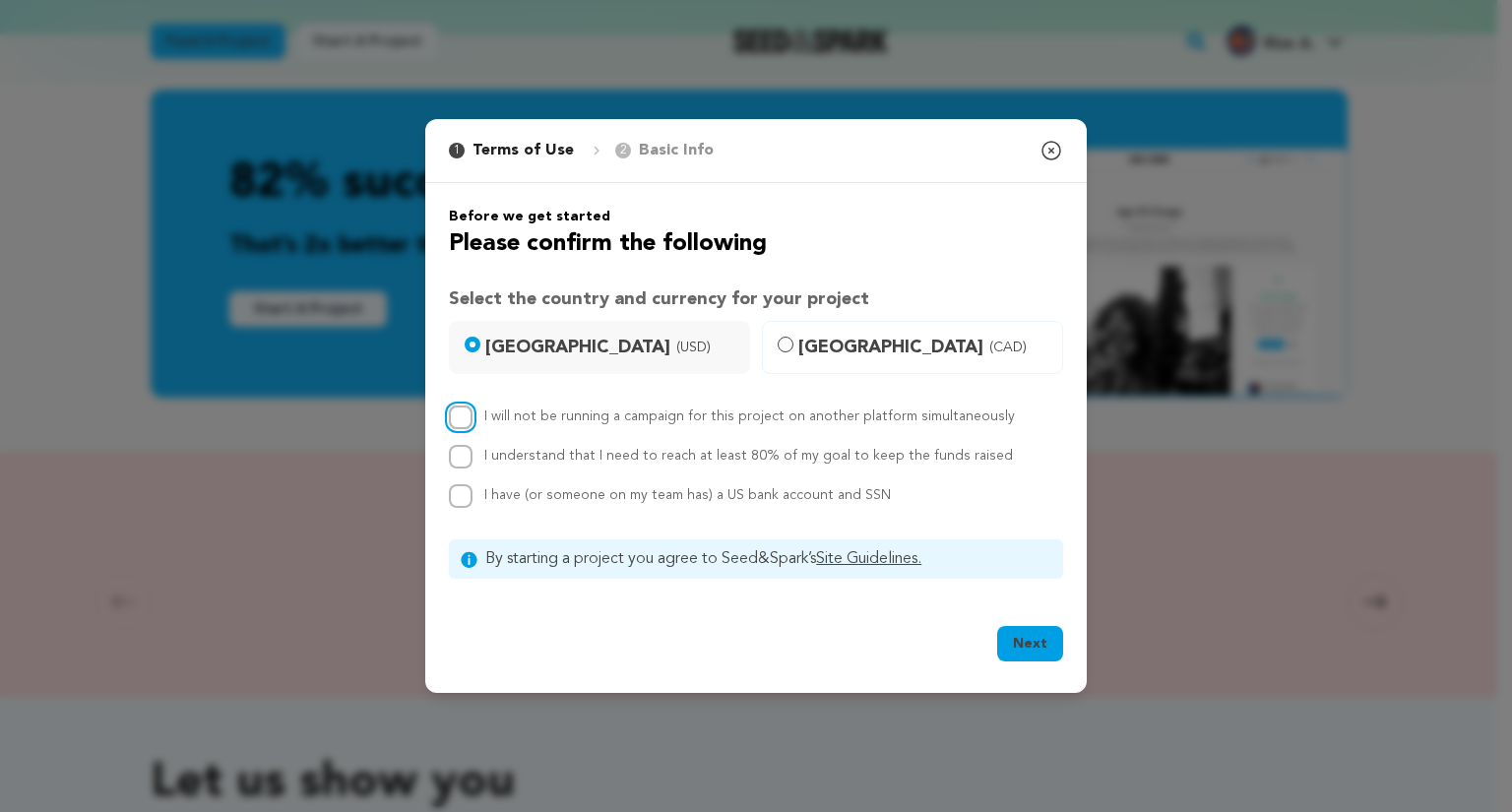
click at [451, 410] on input "I will not be running a campaign for this project on another platform simultane…" at bounding box center [461, 417] width 24 height 24
checkbox input "true"
click at [461, 464] on input "I understand that I need to reach at least 80% of my goal to keep the funds rai…" at bounding box center [461, 456] width 24 height 24
checkbox input "true"
click at [461, 489] on input "I have (or someone on my team has) a US bank account and SSN" at bounding box center [461, 496] width 24 height 24
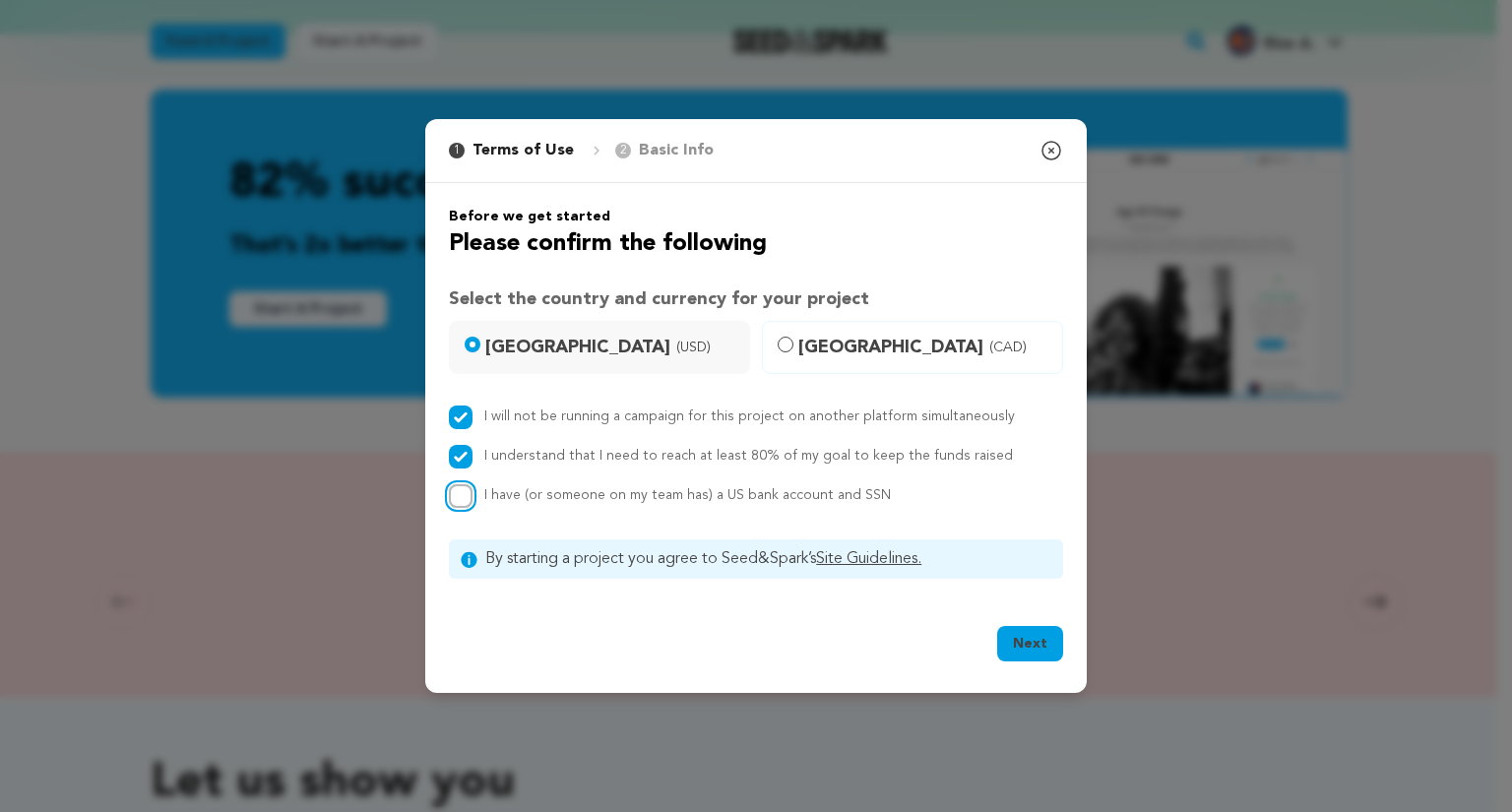
checkbox input "true"
click at [1047, 155] on icon "button" at bounding box center [1051, 150] width 24 height 24
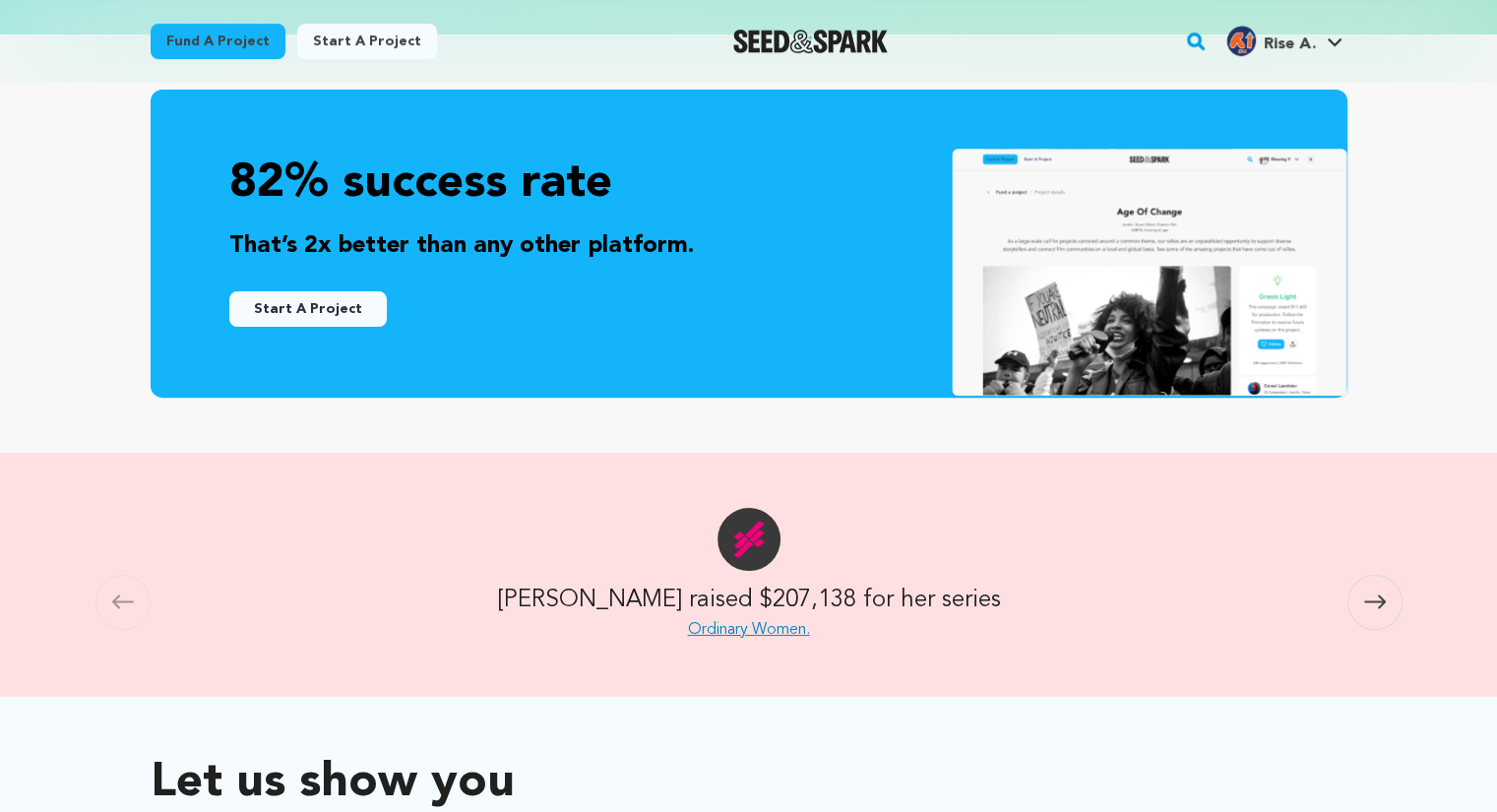
scroll to position [0, 0]
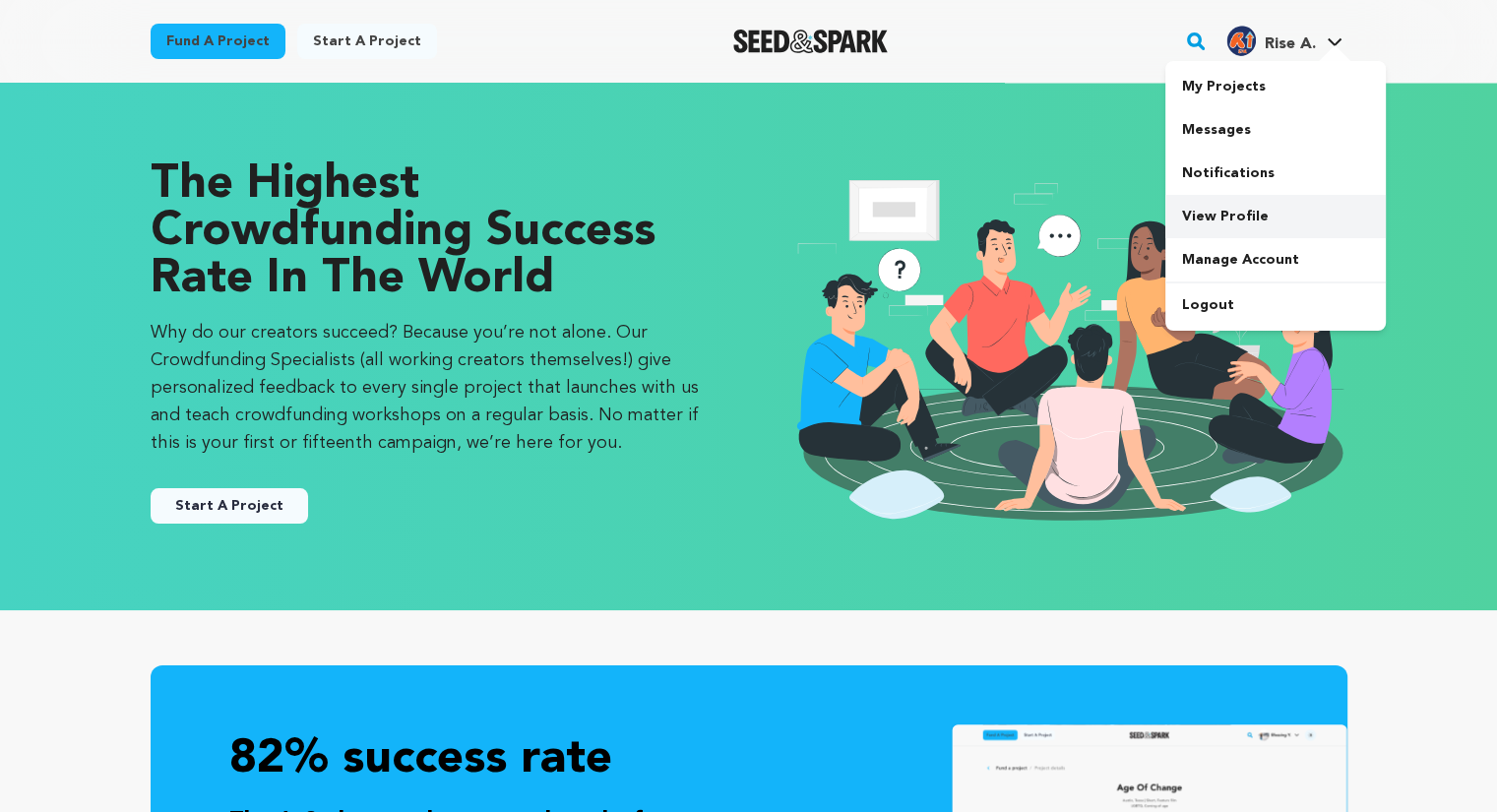
click at [1274, 206] on link "View Profile" at bounding box center [1276, 216] width 220 height 43
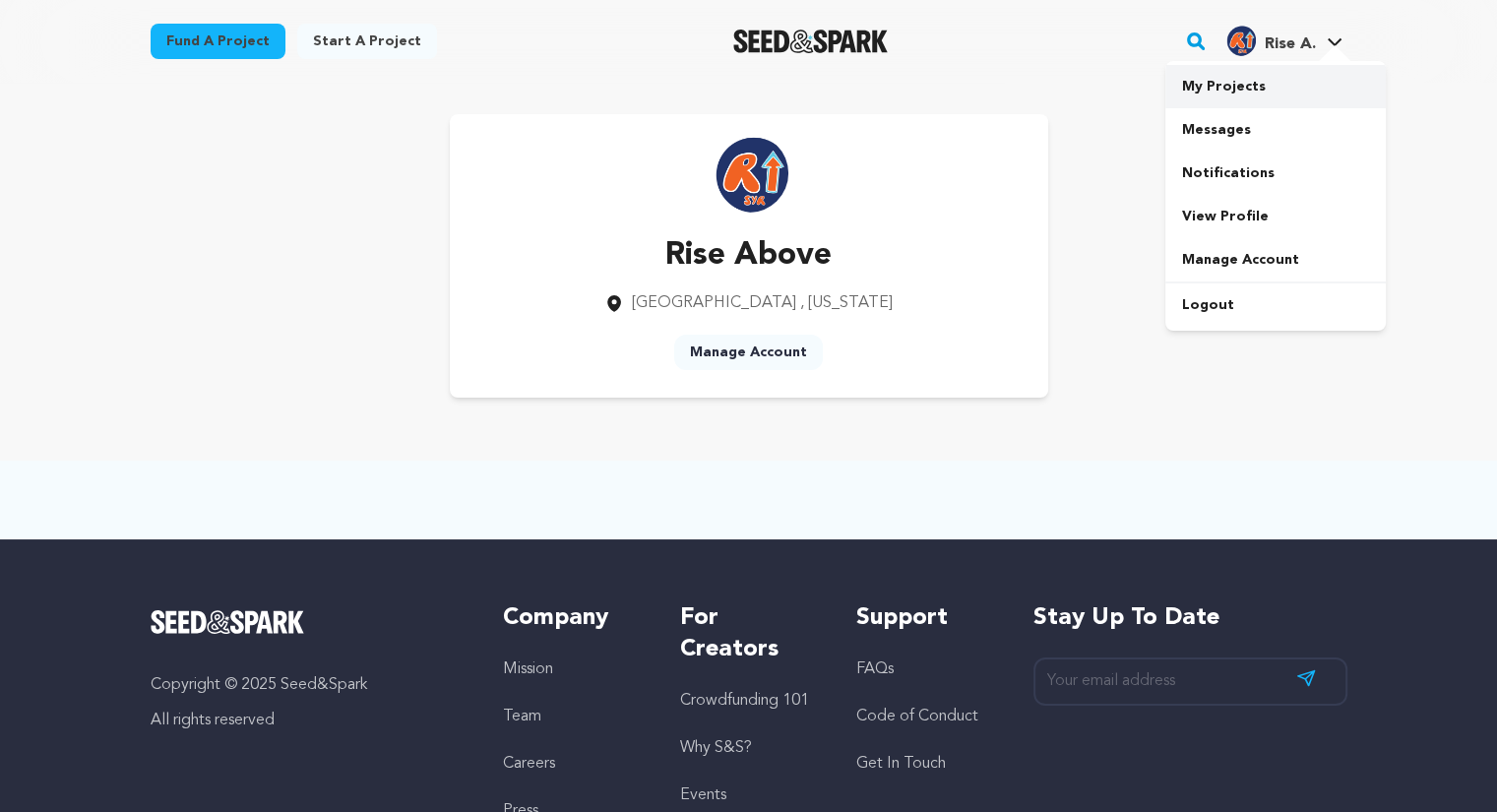
click at [1254, 95] on link "My Projects" at bounding box center [1276, 87] width 220 height 43
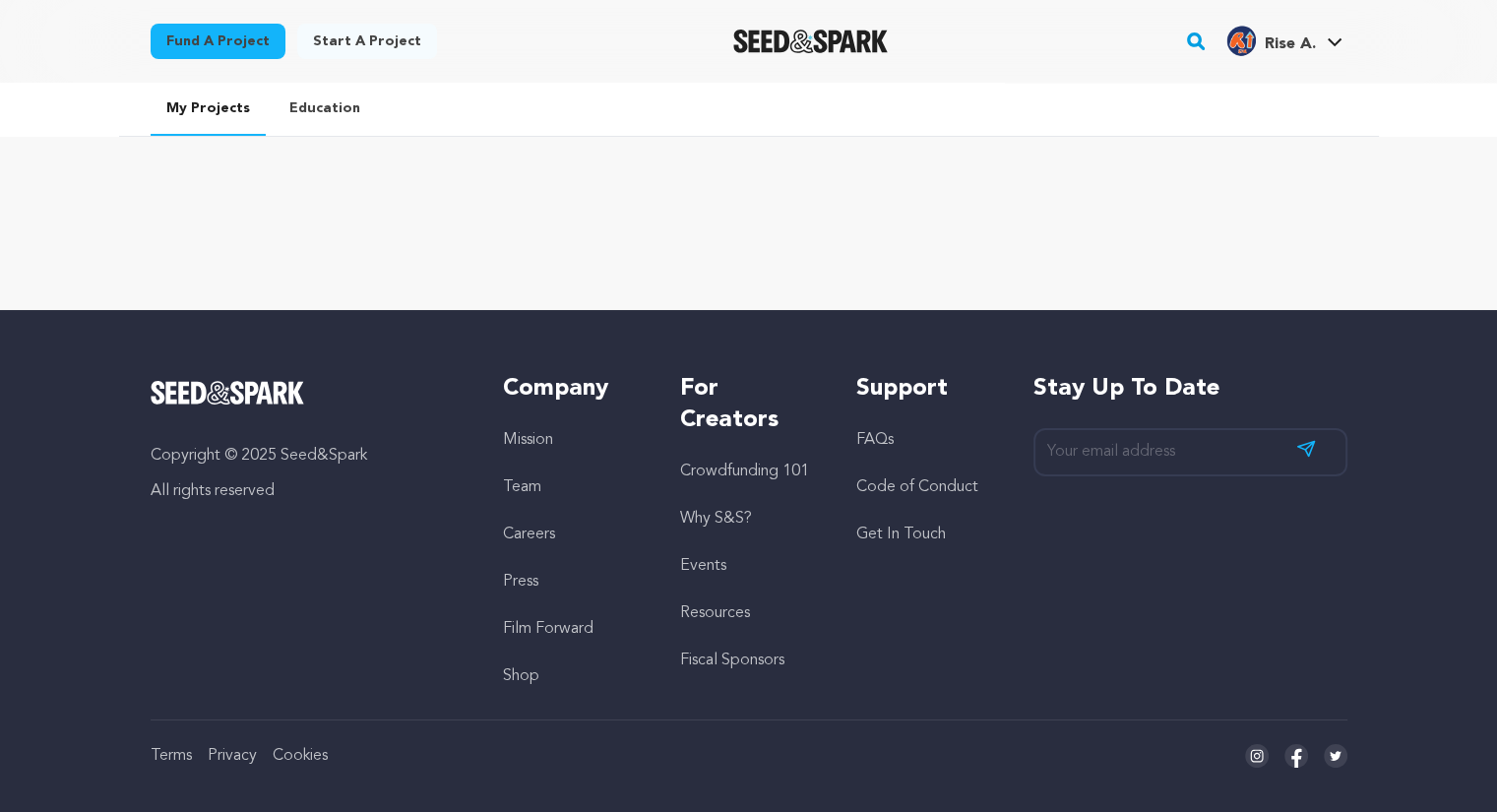
click at [335, 100] on link "Education" at bounding box center [325, 109] width 103 height 51
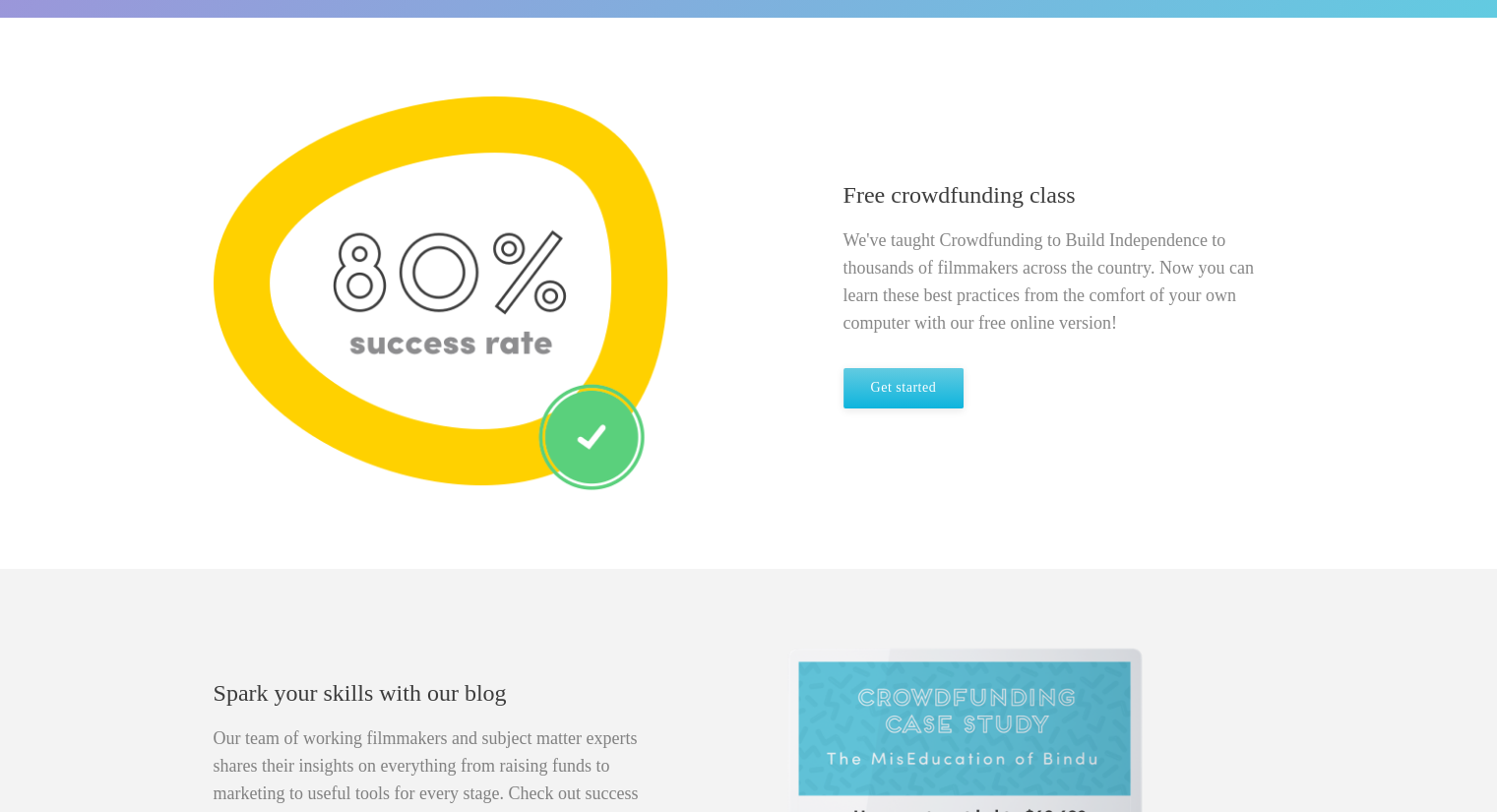
scroll to position [618, 0]
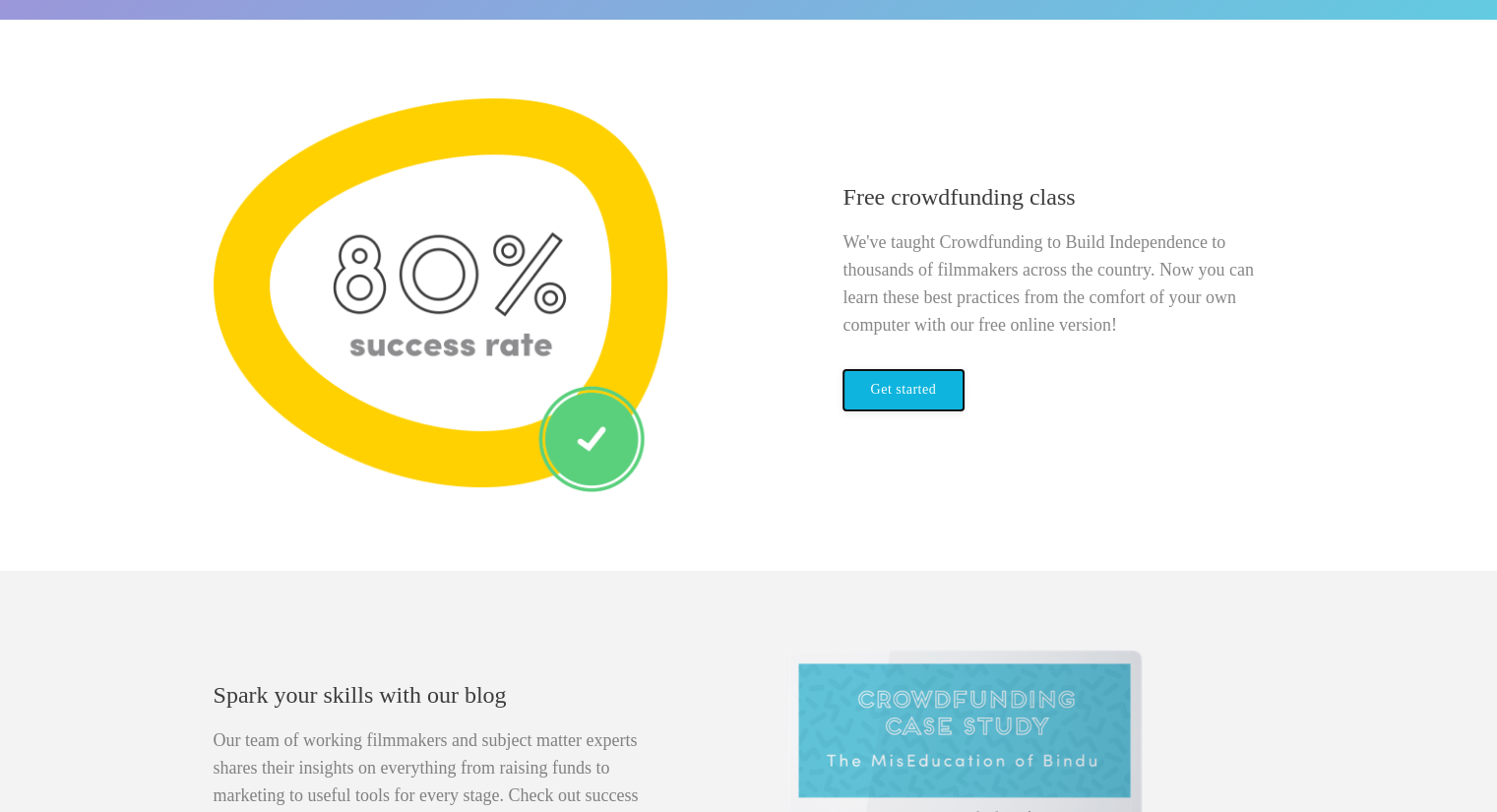
click at [896, 405] on link "Get started" at bounding box center [904, 390] width 122 height 41
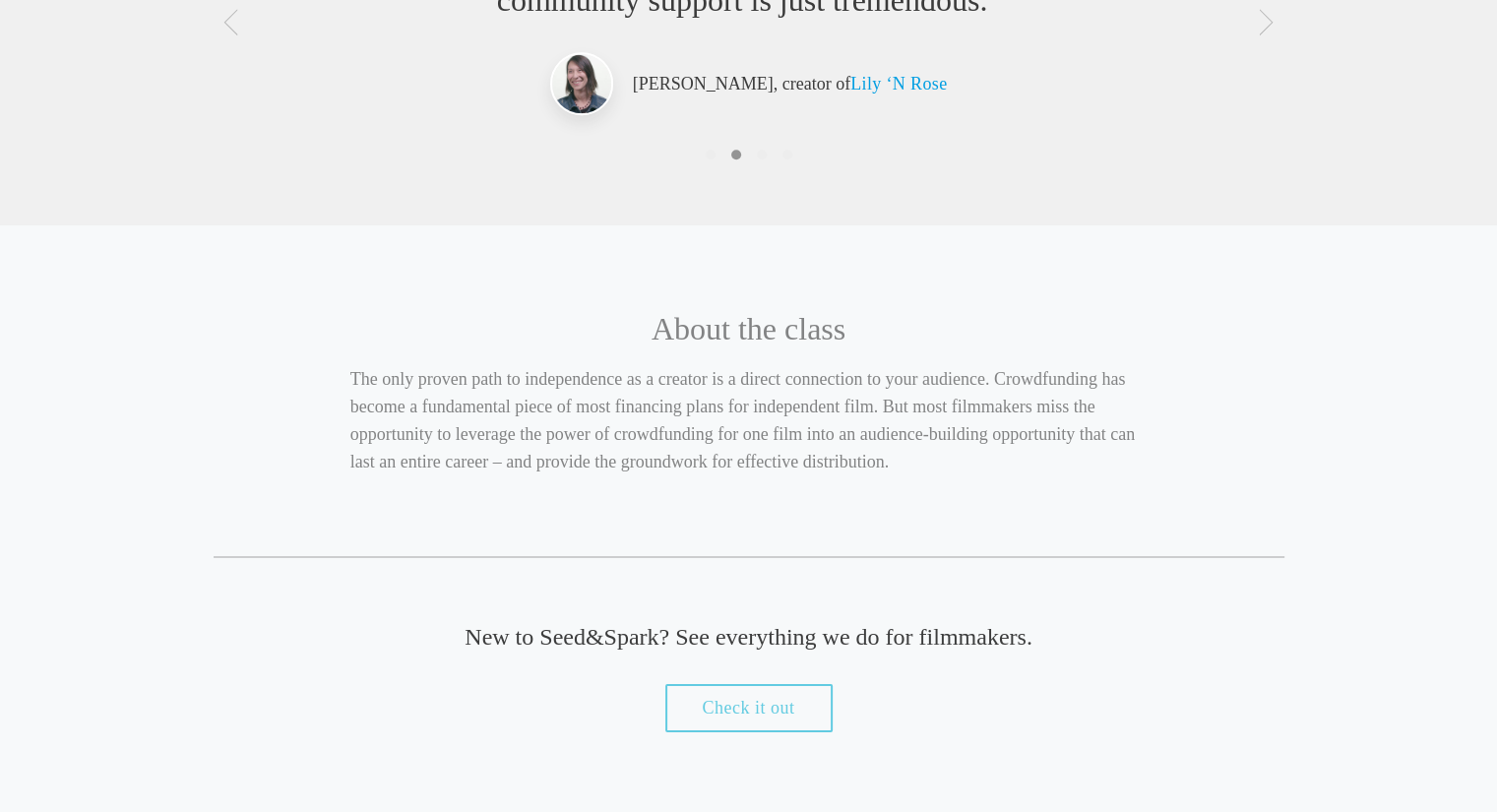
scroll to position [1147, 0]
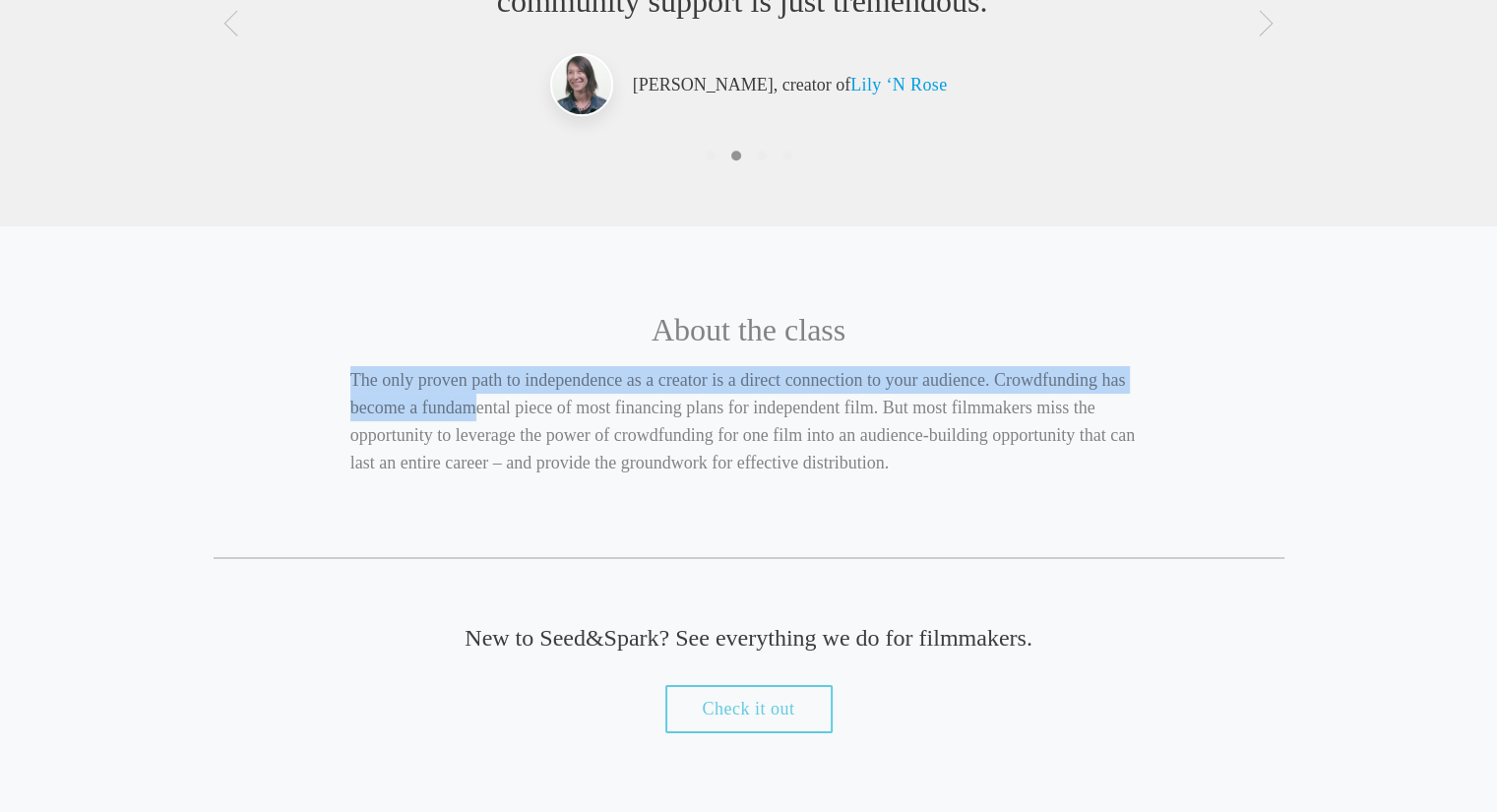
drag, startPoint x: 349, startPoint y: 378, endPoint x: 480, endPoint y: 398, distance: 132.5
click at [480, 398] on div "About the class The only proven path to independence as a creator is a direct c…" at bounding box center [749, 401] width 1071 height 311
click at [455, 391] on h5 "The only proven path to independence as a creator is a direct connection to you…" at bounding box center [749, 422] width 797 height 111
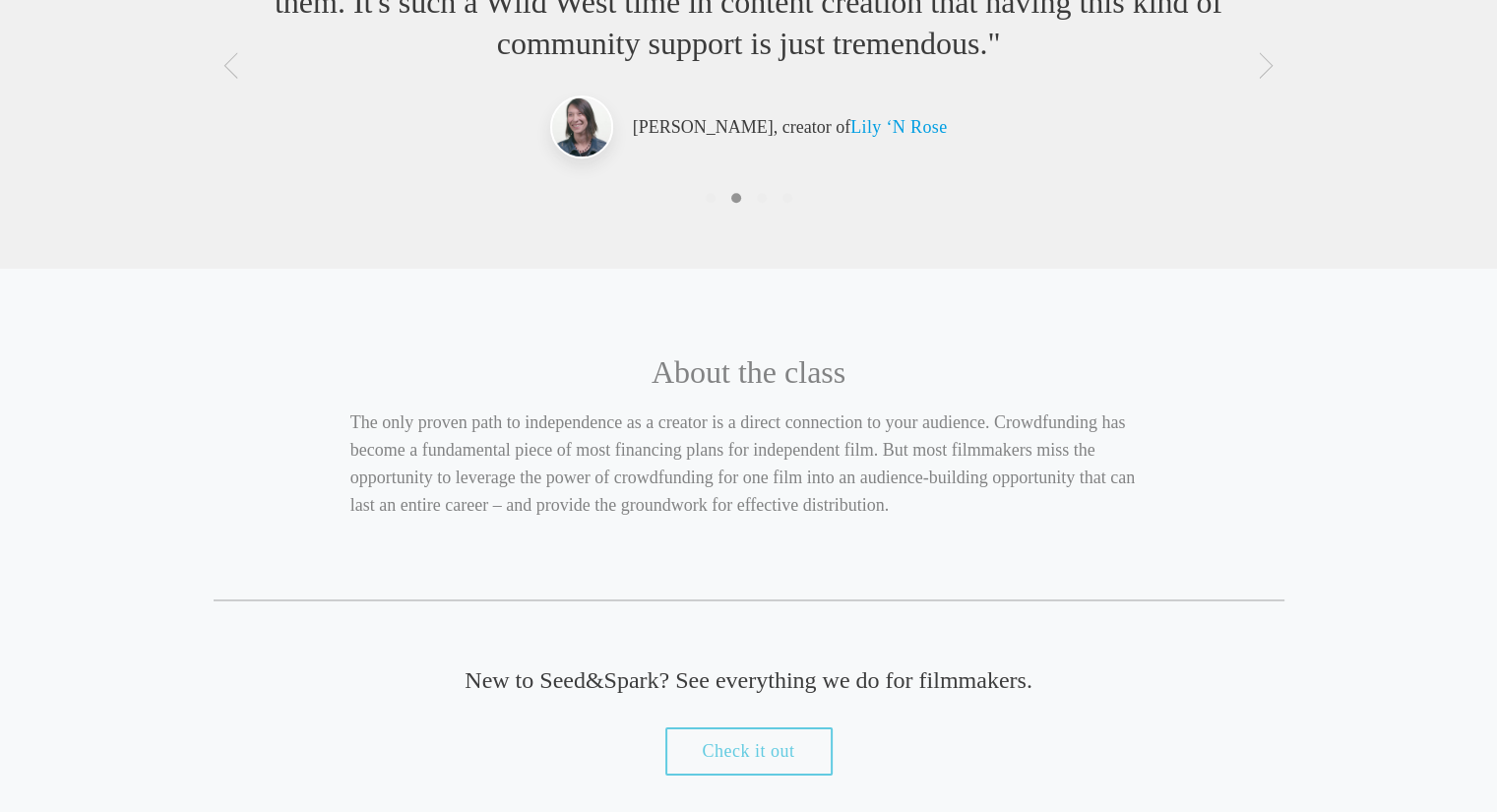
scroll to position [1103, 0]
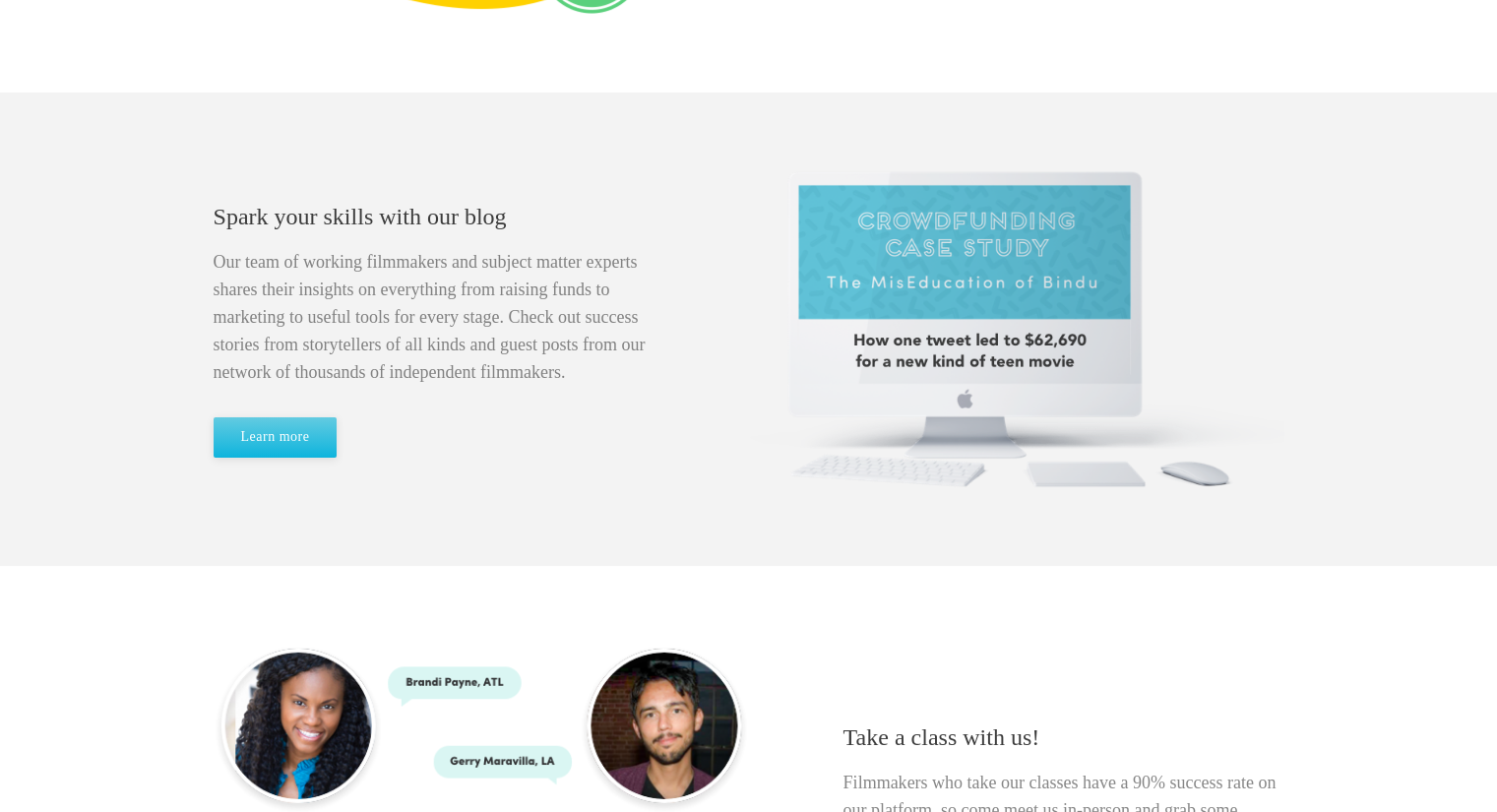
scroll to position [1097, 0]
click at [272, 433] on link "Learn more" at bounding box center [276, 436] width 125 height 41
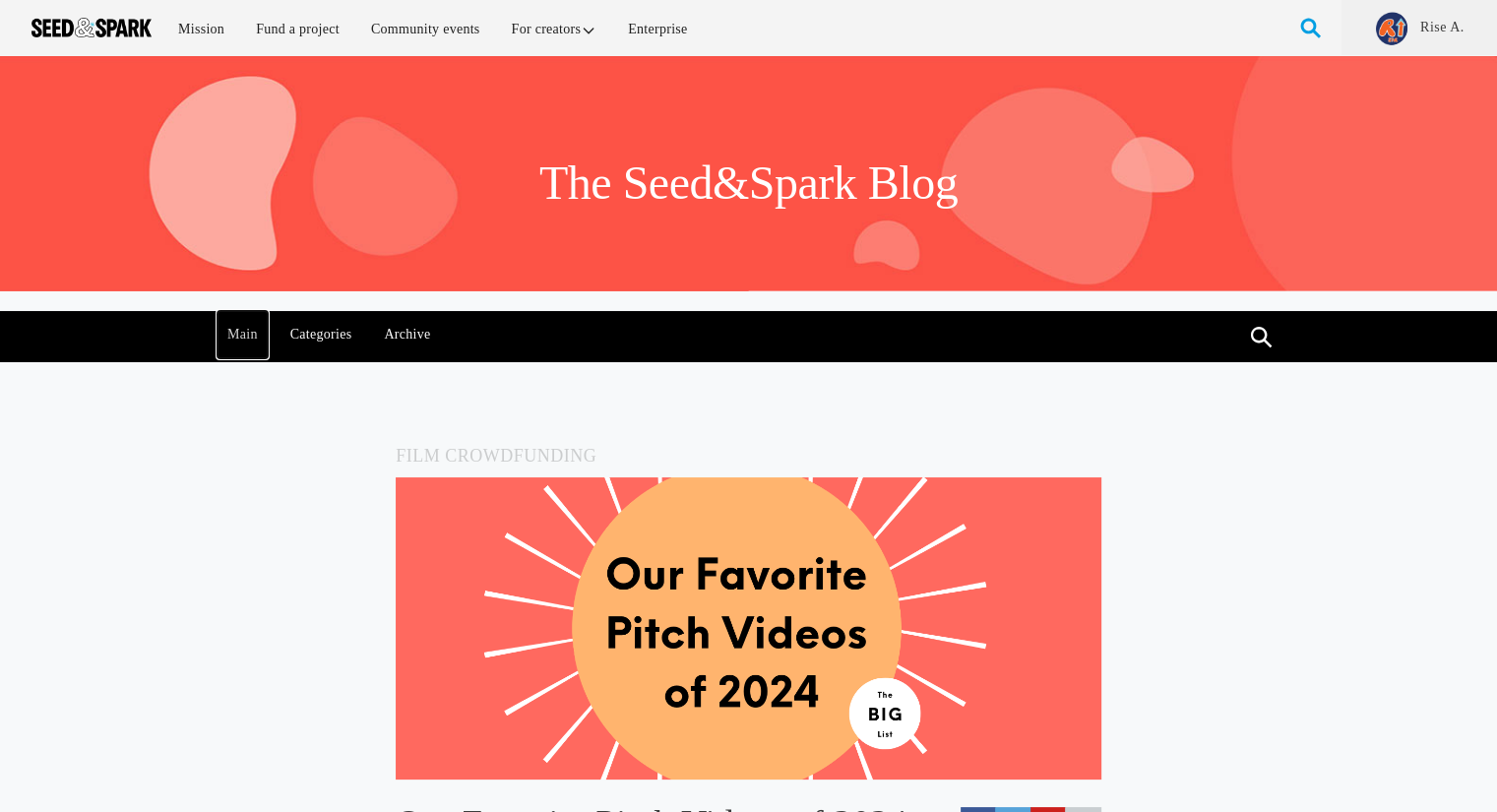
click at [242, 340] on link "Main" at bounding box center [243, 335] width 51 height 47
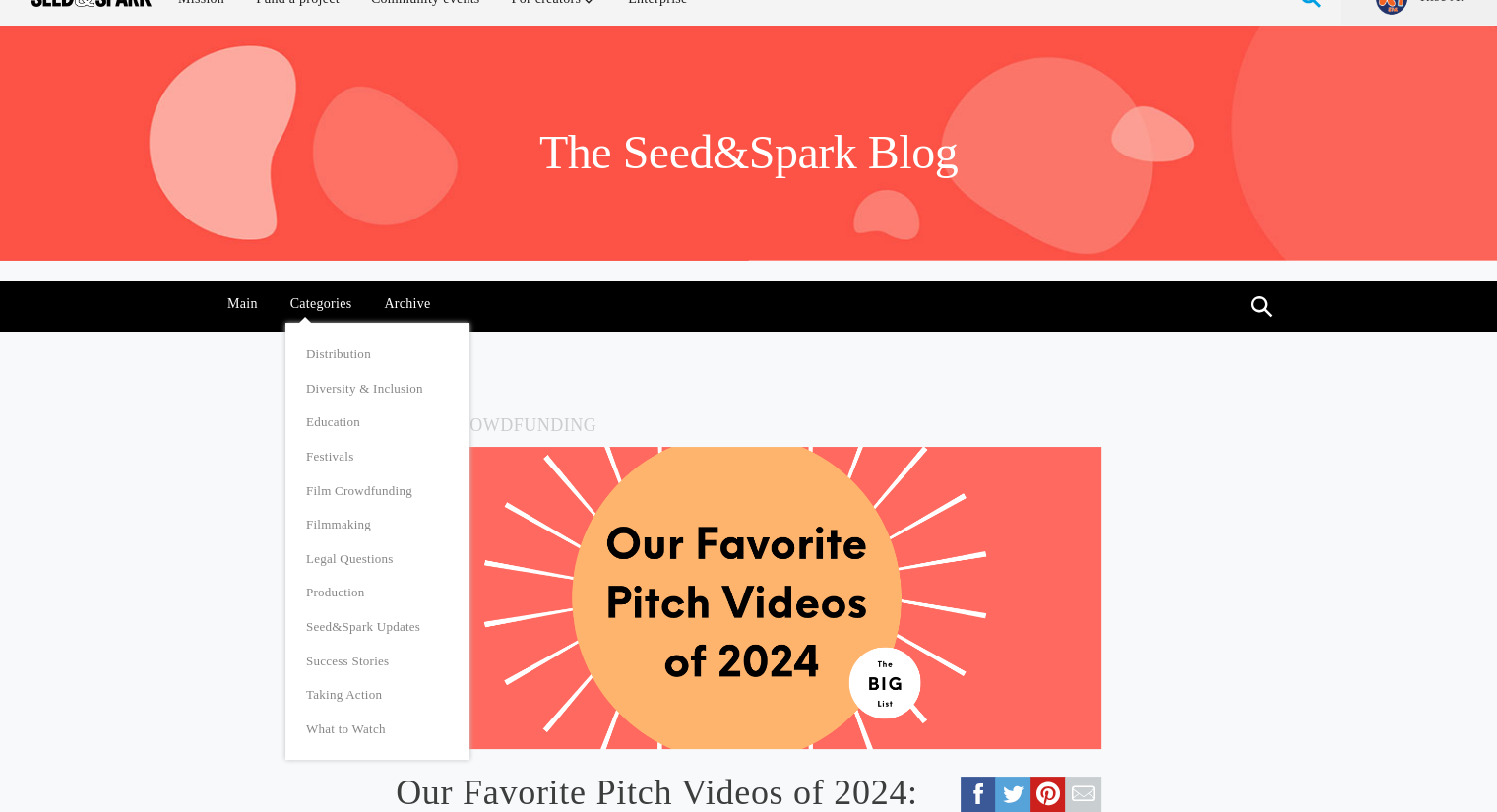
scroll to position [21, 0]
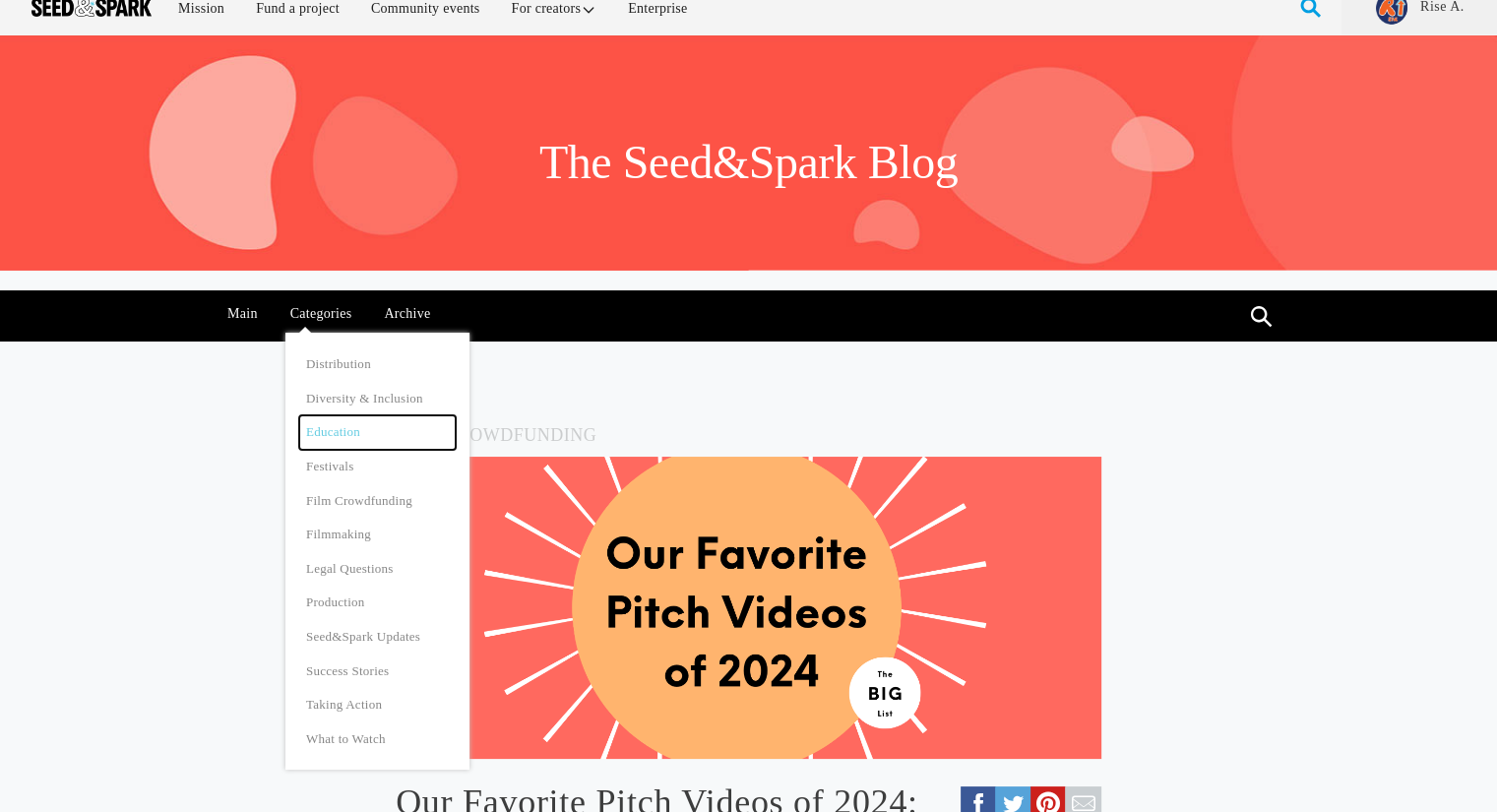
click at [345, 433] on link "Education" at bounding box center [376, 432] width 155 height 35
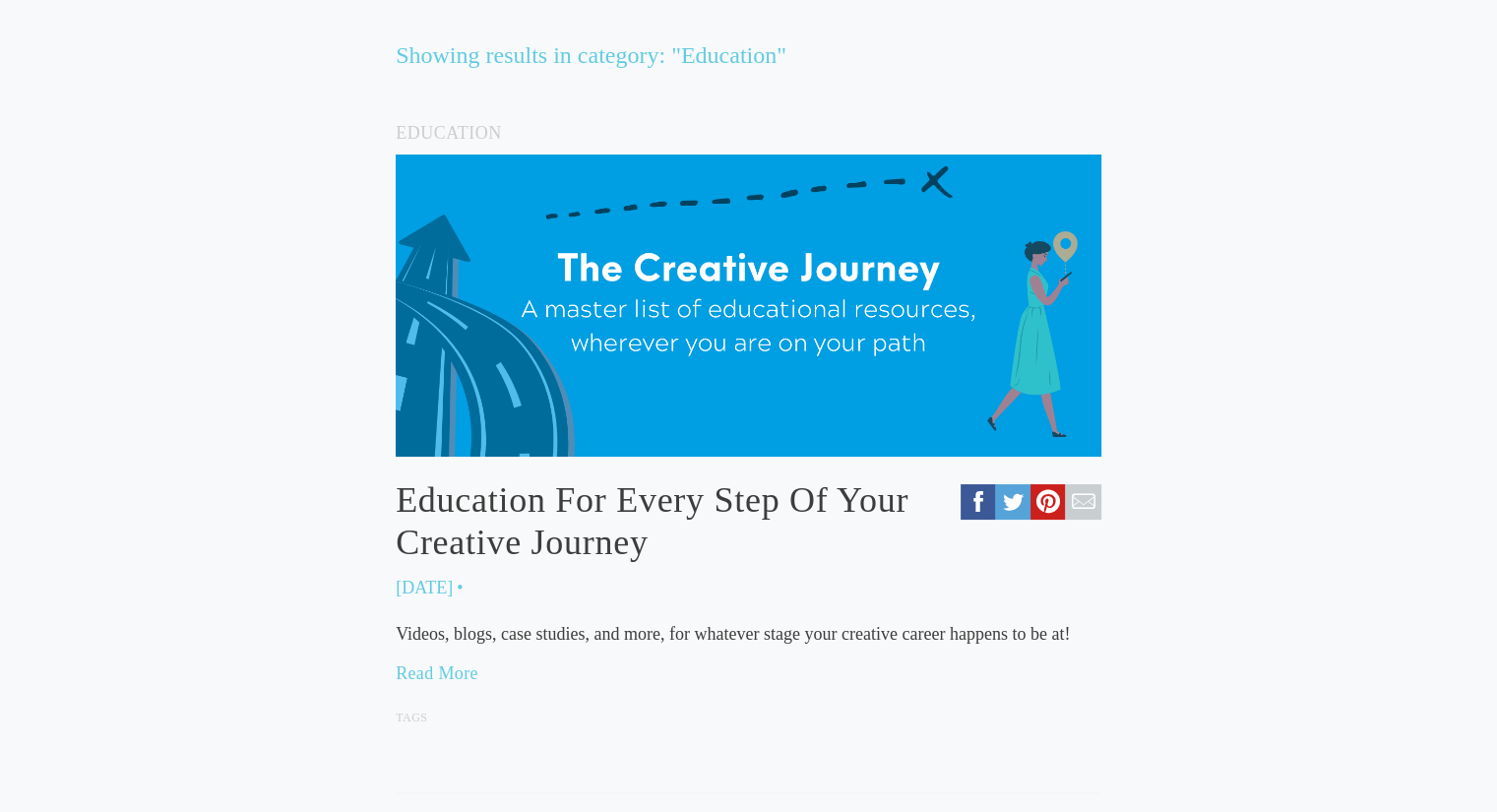
scroll to position [390, 0]
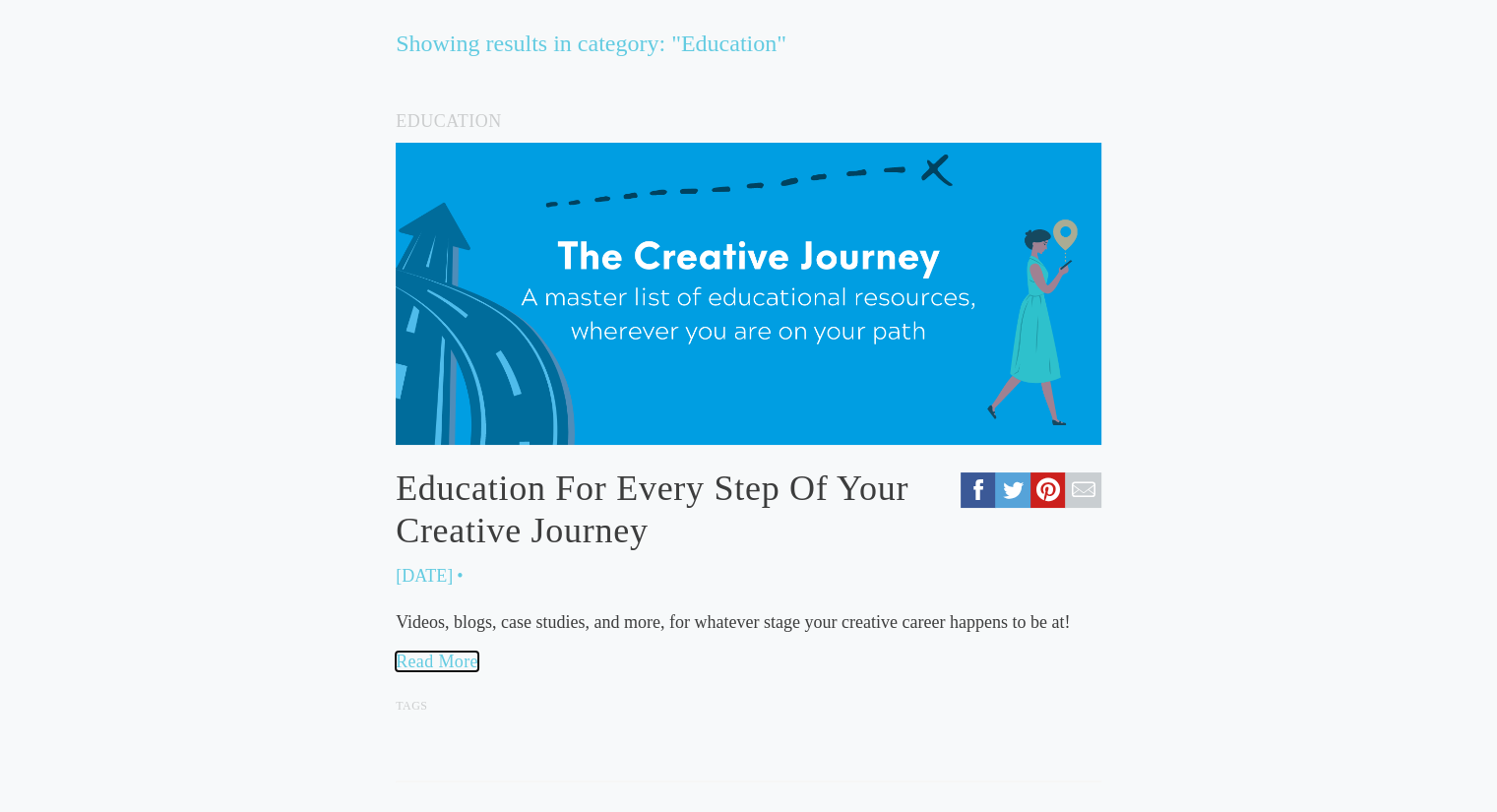
click at [450, 663] on link "Read More" at bounding box center [437, 662] width 83 height 20
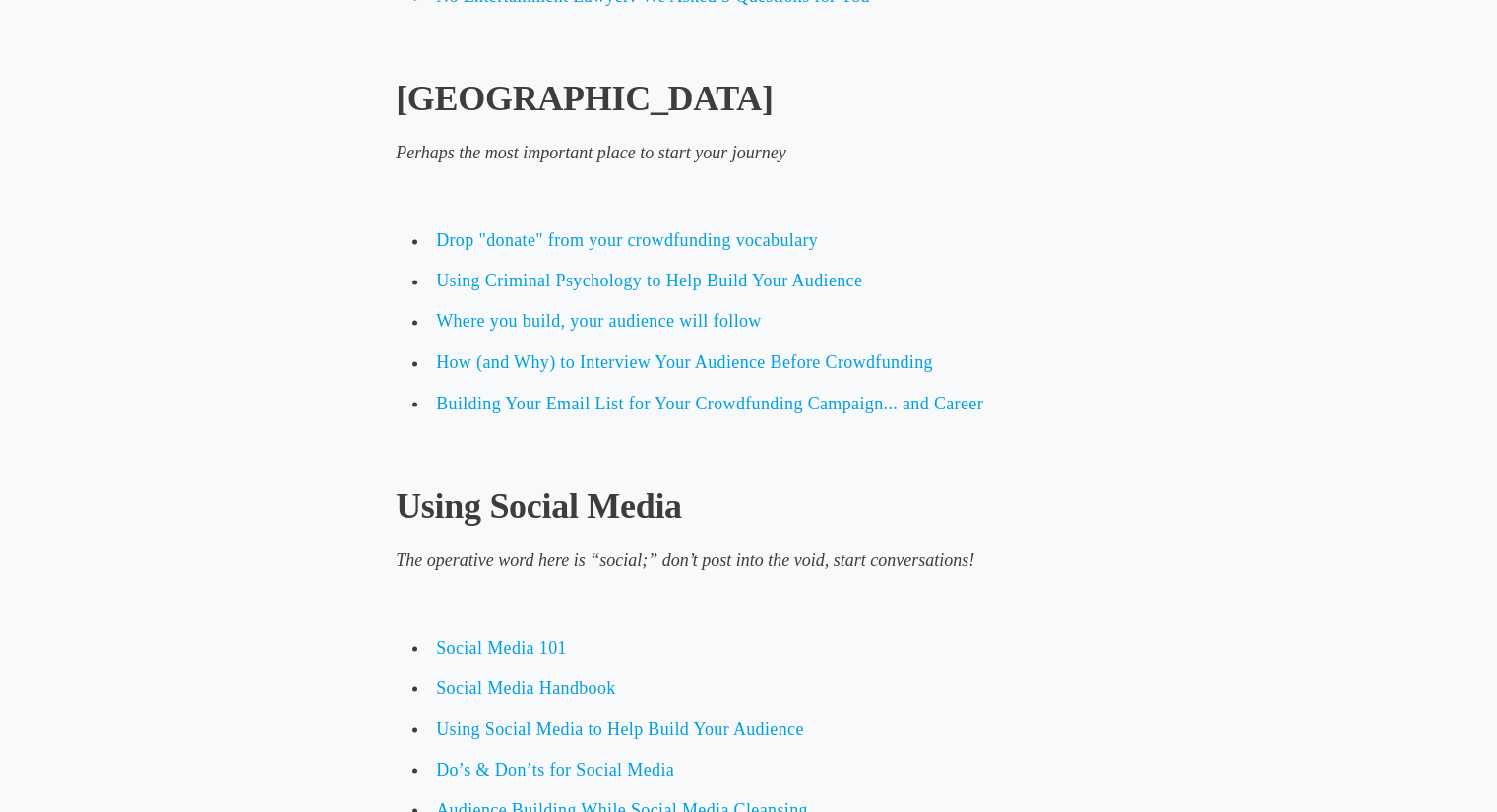
scroll to position [3354, 0]
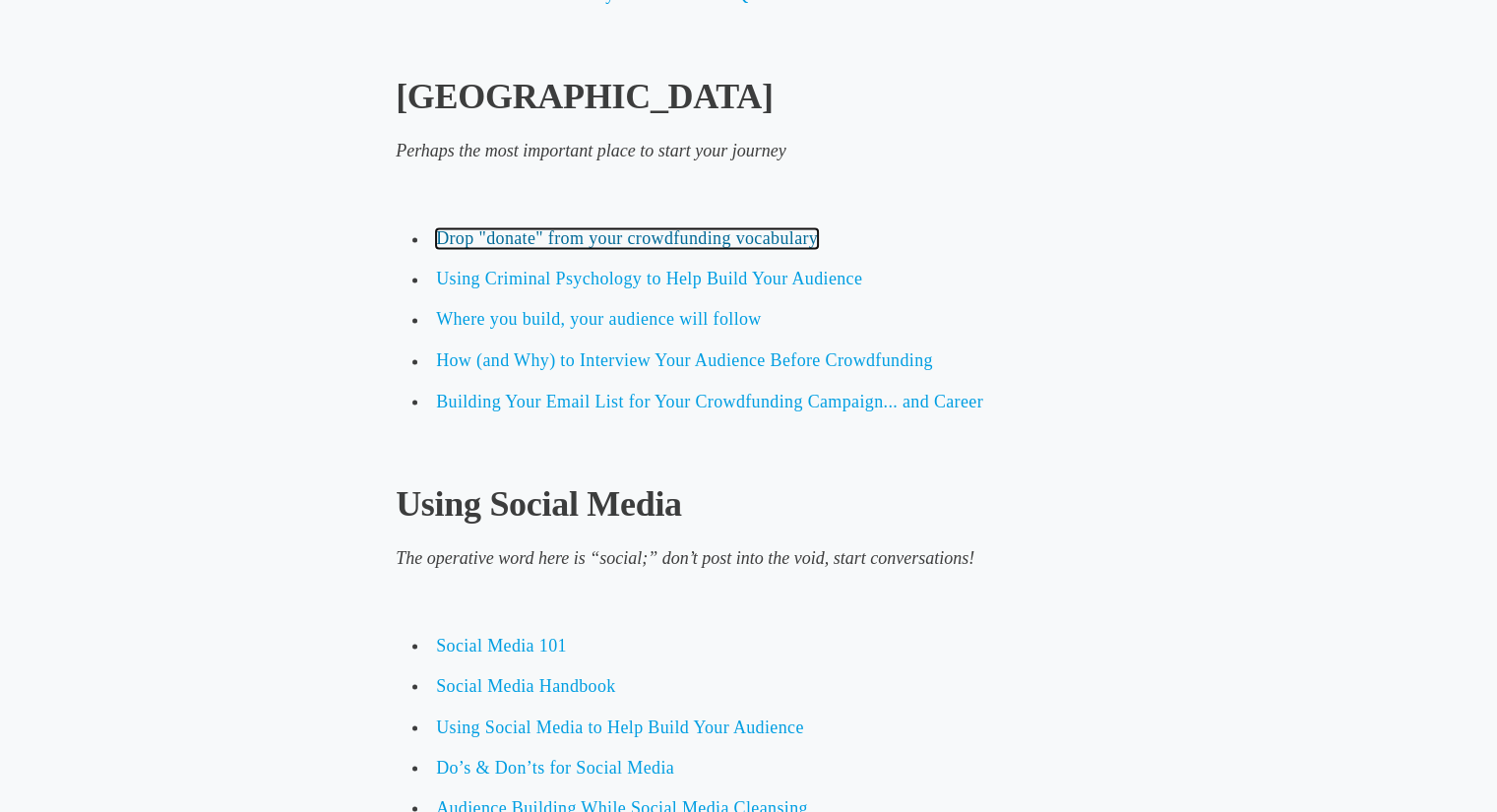
click at [526, 231] on span "Drop "donate" from your crowdfunding vocabulary" at bounding box center [626, 238] width 382 height 20
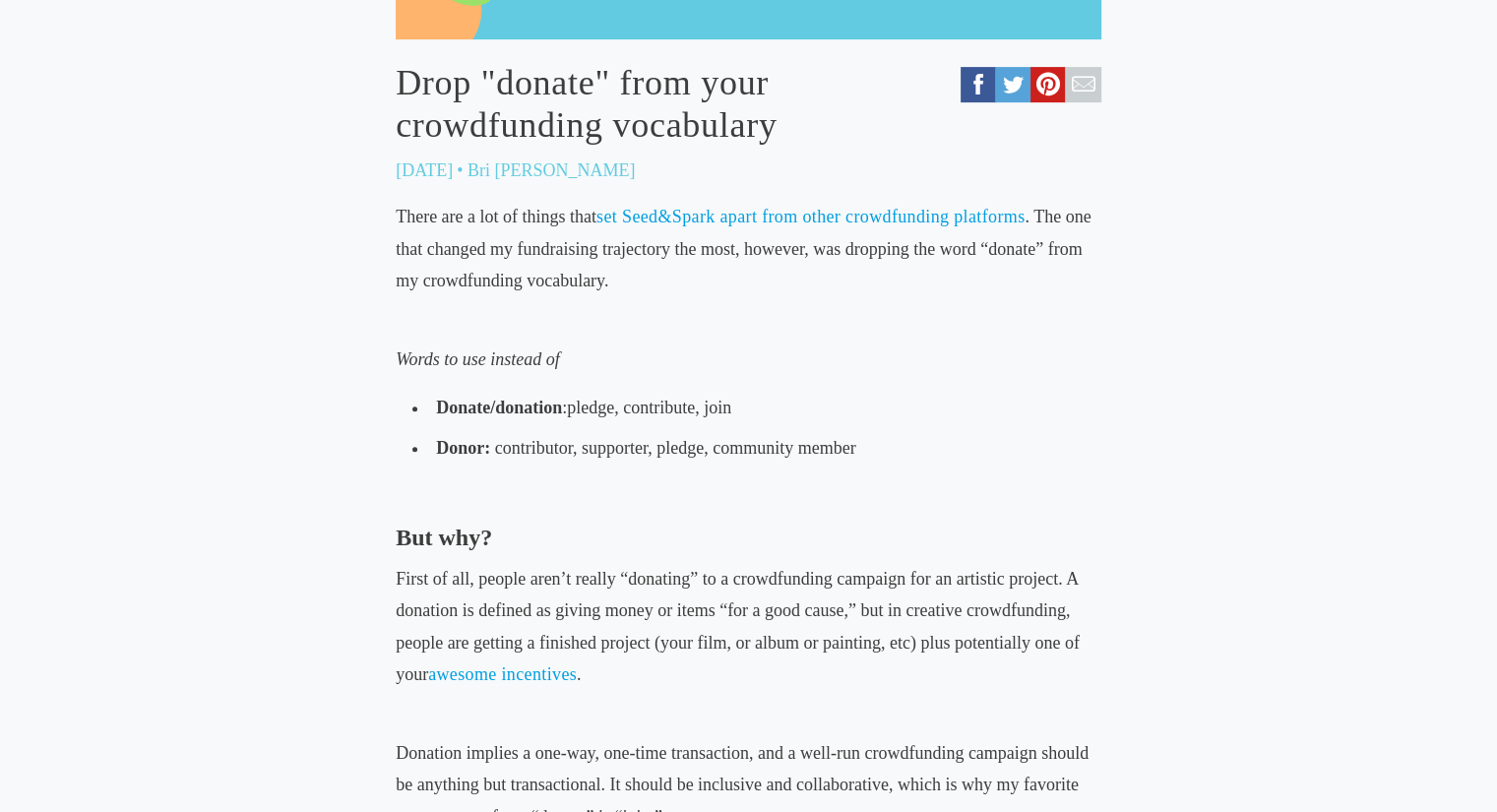
scroll to position [741, 0]
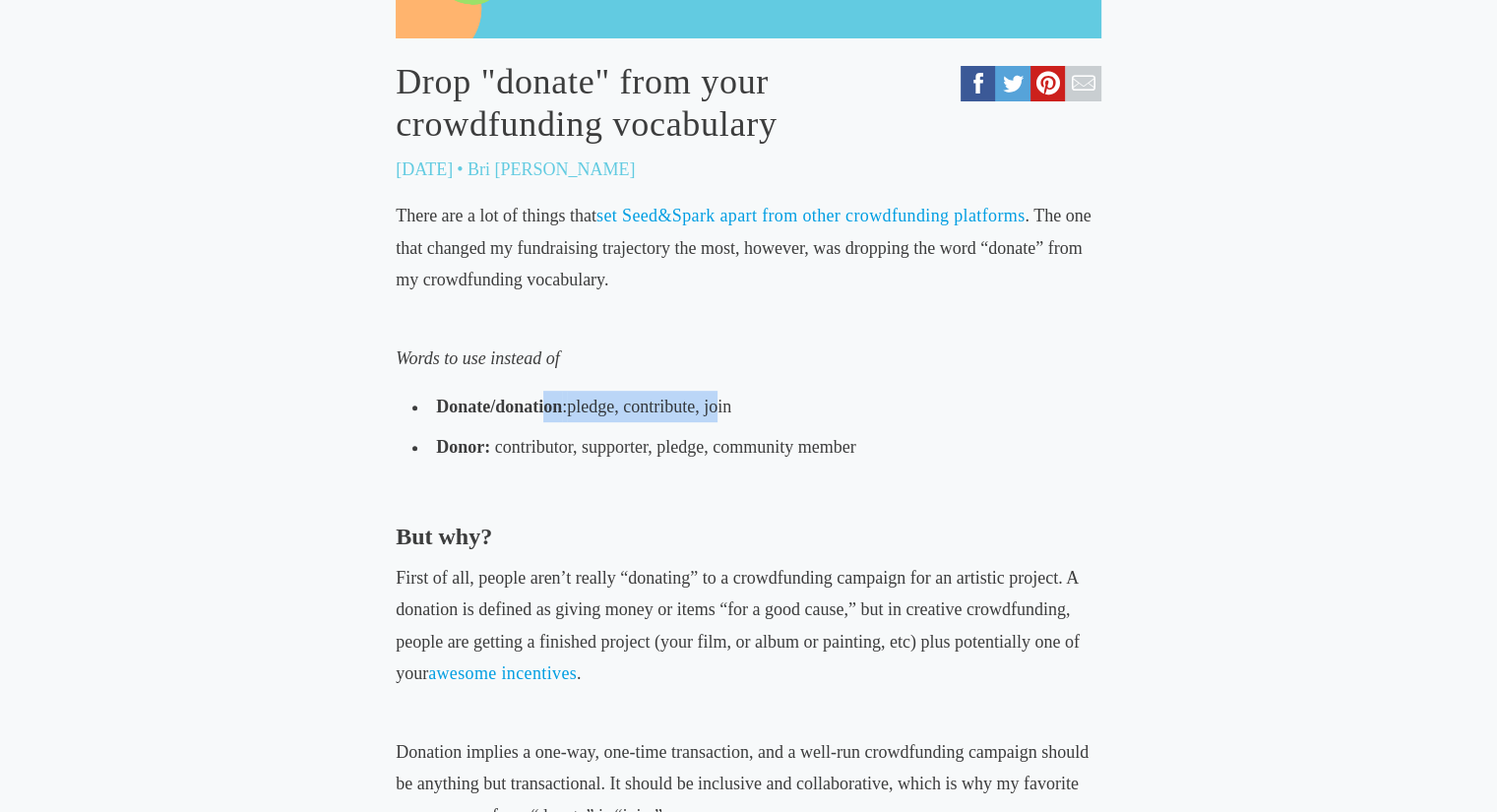
drag, startPoint x: 547, startPoint y: 410, endPoint x: 736, endPoint y: 394, distance: 189.7
click at [736, 394] on li "Donate/donation : pledge, contribute, join" at bounding box center [748, 406] width 690 height 41
click at [754, 391] on li "Donate/donation : pledge, contribute, join" at bounding box center [748, 406] width 690 height 41
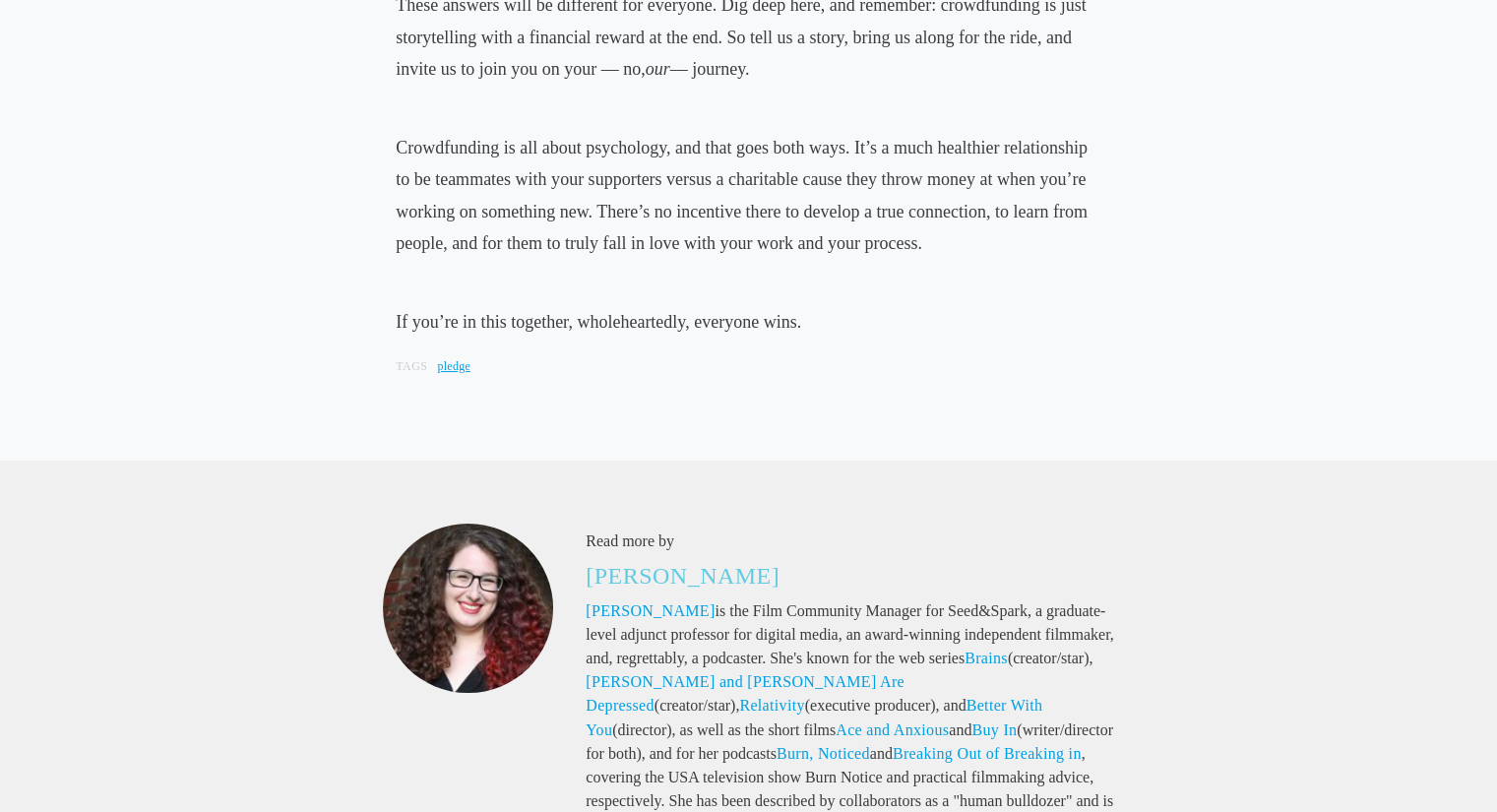
scroll to position [3010, 0]
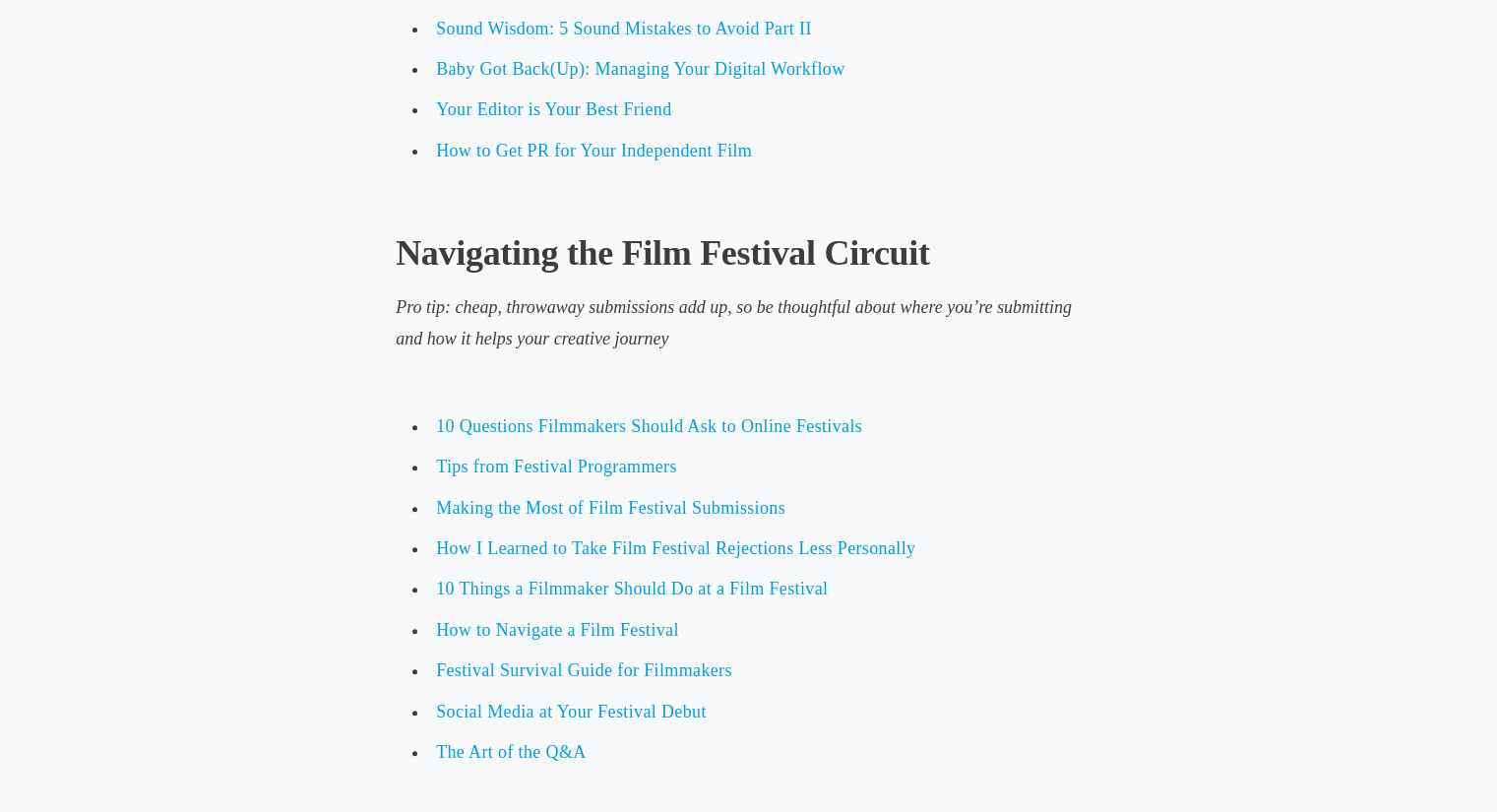
scroll to position [8084, 0]
